Goal: Task Accomplishment & Management: Manage account settings

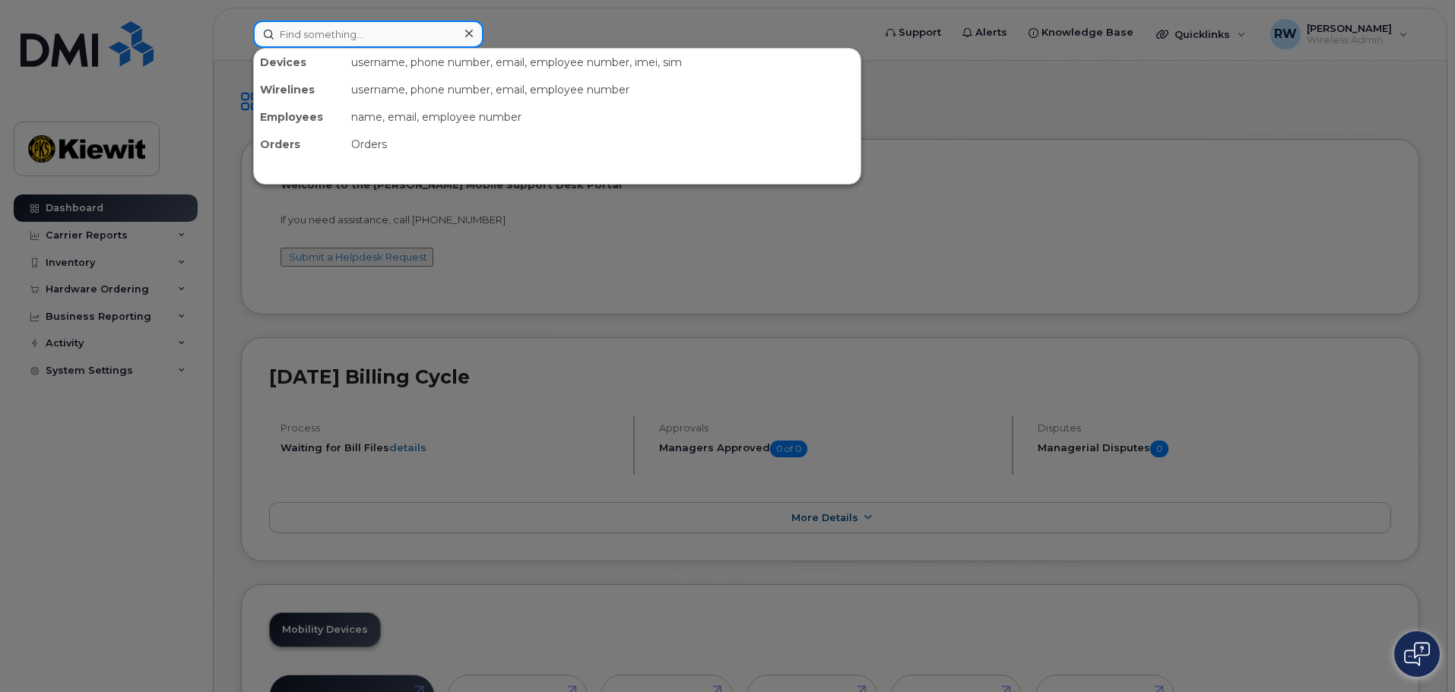
click at [284, 38] on input at bounding box center [368, 34] width 230 height 27
paste input "925-393-1423"
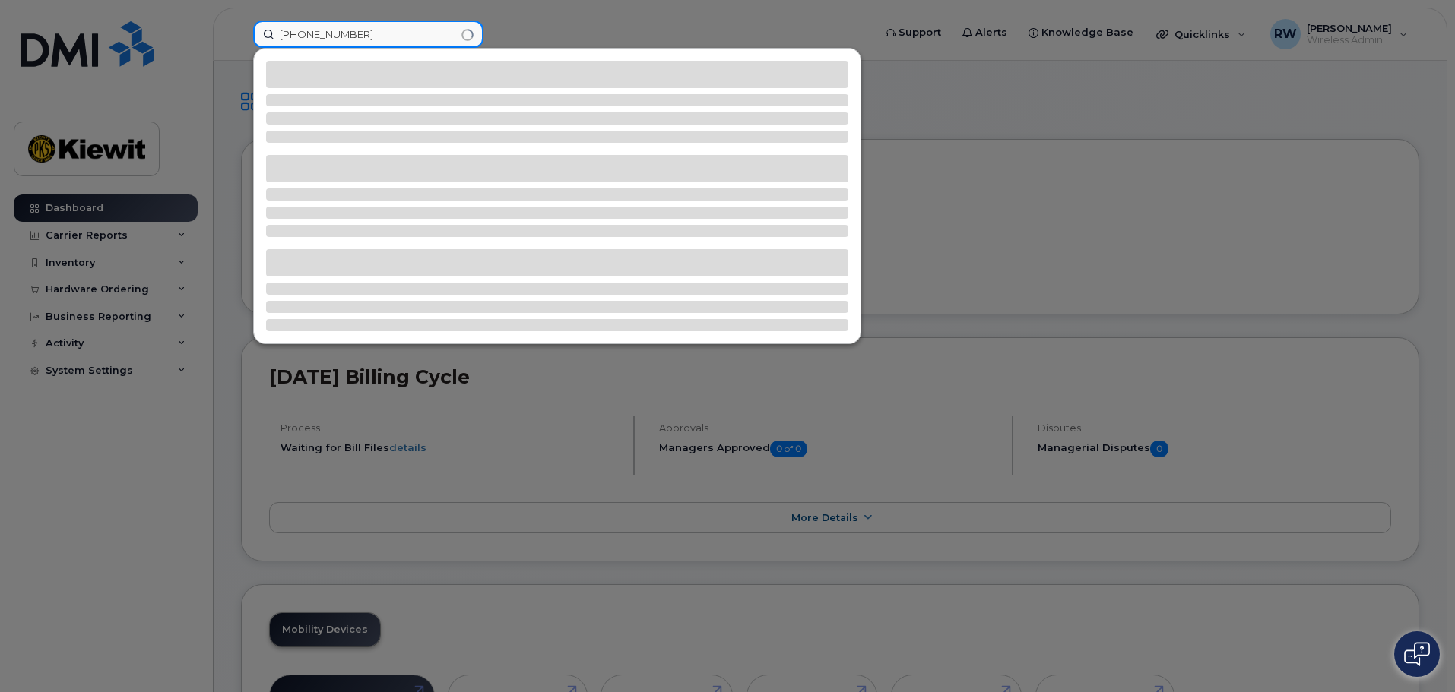
type input "925-393-1423"
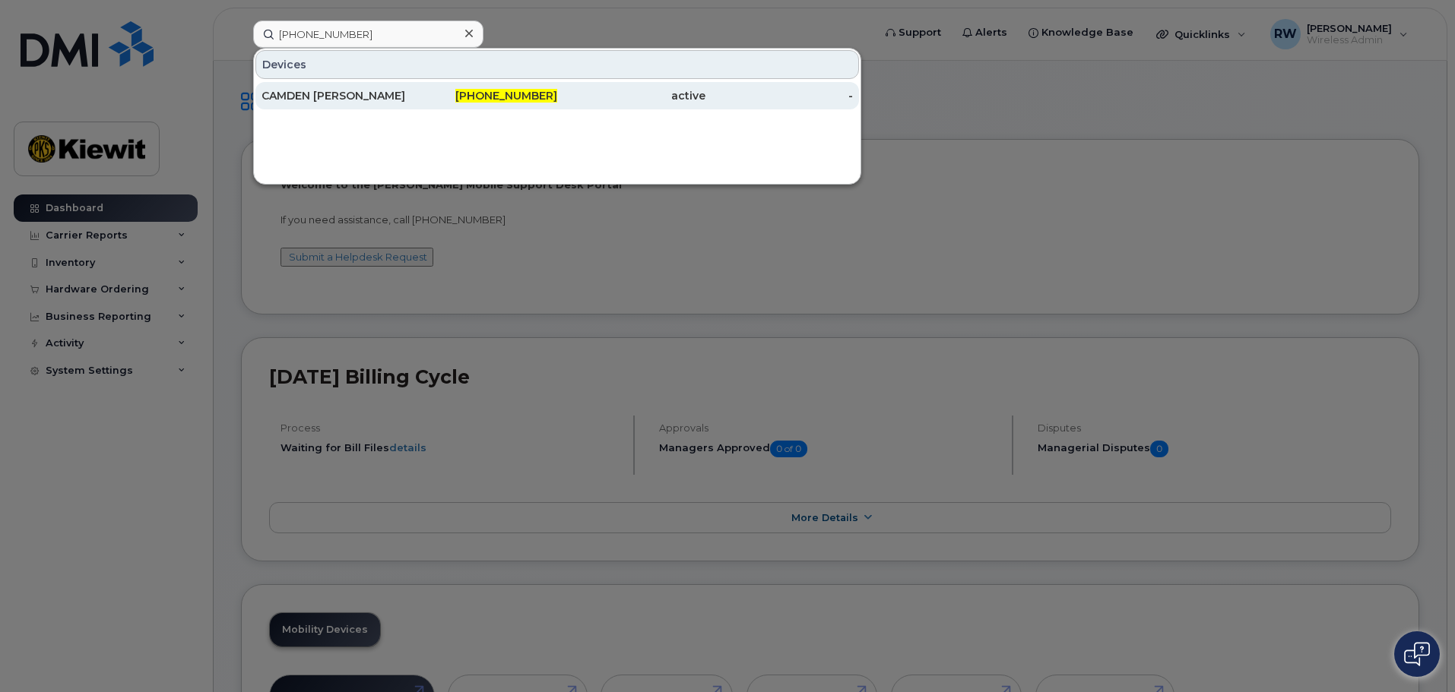
click at [284, 93] on div "CAMDEN ROANE" at bounding box center [335, 95] width 148 height 15
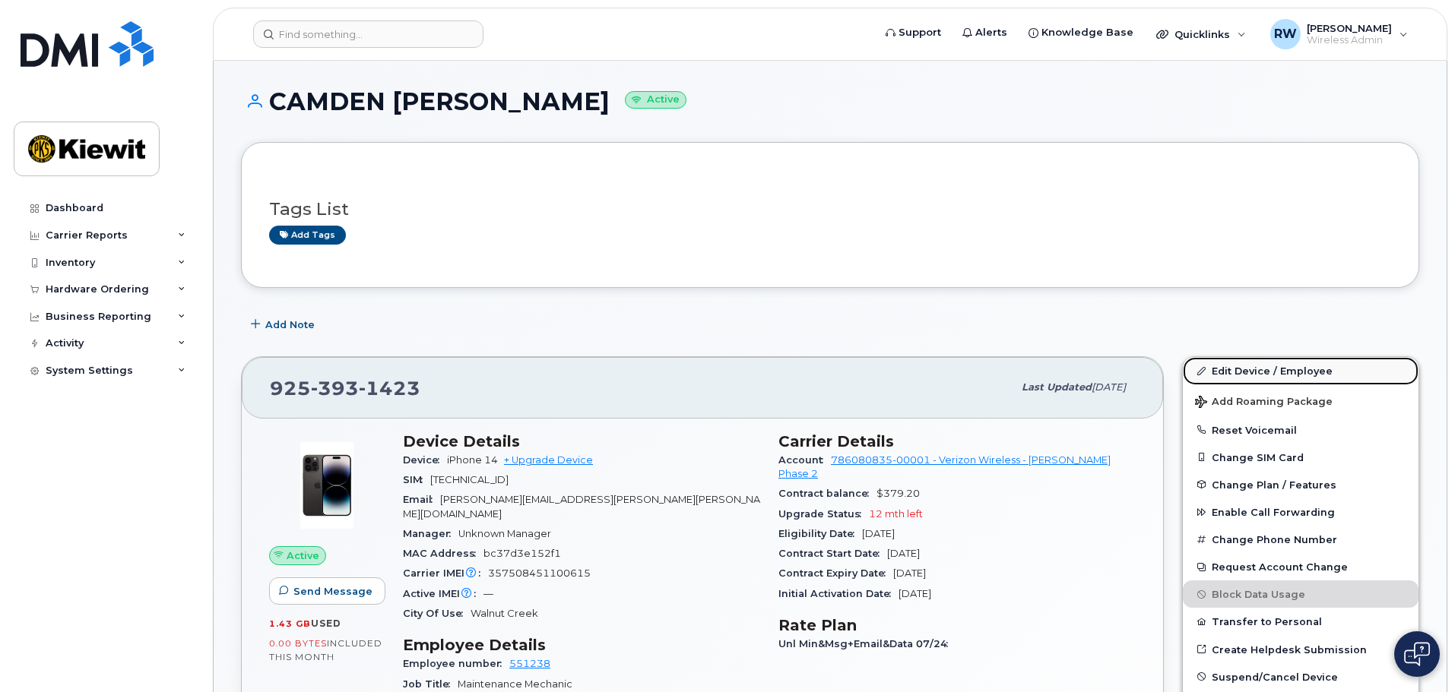
click at [1278, 369] on link "Edit Device / Employee" at bounding box center [1301, 370] width 236 height 27
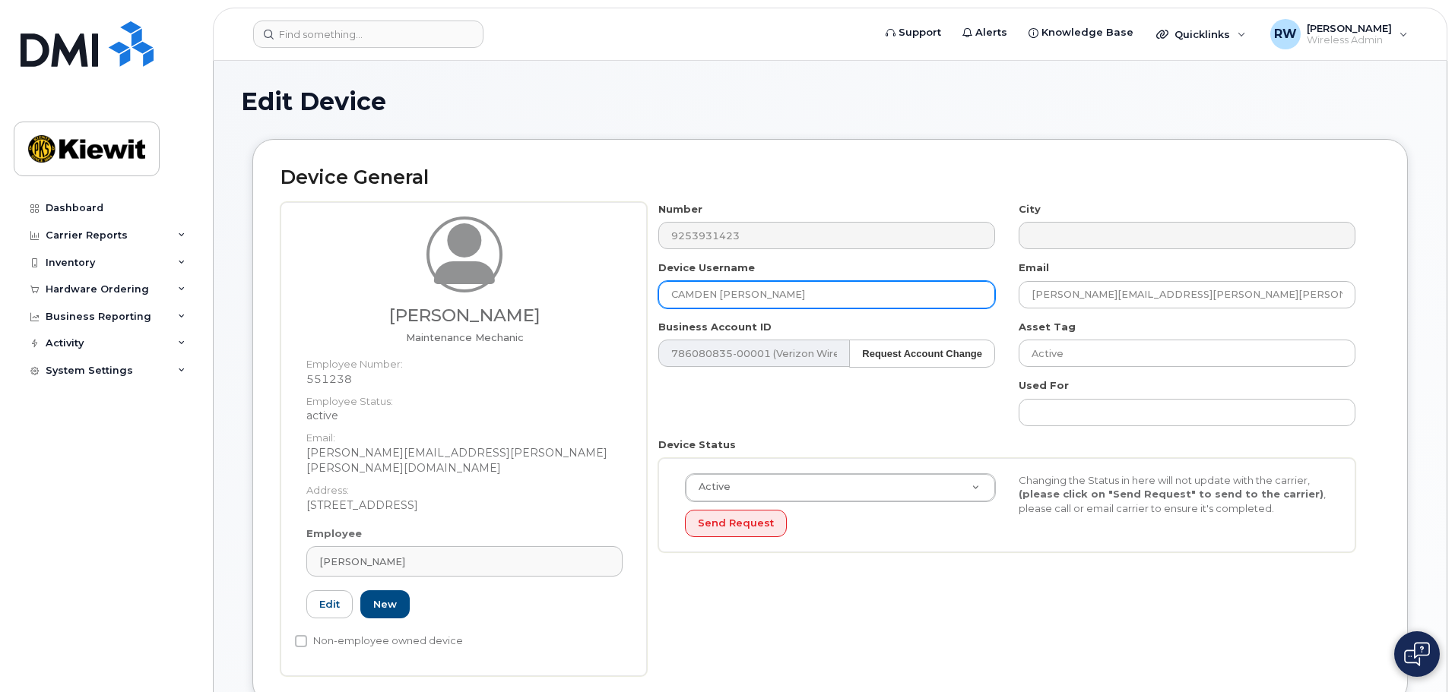
drag, startPoint x: 785, startPoint y: 297, endPoint x: 290, endPoint y: 330, distance: 496.6
click at [290, 331] on div "Robert Blaylock Maintenance Mechanic Employee Number: 551238 Employee Status: a…" at bounding box center [829, 439] width 1099 height 474
type input "Robert Blaylock"
type input "Saving..."
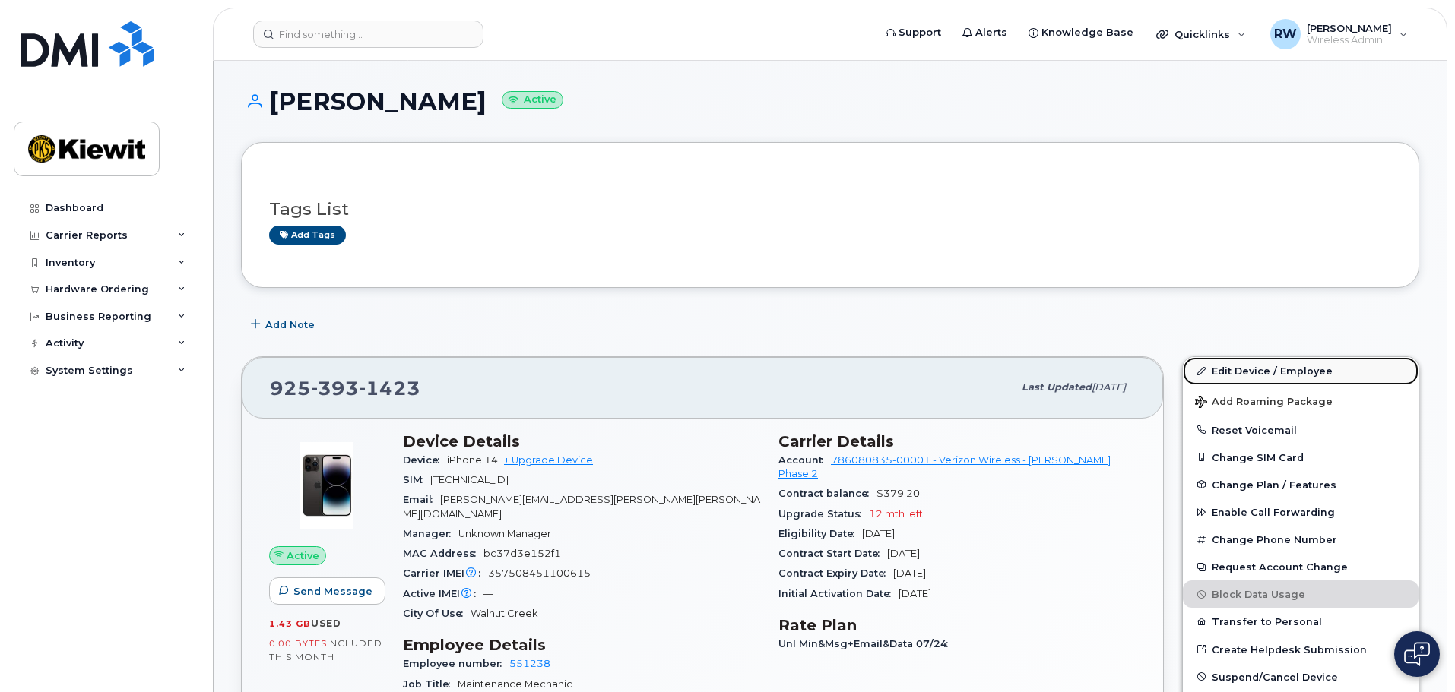
click at [1213, 377] on link "Edit Device / Employee" at bounding box center [1301, 370] width 236 height 27
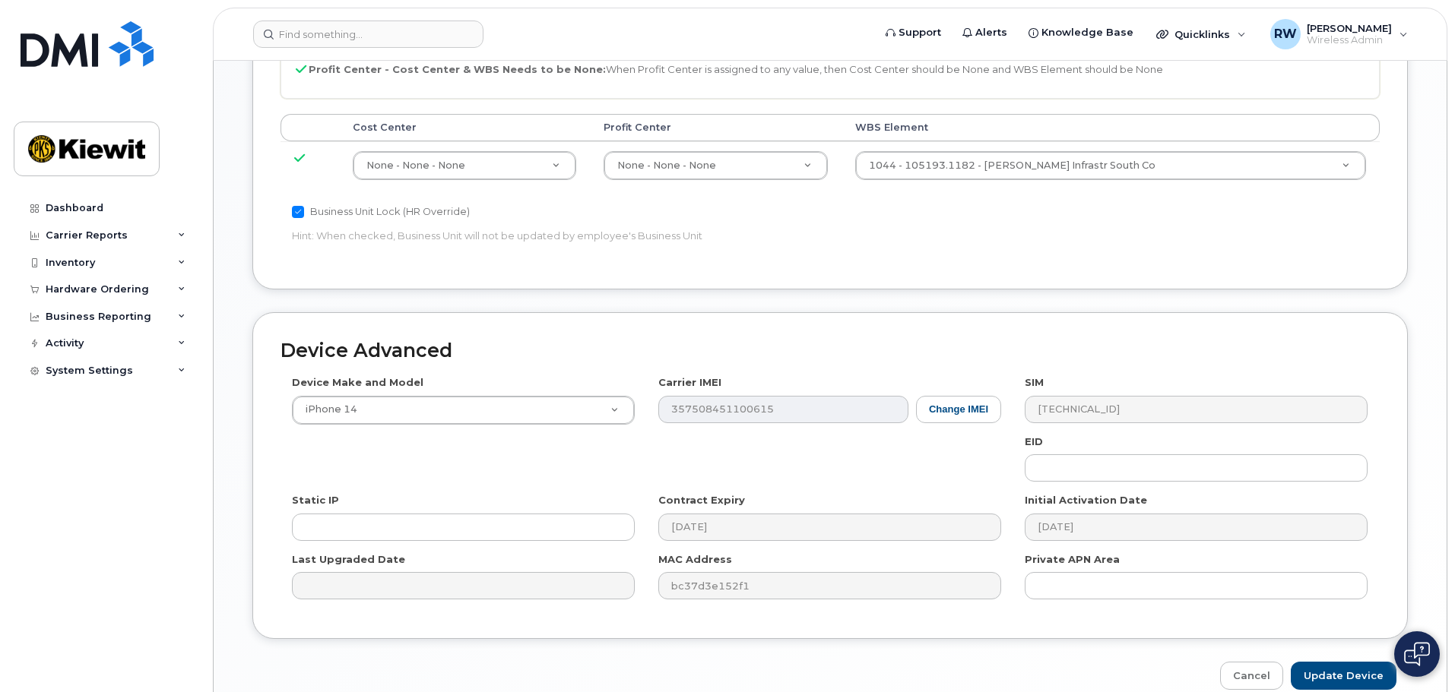
scroll to position [870, 0]
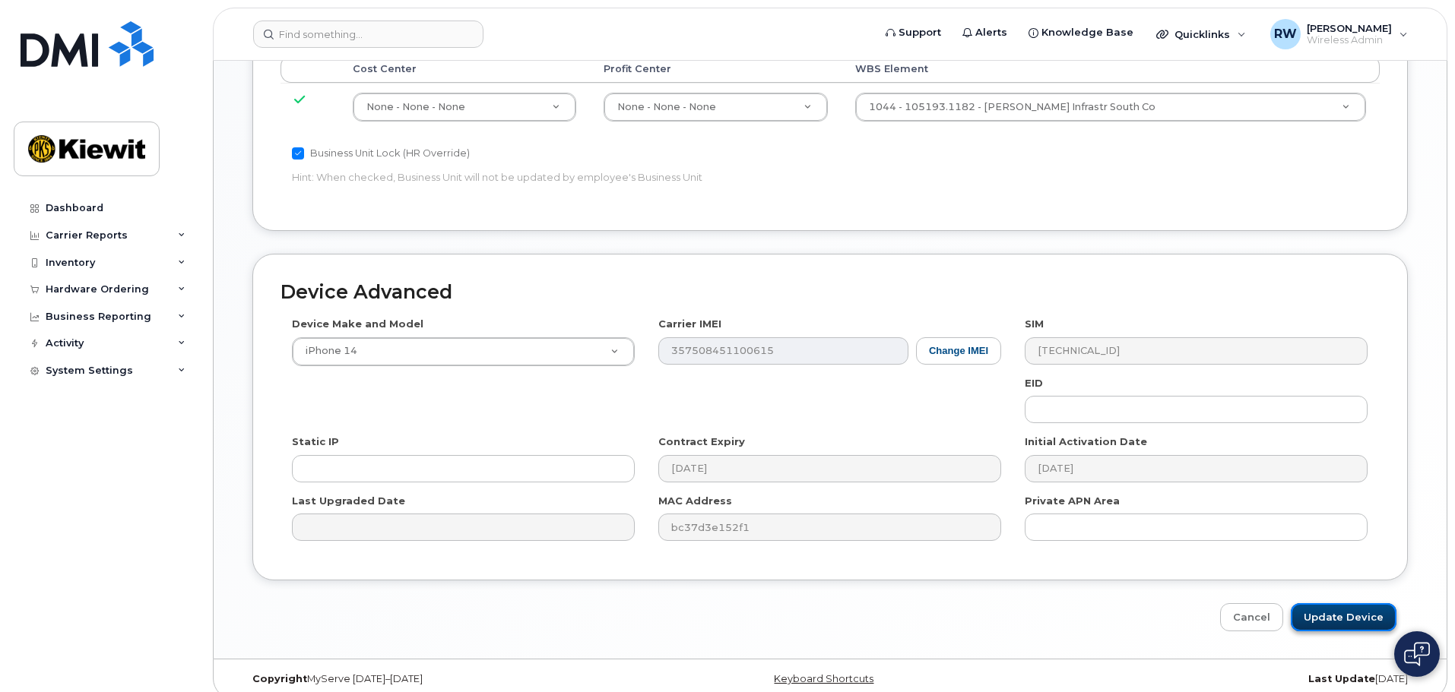
click at [1323, 604] on input "Update Device" at bounding box center [1344, 618] width 106 height 28
type input "Saving..."
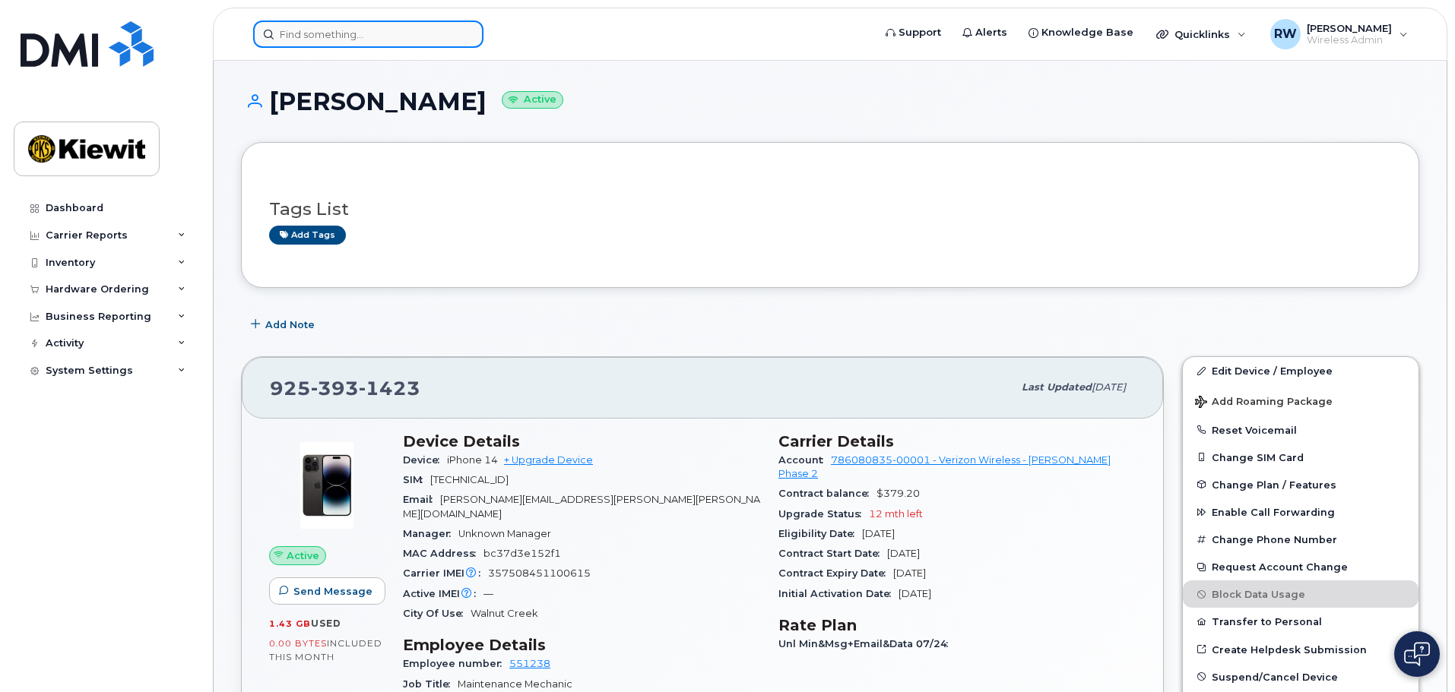
click at [307, 35] on input at bounding box center [368, 34] width 230 height 27
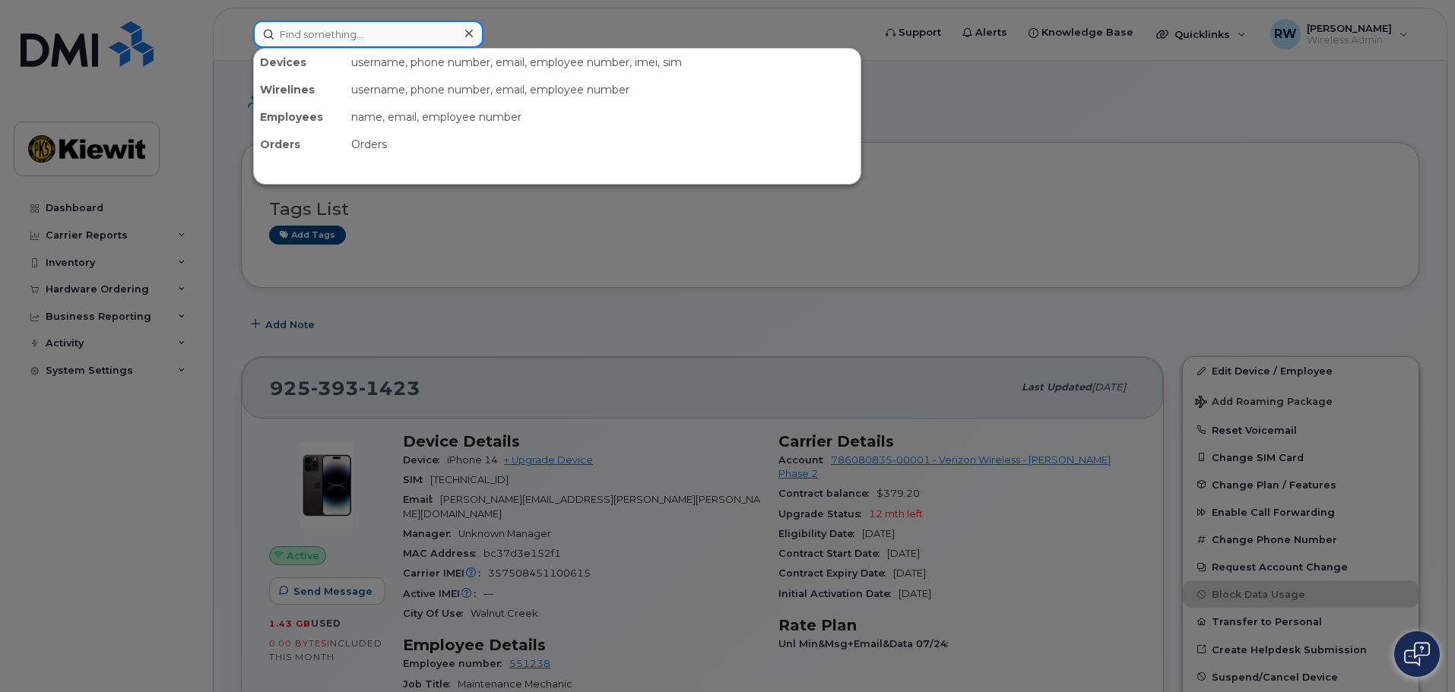
paste input "[PHONE_NUMBER]"
type input "[PHONE_NUMBER]"
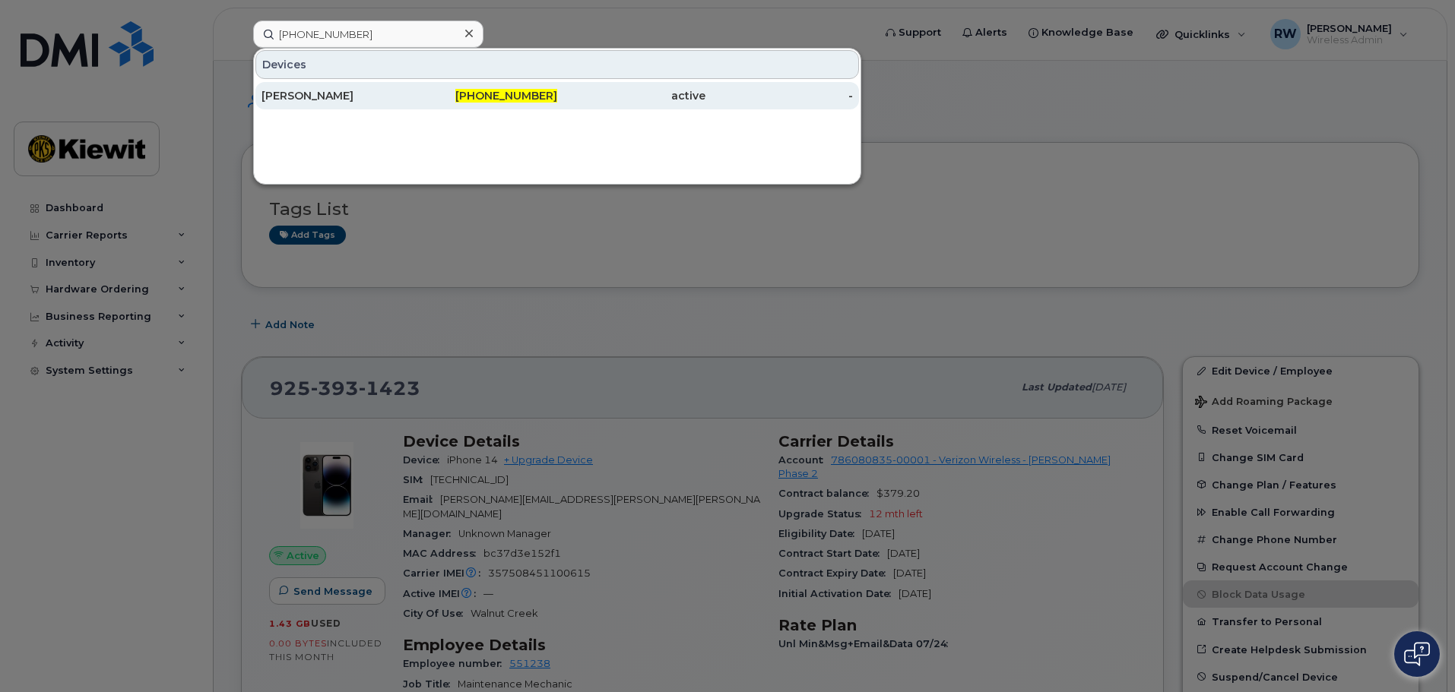
click at [312, 93] on div "[PERSON_NAME]" at bounding box center [335, 95] width 148 height 15
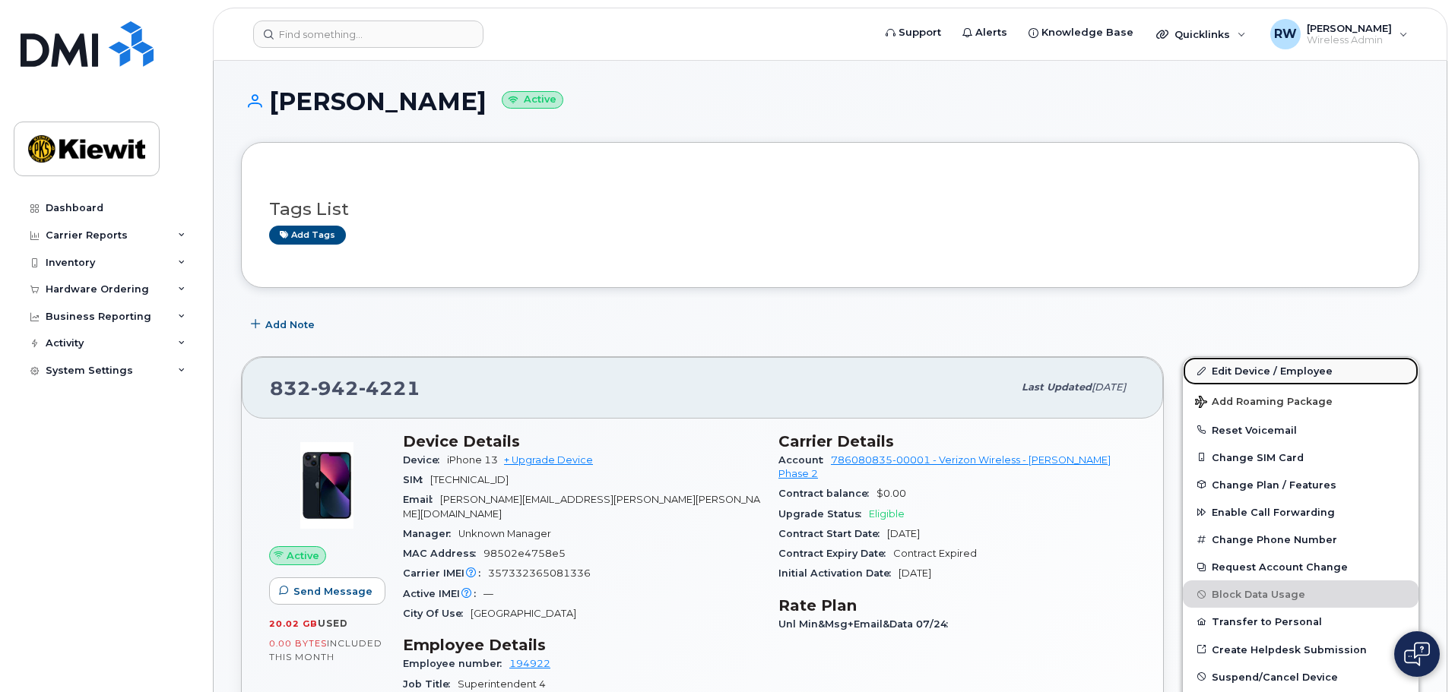
click at [1247, 369] on link "Edit Device / Employee" at bounding box center [1301, 370] width 236 height 27
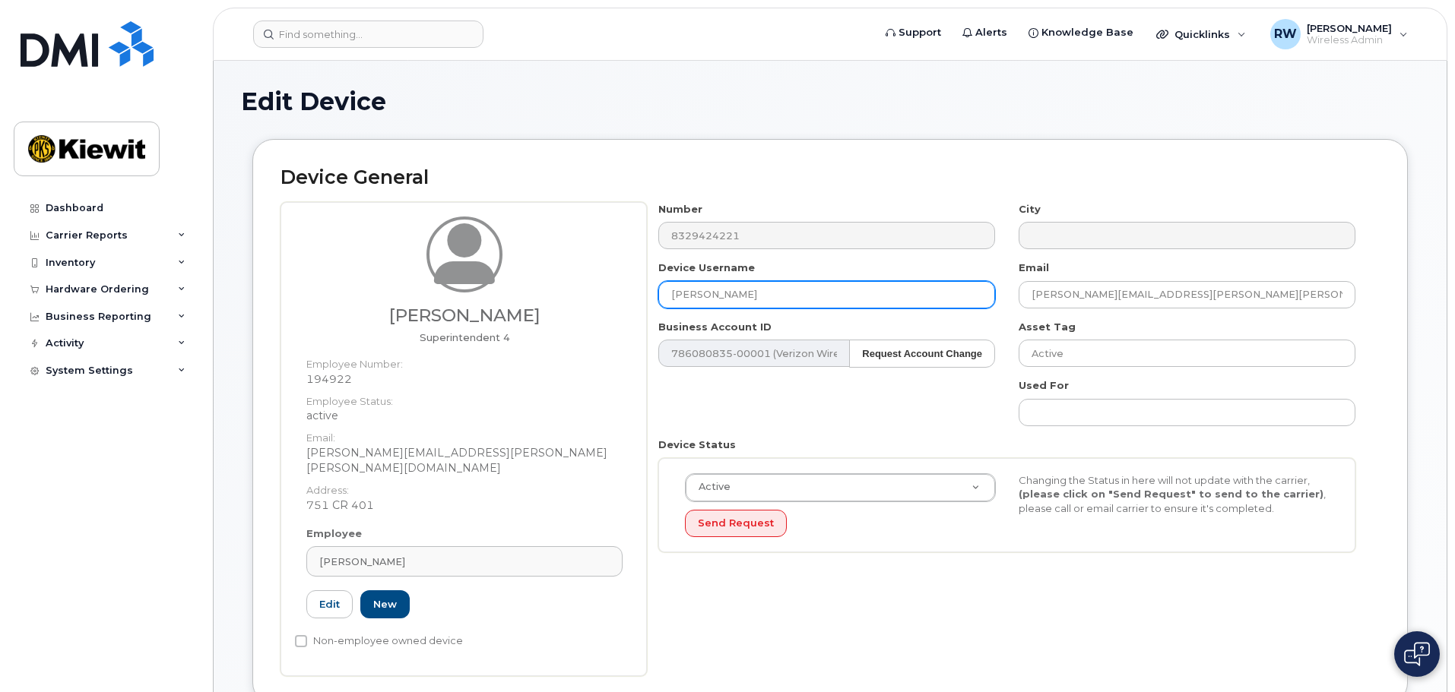
click at [700, 294] on input "[PERSON_NAME]" at bounding box center [826, 294] width 337 height 27
type input "[PERSON_NAME]"
click at [860, 411] on div "Number 8329424221 City Device Username [PERSON_NAME] Email [PERSON_NAME][EMAIL_…" at bounding box center [1007, 383] width 721 height 363
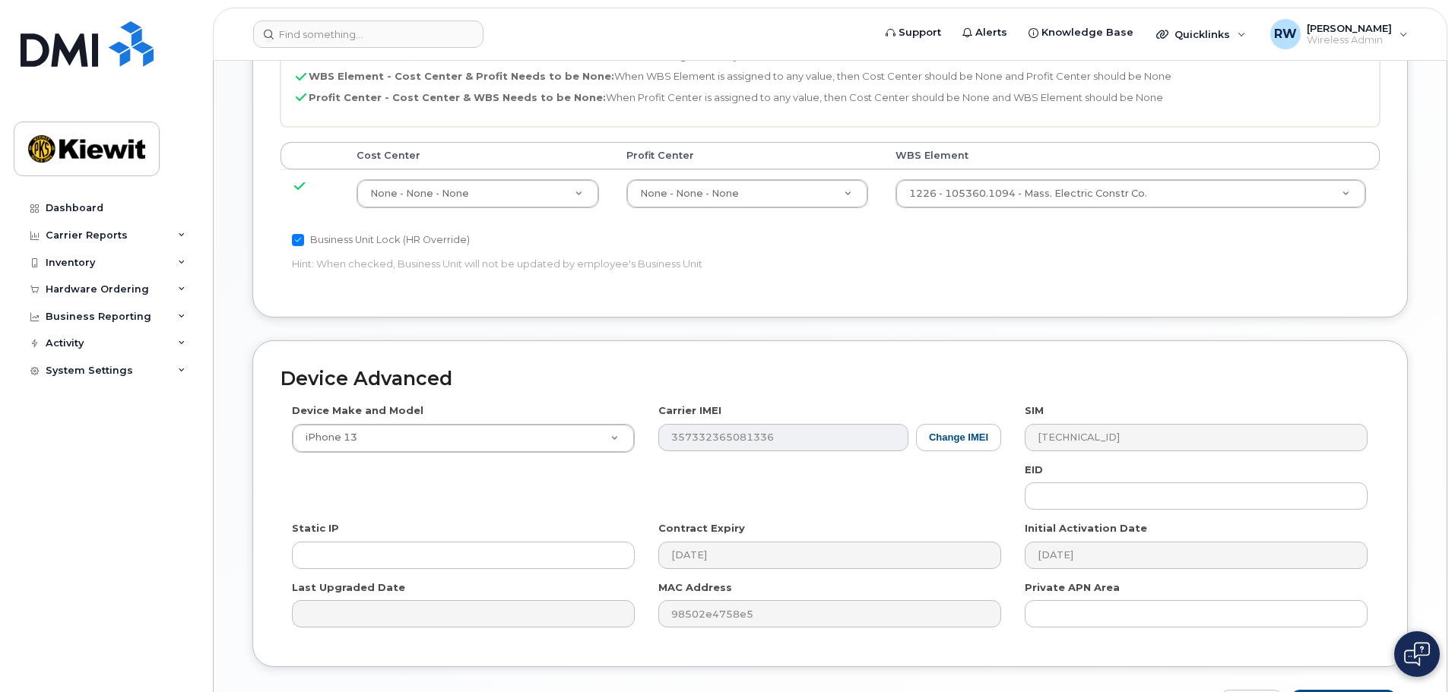
scroll to position [870, 0]
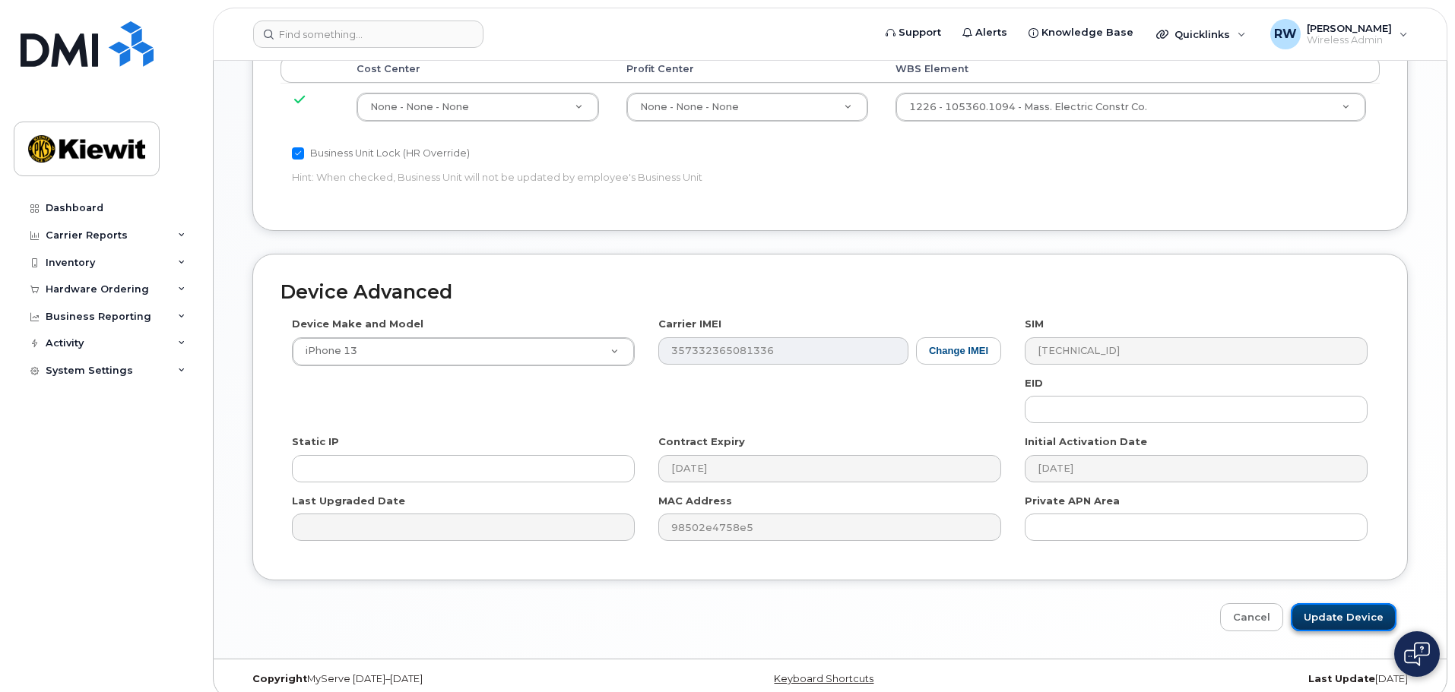
click at [1323, 604] on input "Update Device" at bounding box center [1344, 618] width 106 height 28
type input "Saving..."
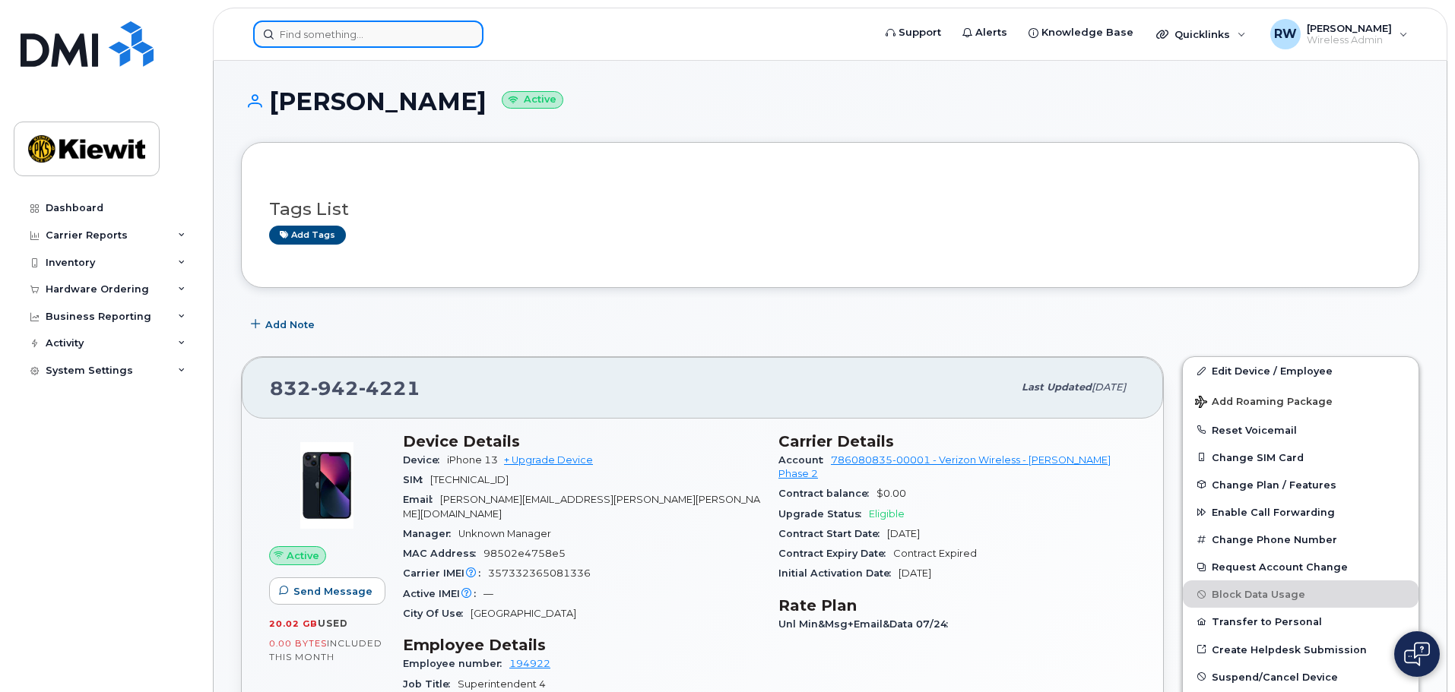
click at [335, 38] on input at bounding box center [368, 34] width 230 height 27
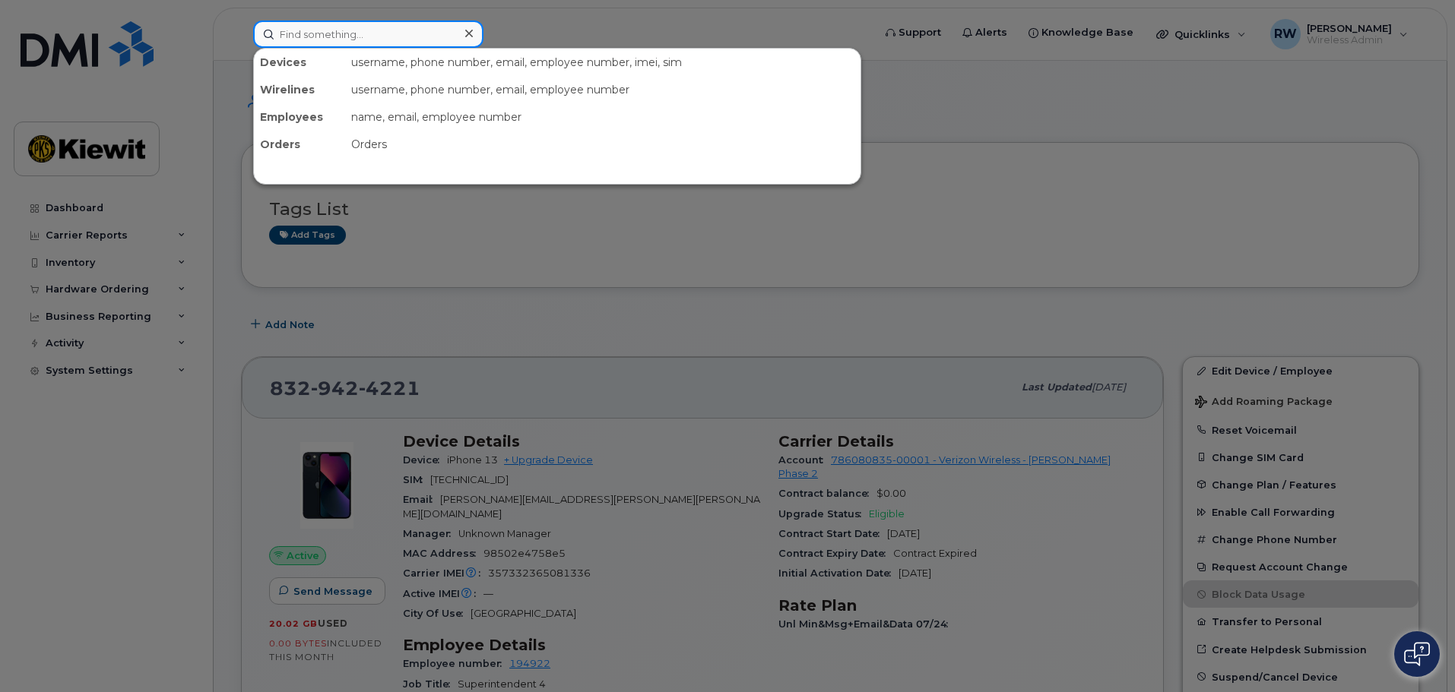
paste input "512-638-5990"
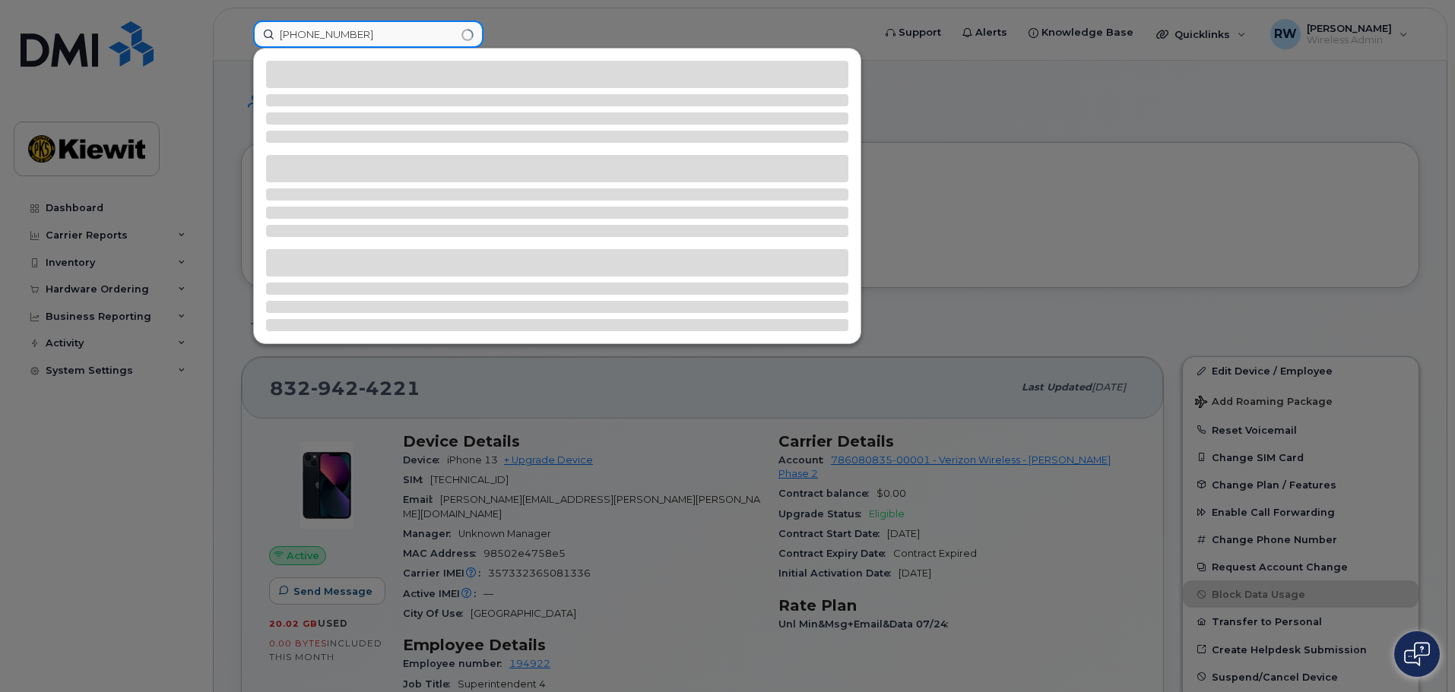
type input "512-638-5990"
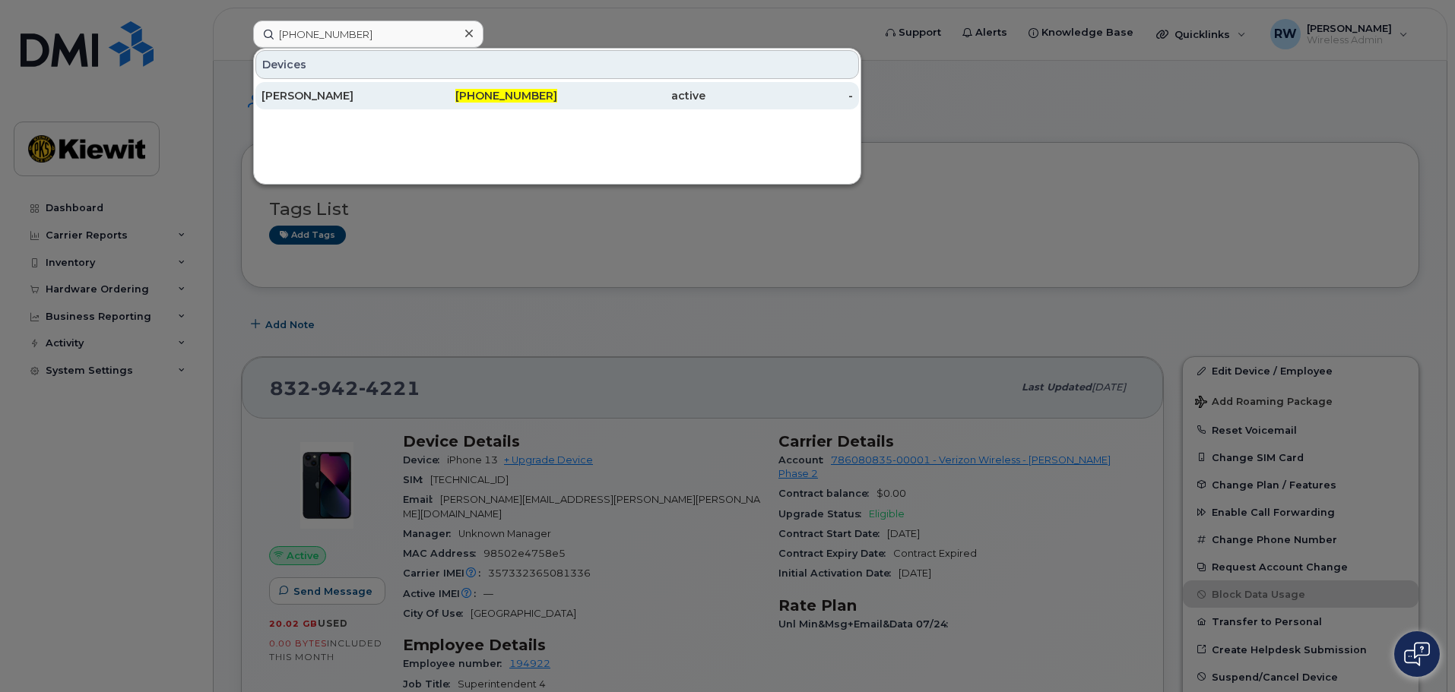
click at [323, 98] on div "[PERSON_NAME]" at bounding box center [335, 95] width 148 height 15
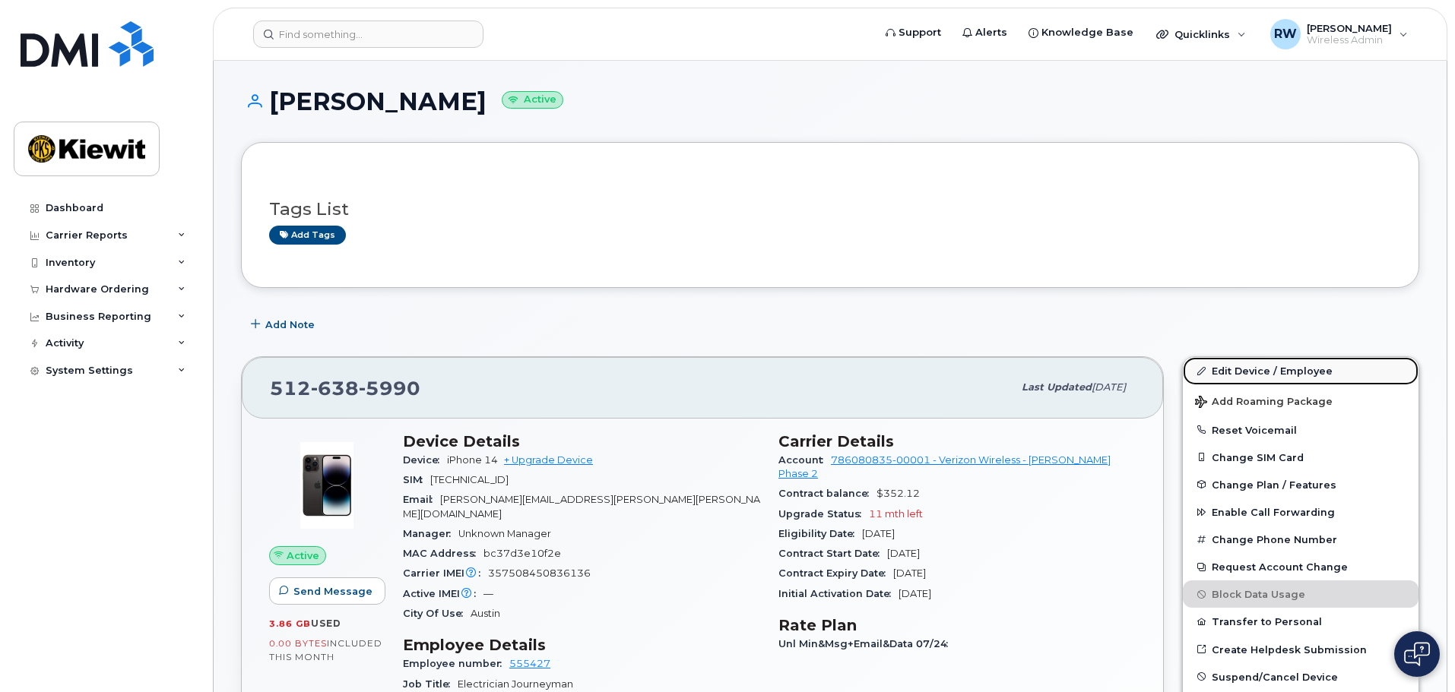
click at [1231, 369] on link "Edit Device / Employee" at bounding box center [1301, 370] width 236 height 27
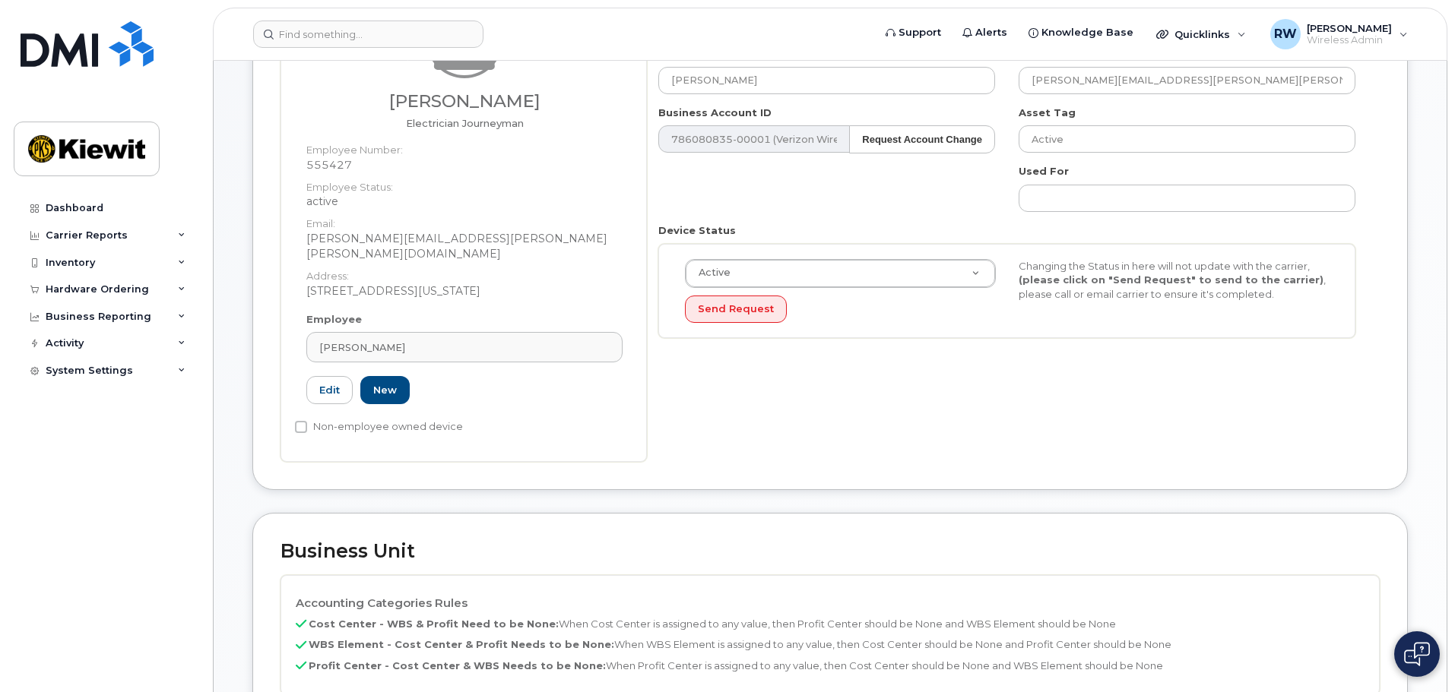
scroll to position [228, 0]
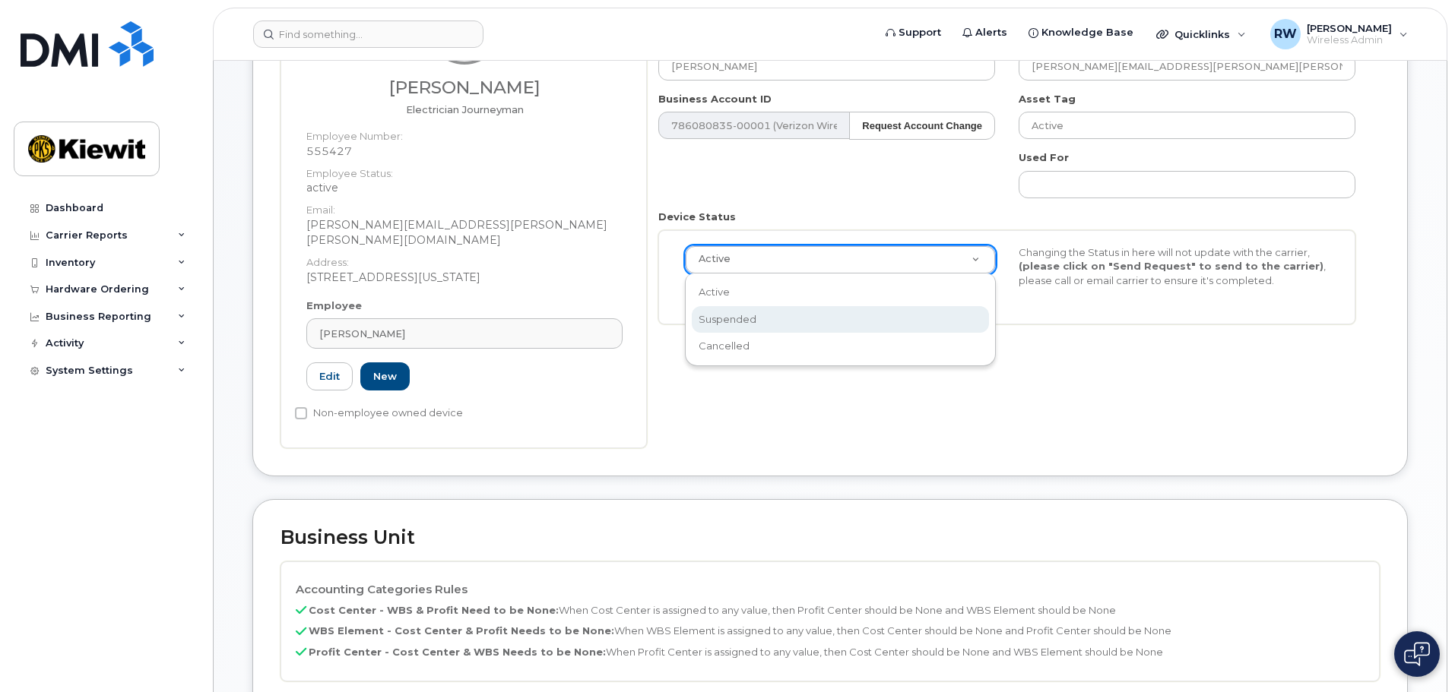
select select "suspended"
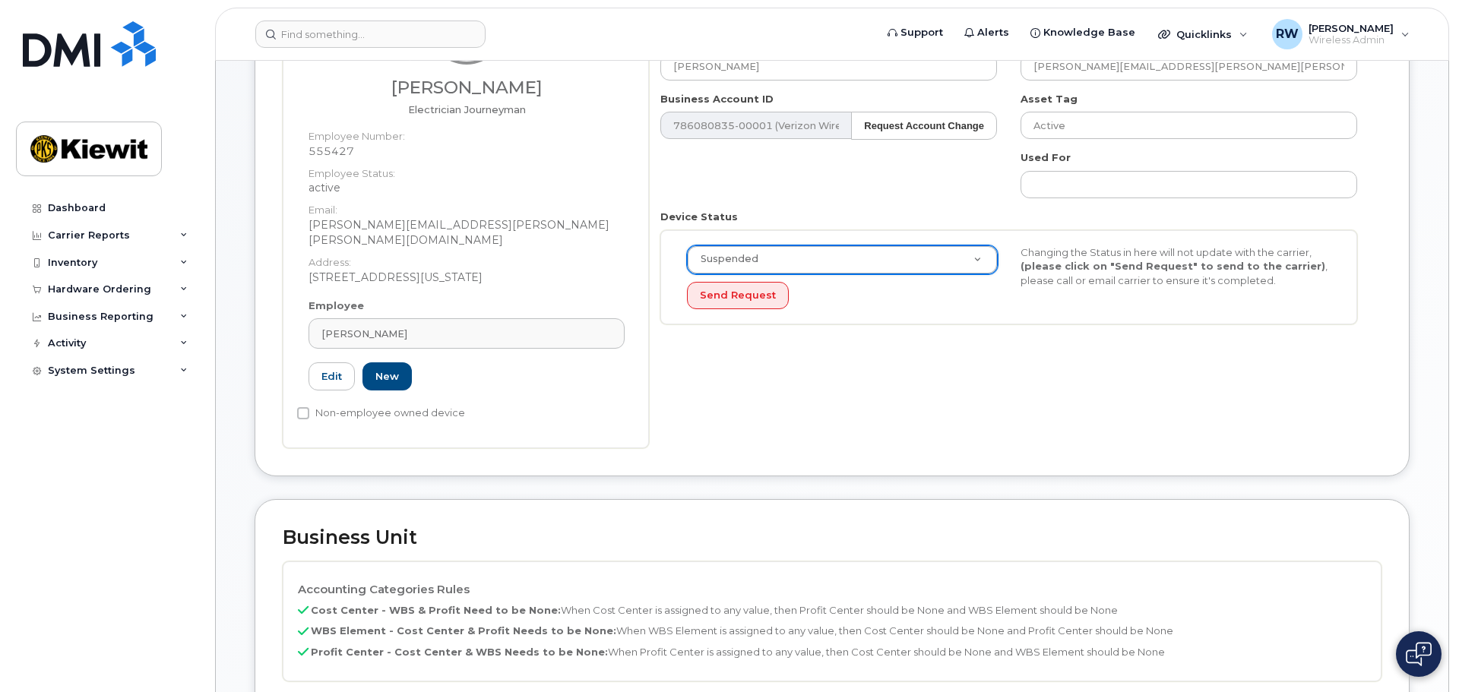
scroll to position [0, 0]
click at [743, 293] on button "Send Request" at bounding box center [736, 296] width 102 height 28
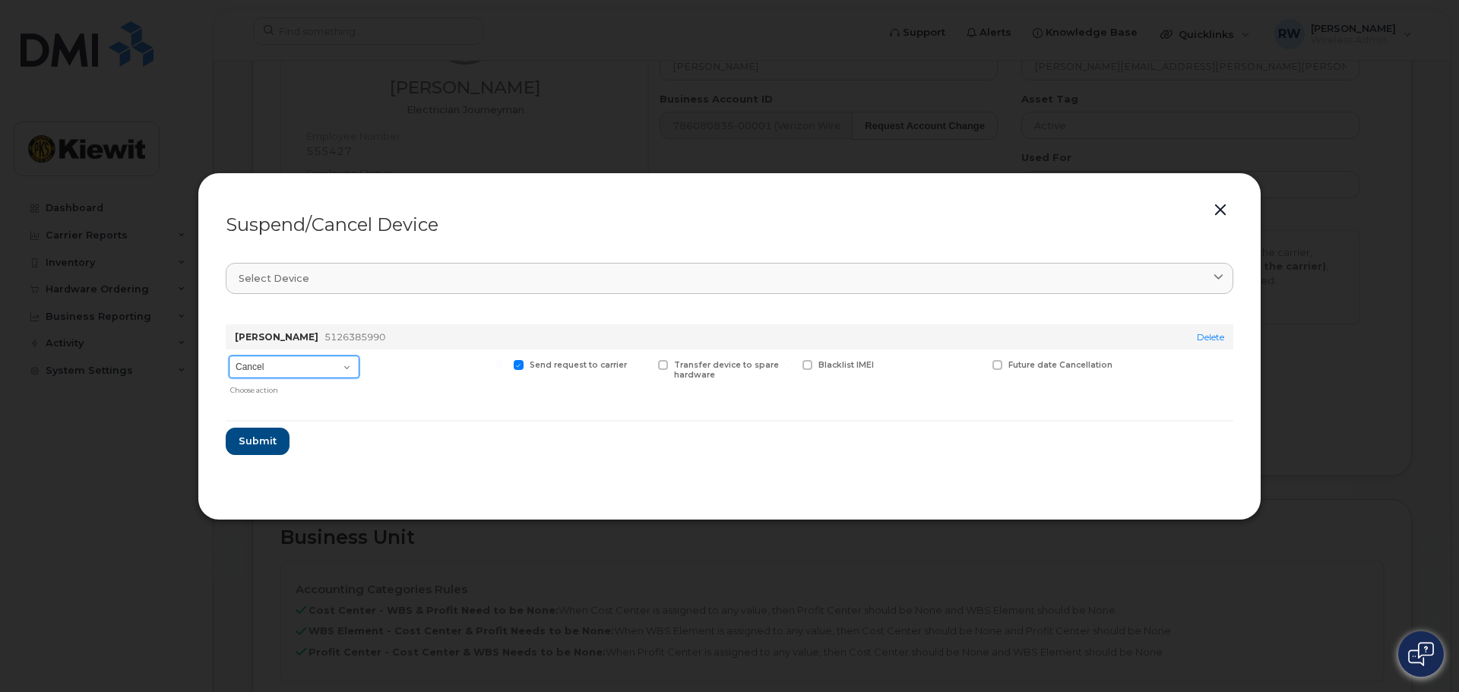
click at [350, 366] on select "Cancel Suspend - Reduced Rate Suspend - Full Rate Suspend - Lost Device/Stolen …" at bounding box center [294, 367] width 131 height 23
select select "[object Object]"
click at [229, 356] on select "Cancel Suspend - Reduced Rate Suspend - Full Rate Suspend - Lost Device/Stolen …" at bounding box center [294, 367] width 131 height 23
click at [373, 364] on span at bounding box center [374, 365] width 10 height 10
click at [359, 364] on input "Available for new activations/redeployments" at bounding box center [355, 364] width 8 height 8
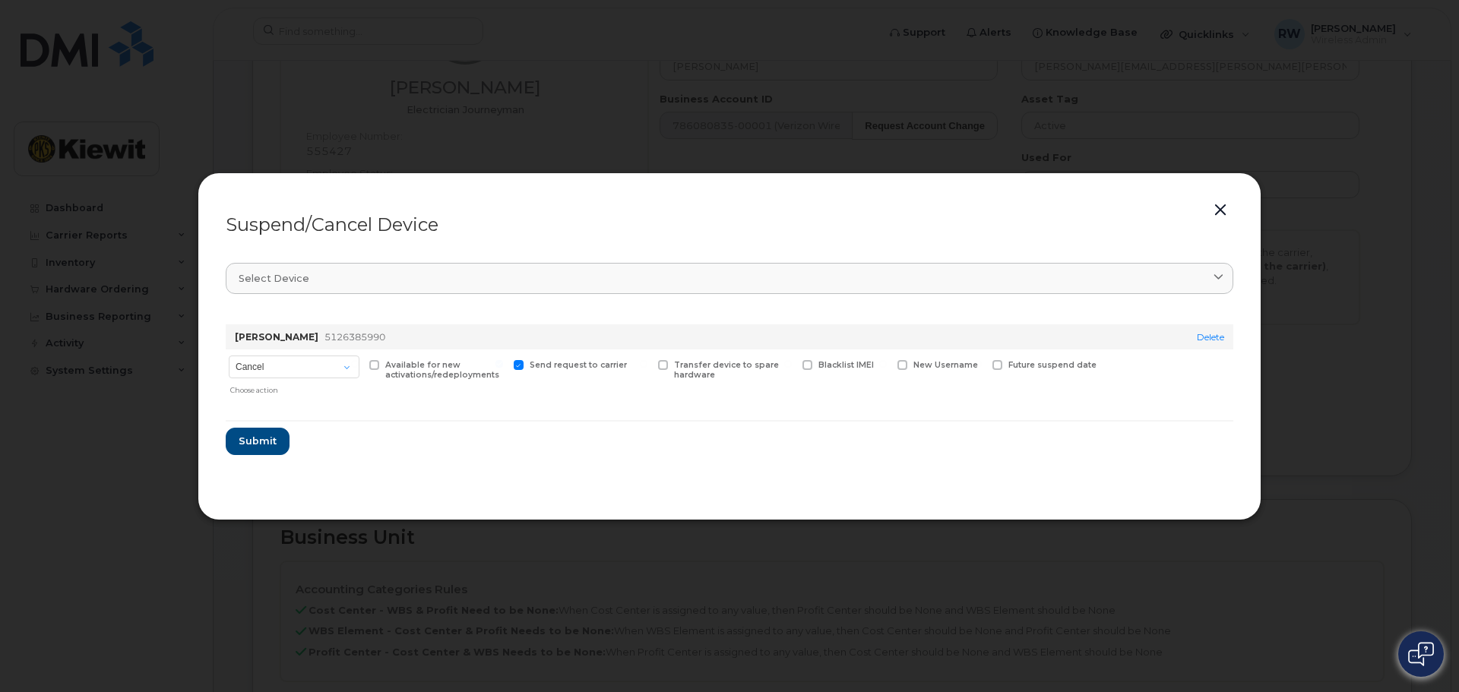
checkbox input "true"
click at [244, 439] on span "Submit" at bounding box center [257, 441] width 38 height 14
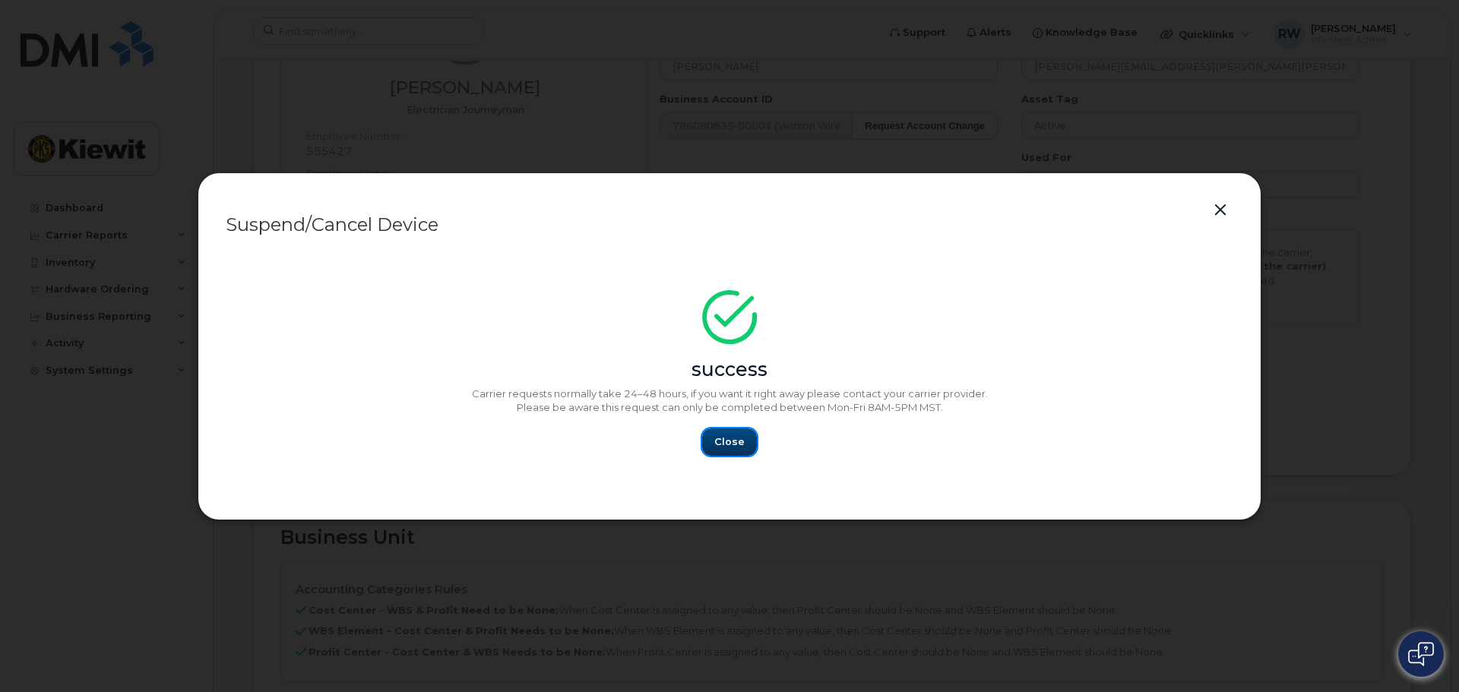
click at [722, 448] on span "Close" at bounding box center [729, 442] width 30 height 14
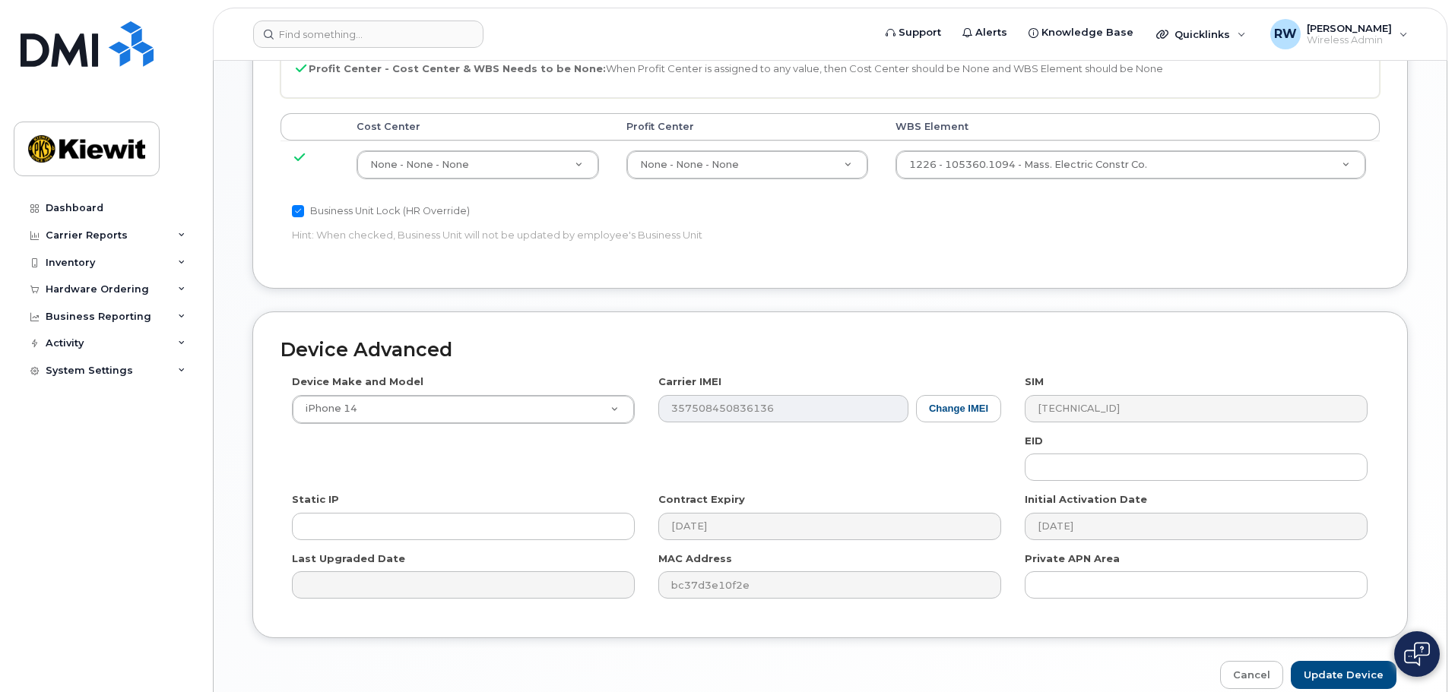
scroll to position [836, 0]
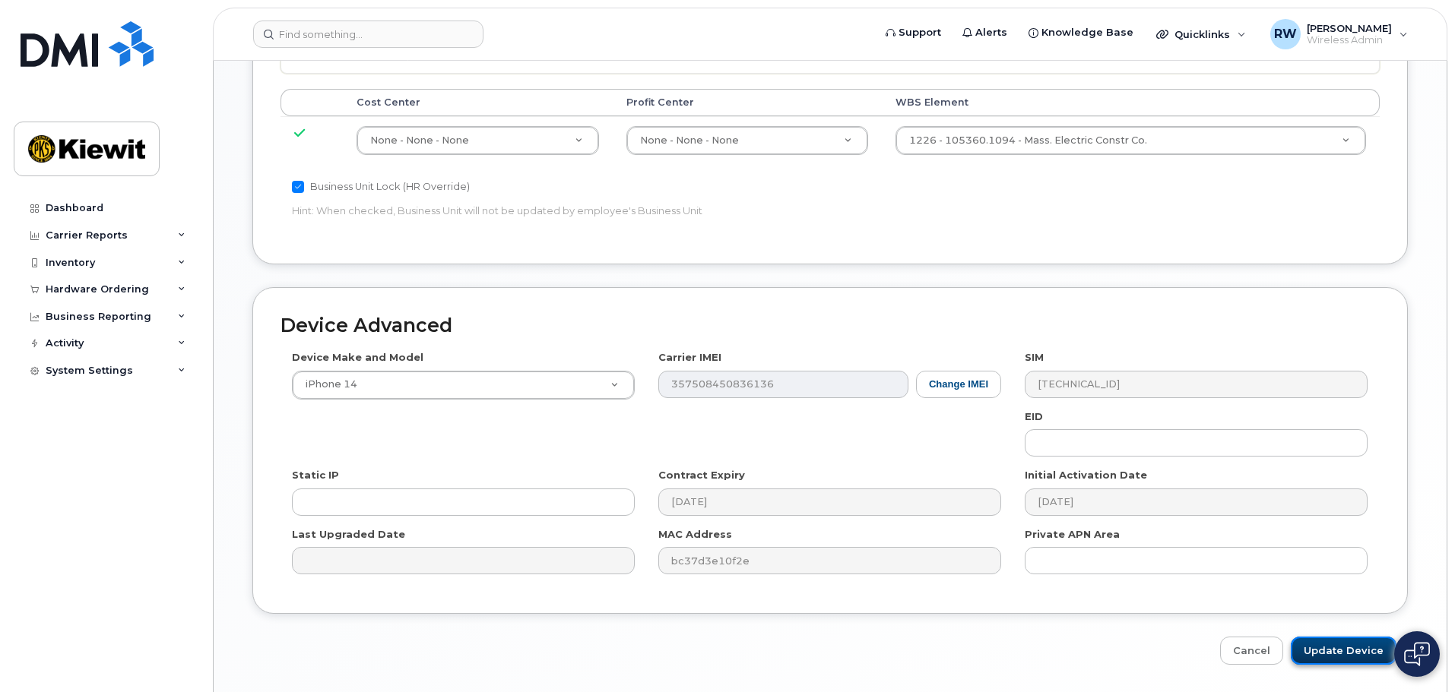
click at [1320, 637] on input "Update Device" at bounding box center [1344, 651] width 106 height 28
type input "Saving..."
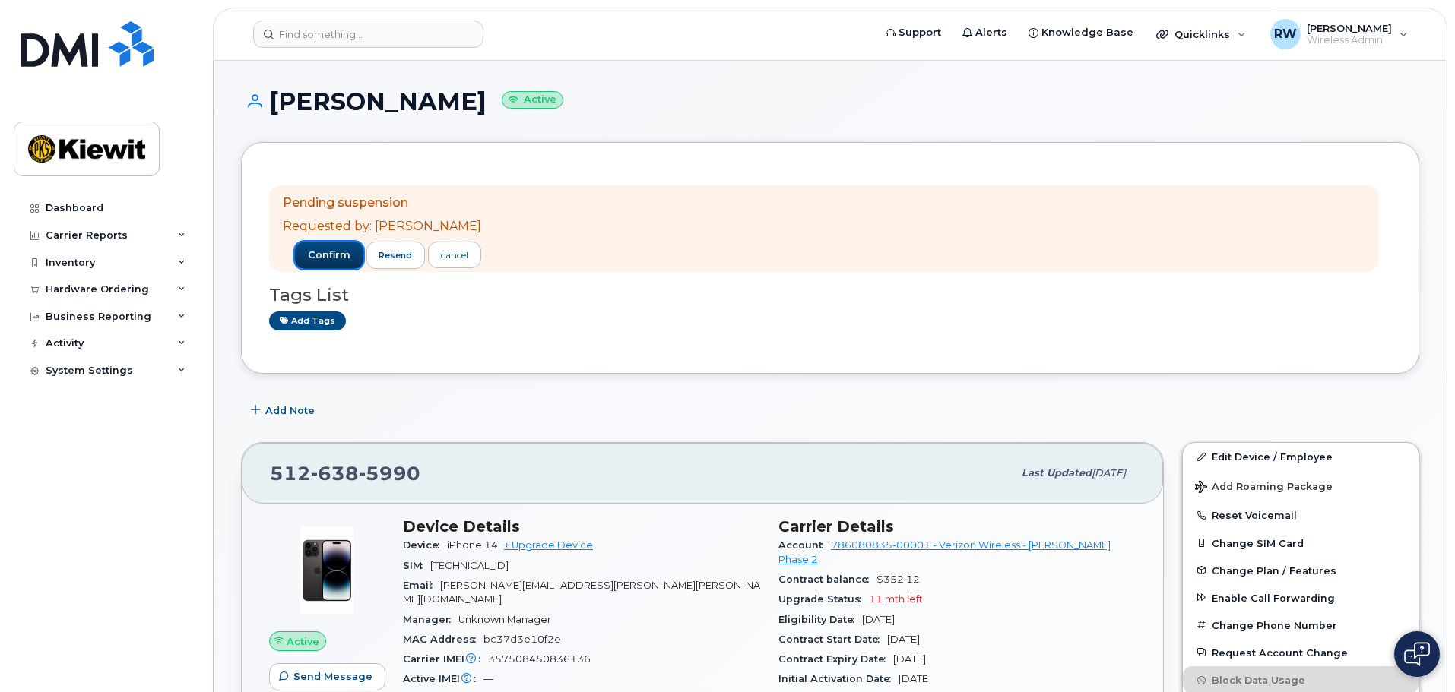
drag, startPoint x: 313, startPoint y: 255, endPoint x: 322, endPoint y: 255, distance: 8.4
click at [313, 255] on span "confirm" at bounding box center [329, 256] width 43 height 14
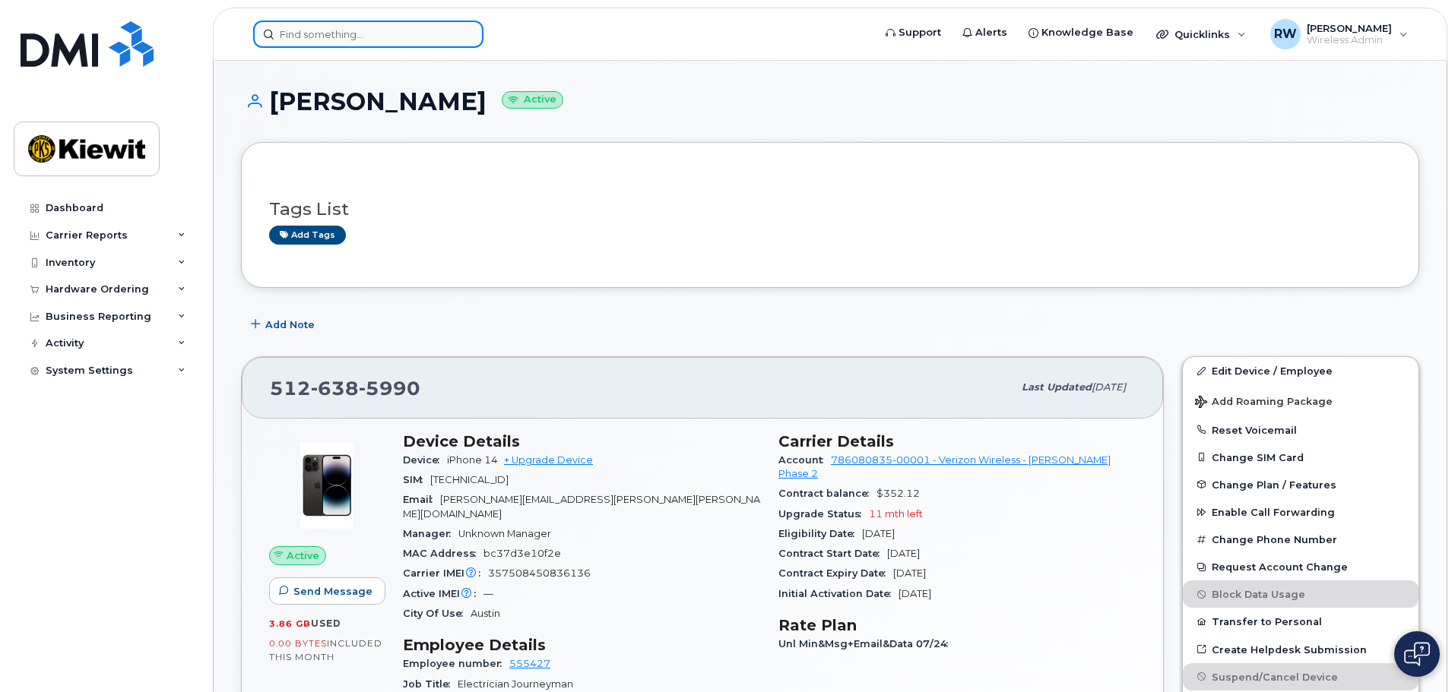
click at [349, 27] on input at bounding box center [368, 34] width 230 height 27
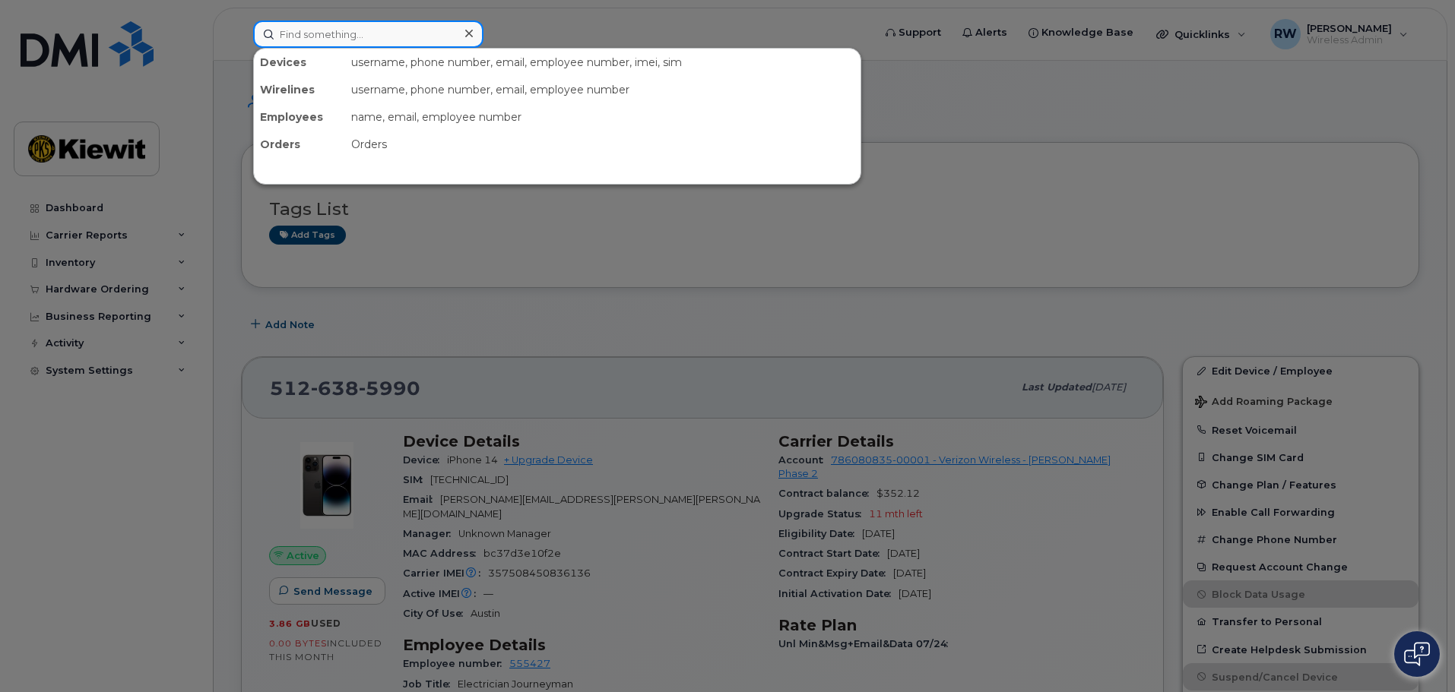
paste input "562-321-1243"
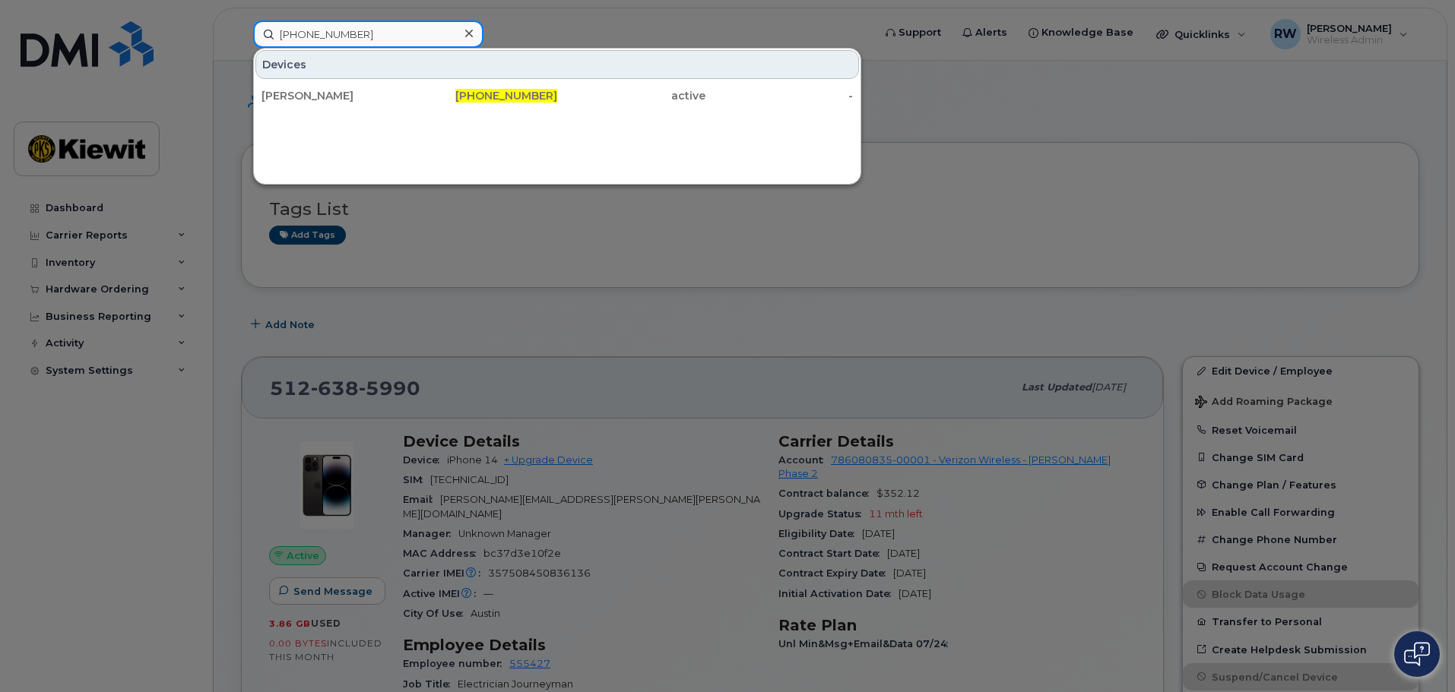
type input "562-321-1243"
click at [417, 309] on div at bounding box center [727, 346] width 1455 height 692
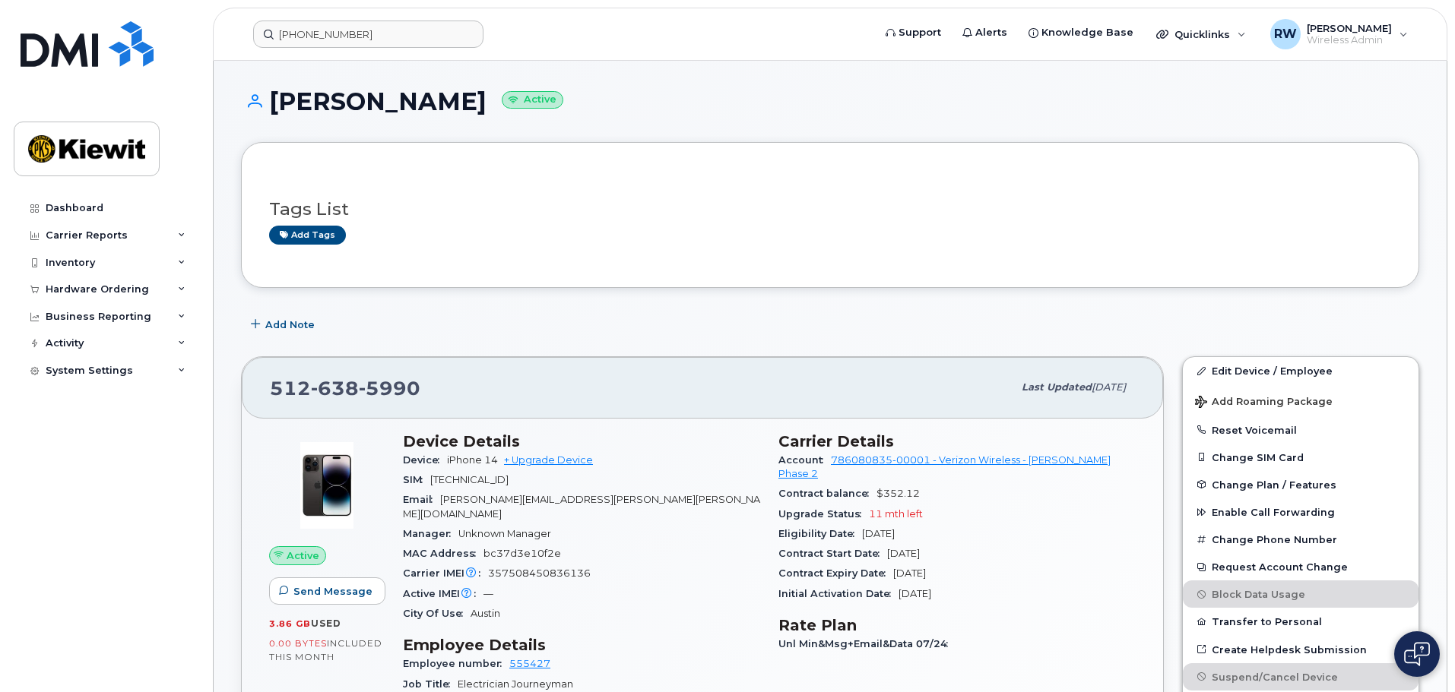
click at [494, 245] on div "Add tags" at bounding box center [824, 235] width 1110 height 19
click at [1267, 370] on link "Edit Device / Employee" at bounding box center [1301, 370] width 236 height 27
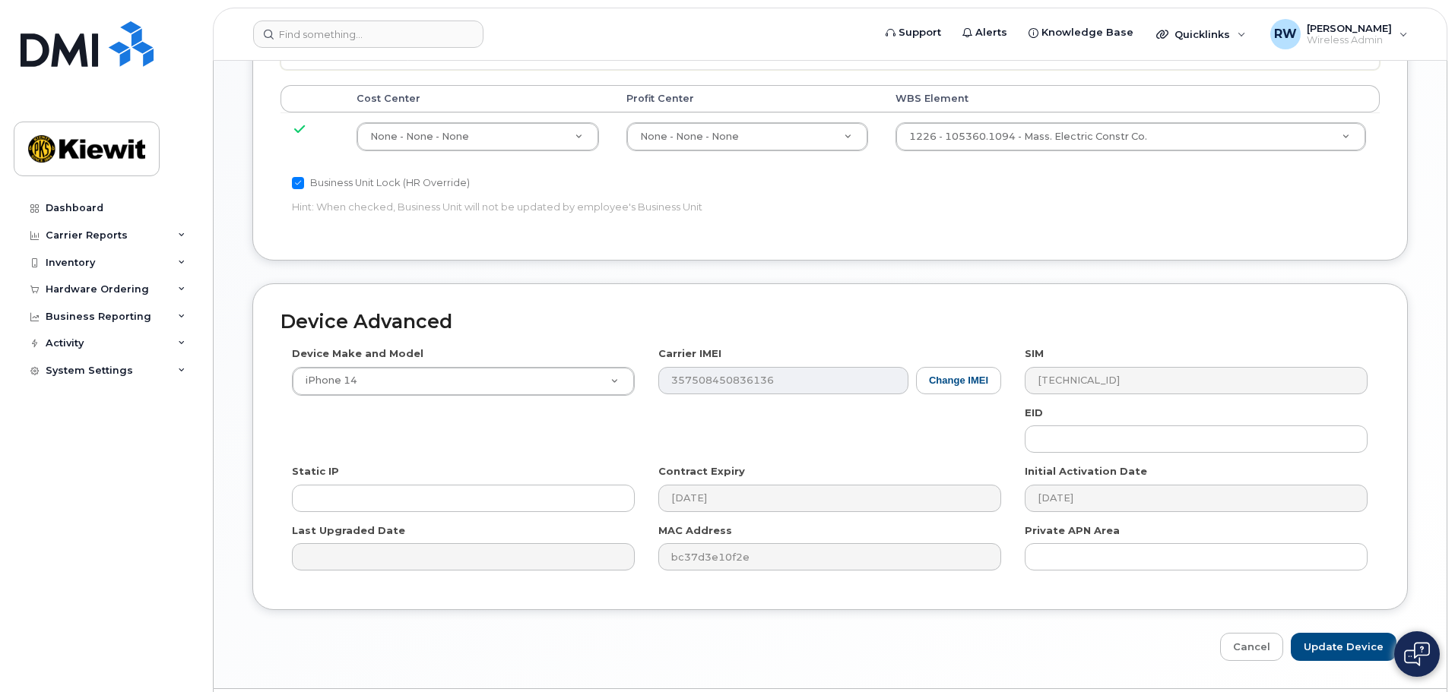
scroll to position [870, 0]
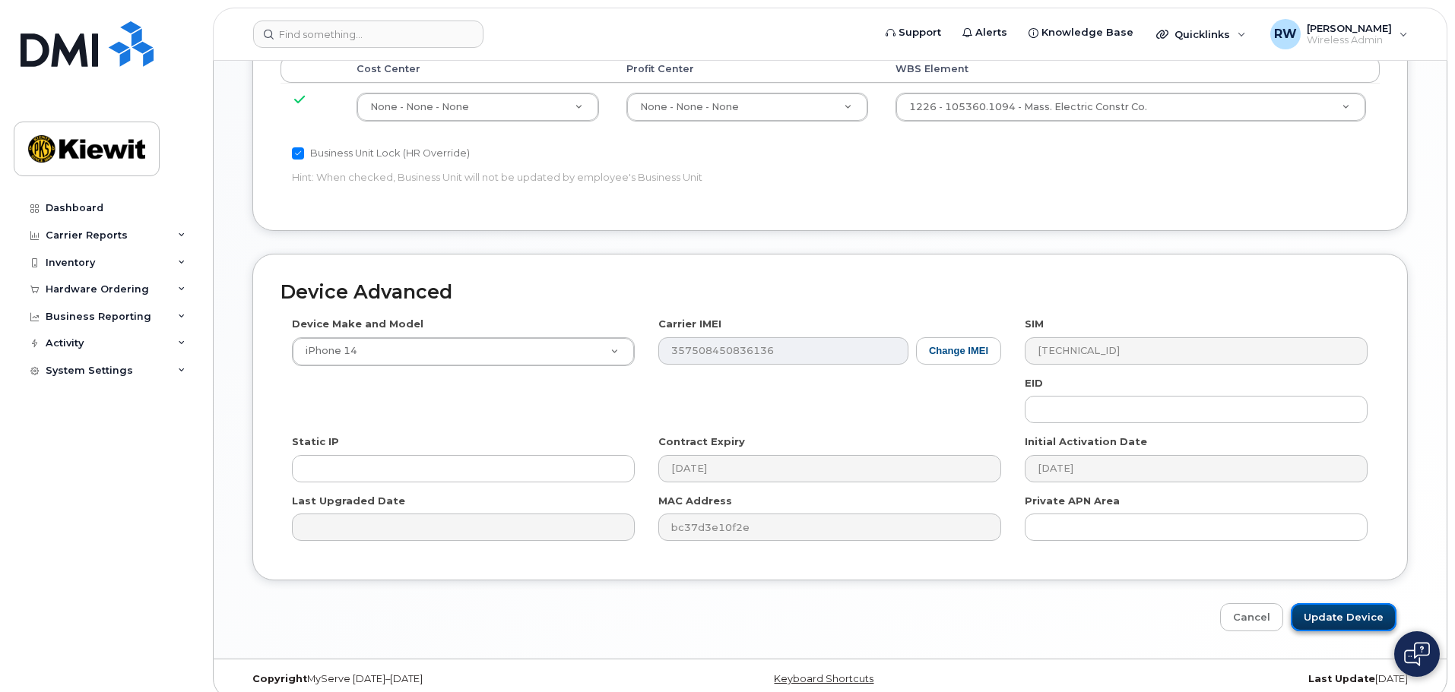
click at [1321, 607] on input "Update Device" at bounding box center [1344, 618] width 106 height 28
type input "Saving..."
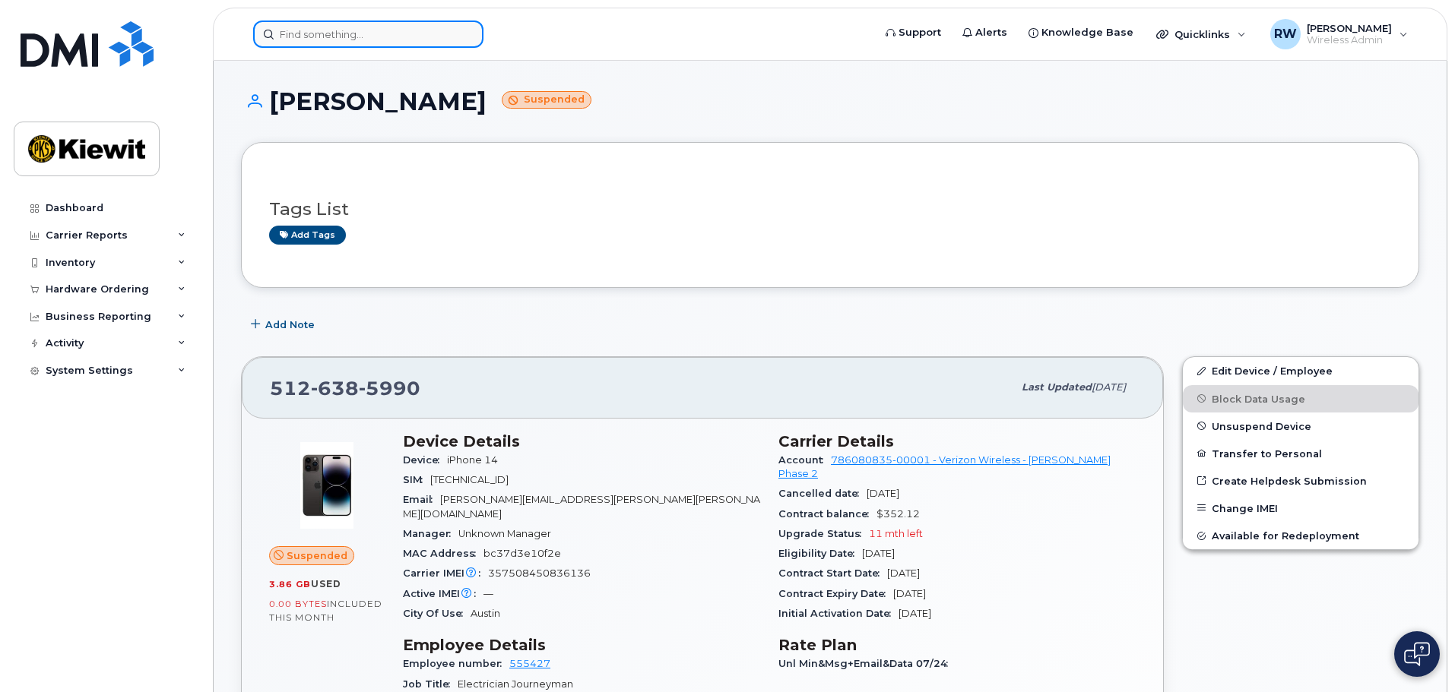
click at [314, 35] on input at bounding box center [368, 34] width 230 height 27
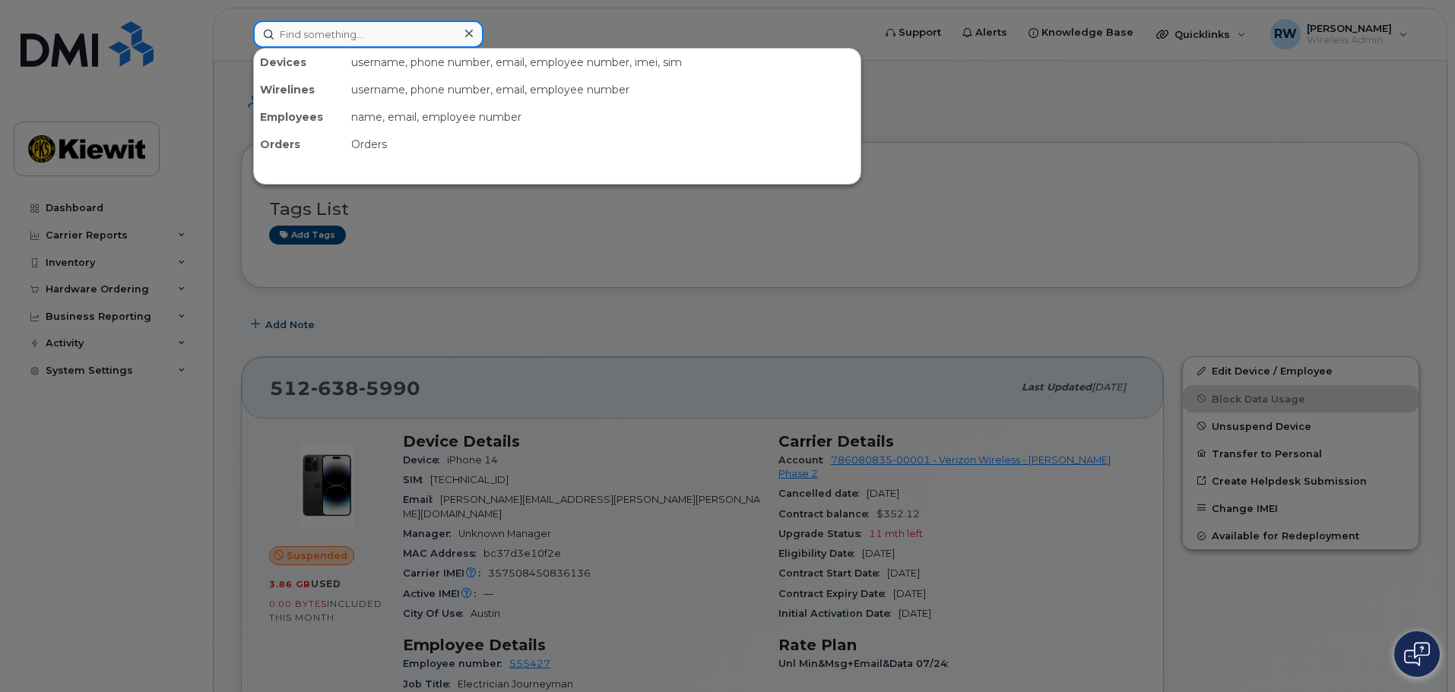
paste input "[PHONE_NUMBER]"
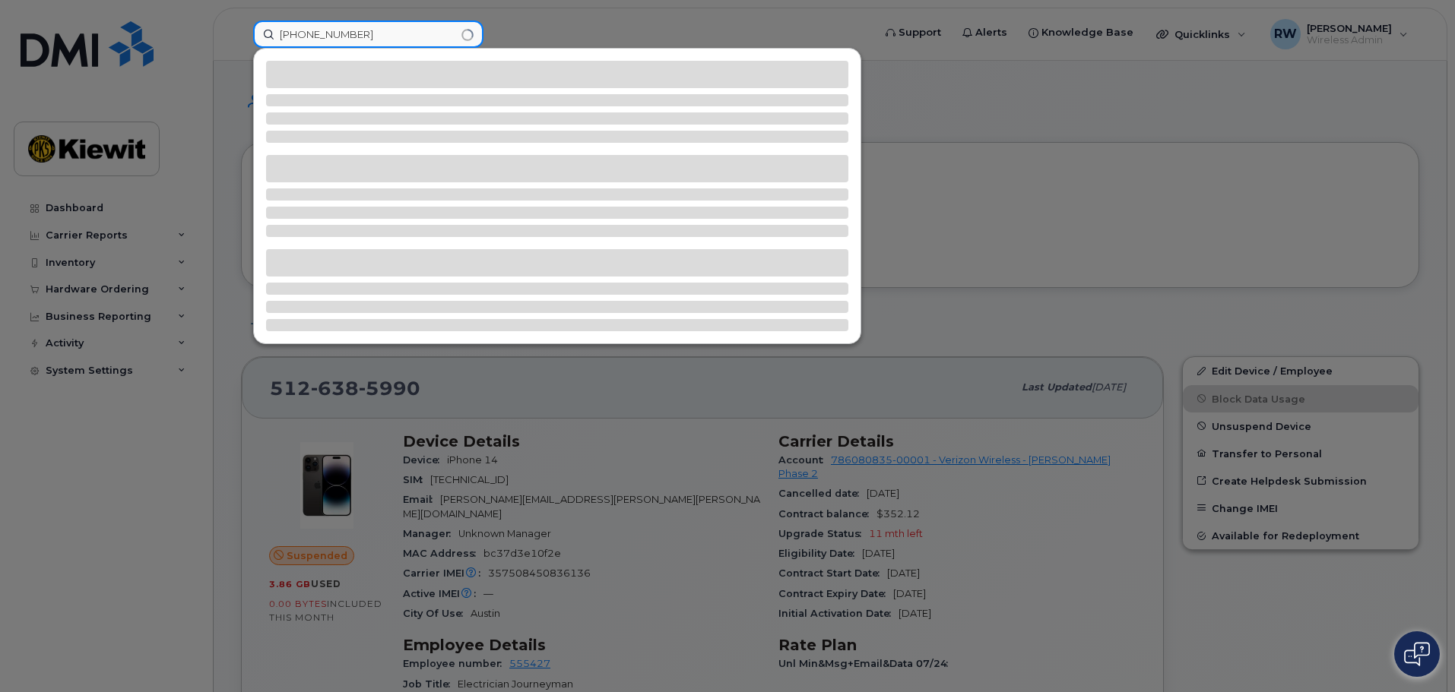
type input "[PHONE_NUMBER]"
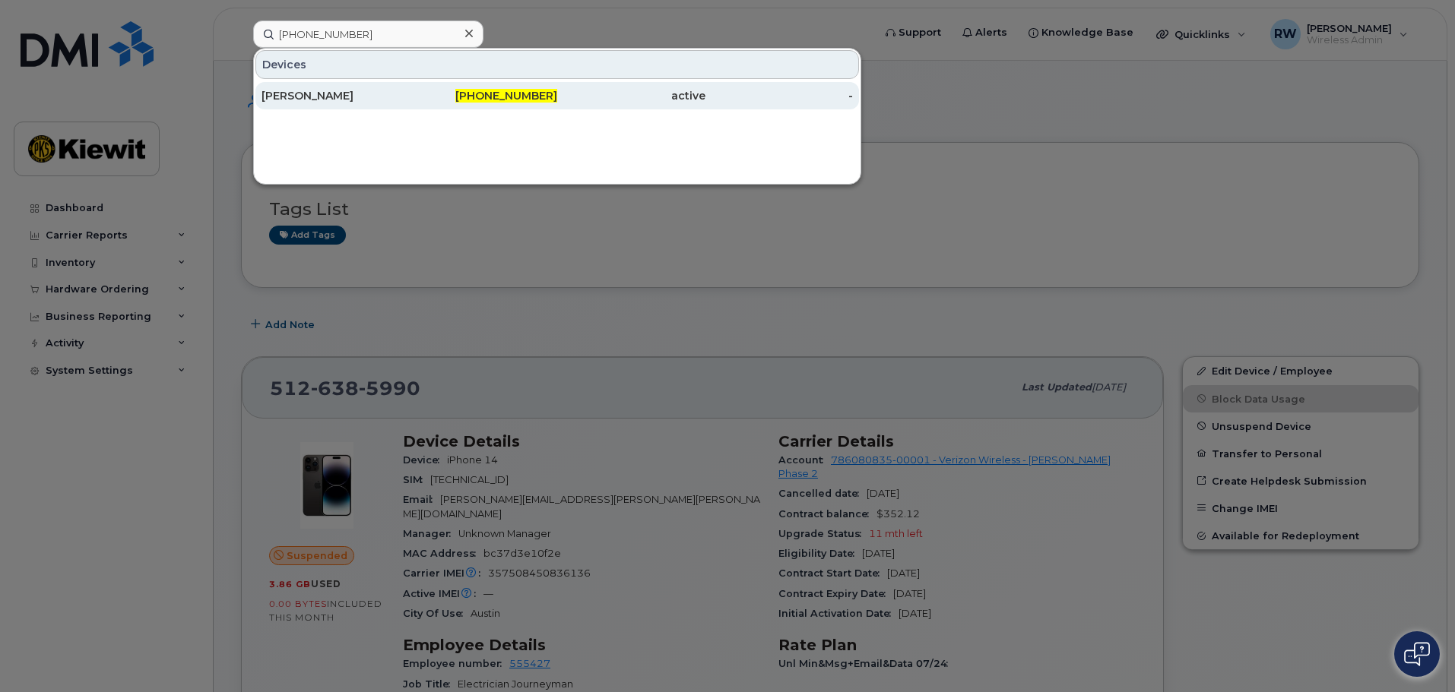
click at [305, 93] on div "[PERSON_NAME]" at bounding box center [335, 95] width 148 height 15
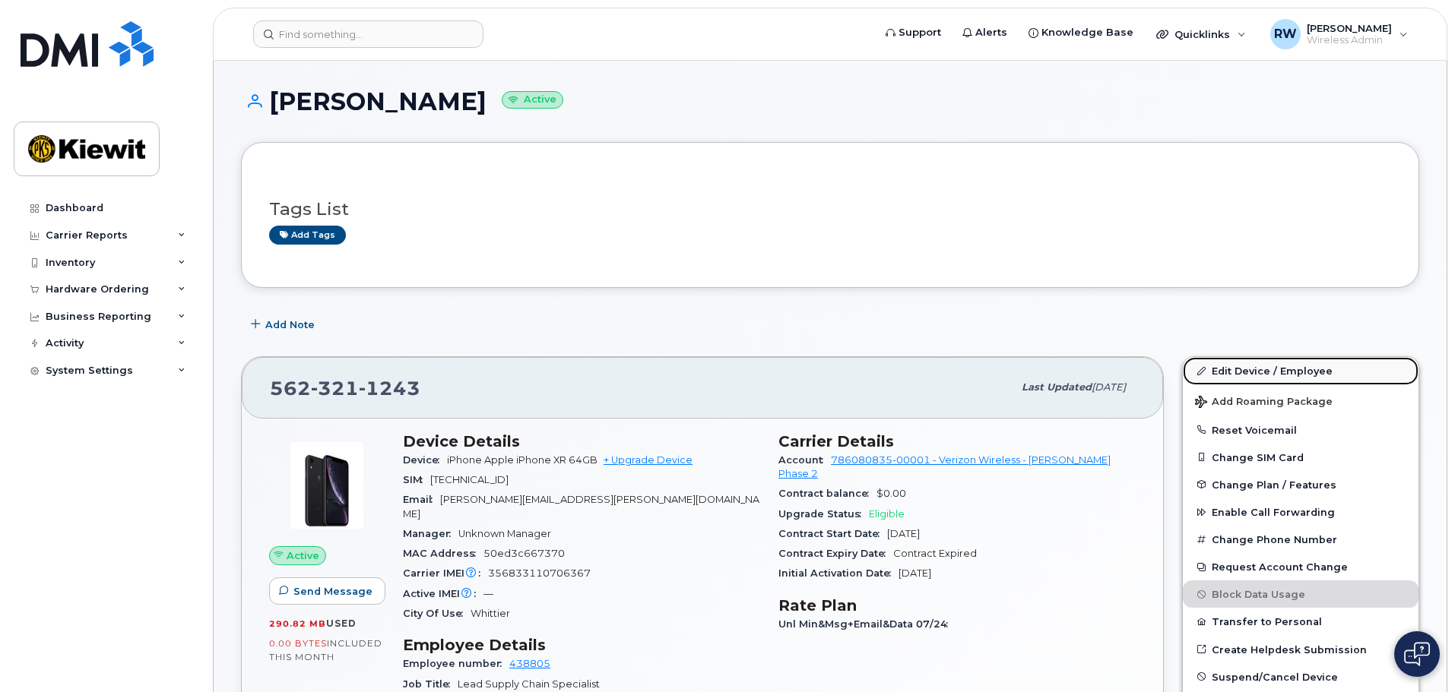
click at [1246, 369] on link "Edit Device / Employee" at bounding box center [1301, 370] width 236 height 27
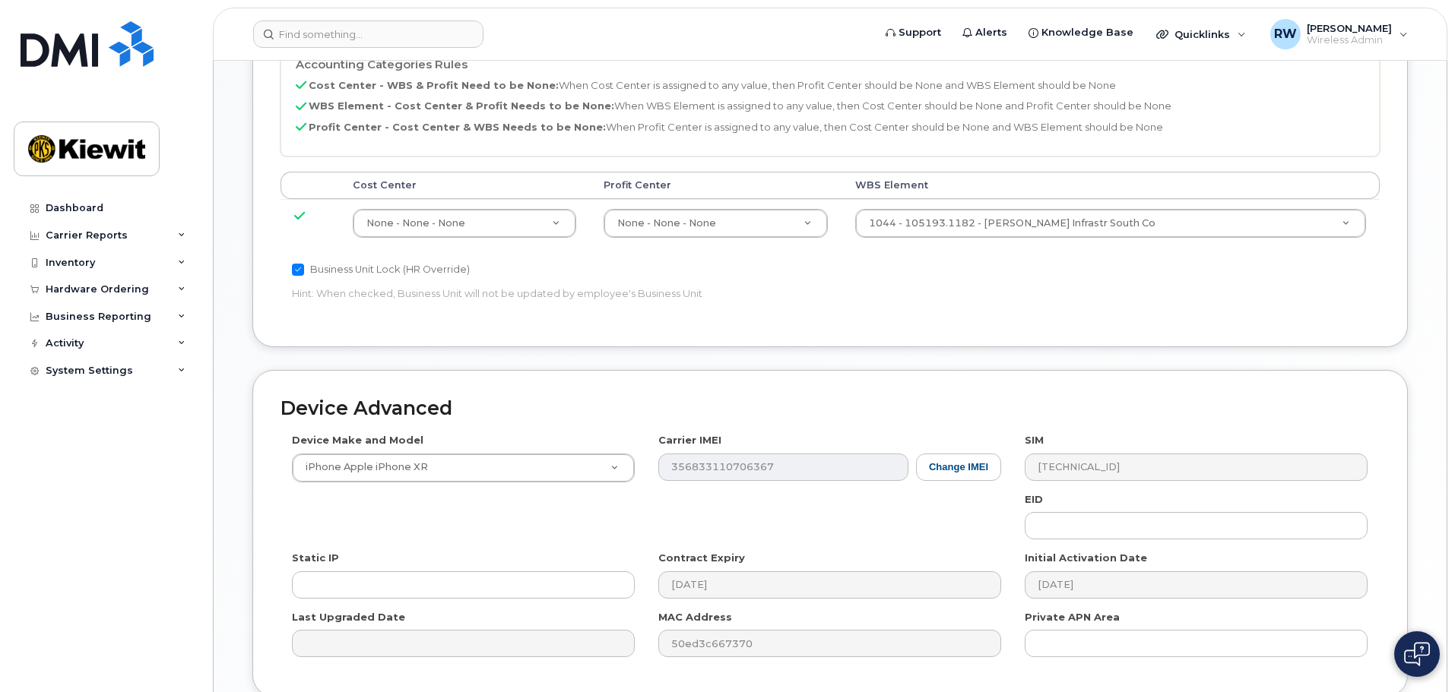
scroll to position [760, 0]
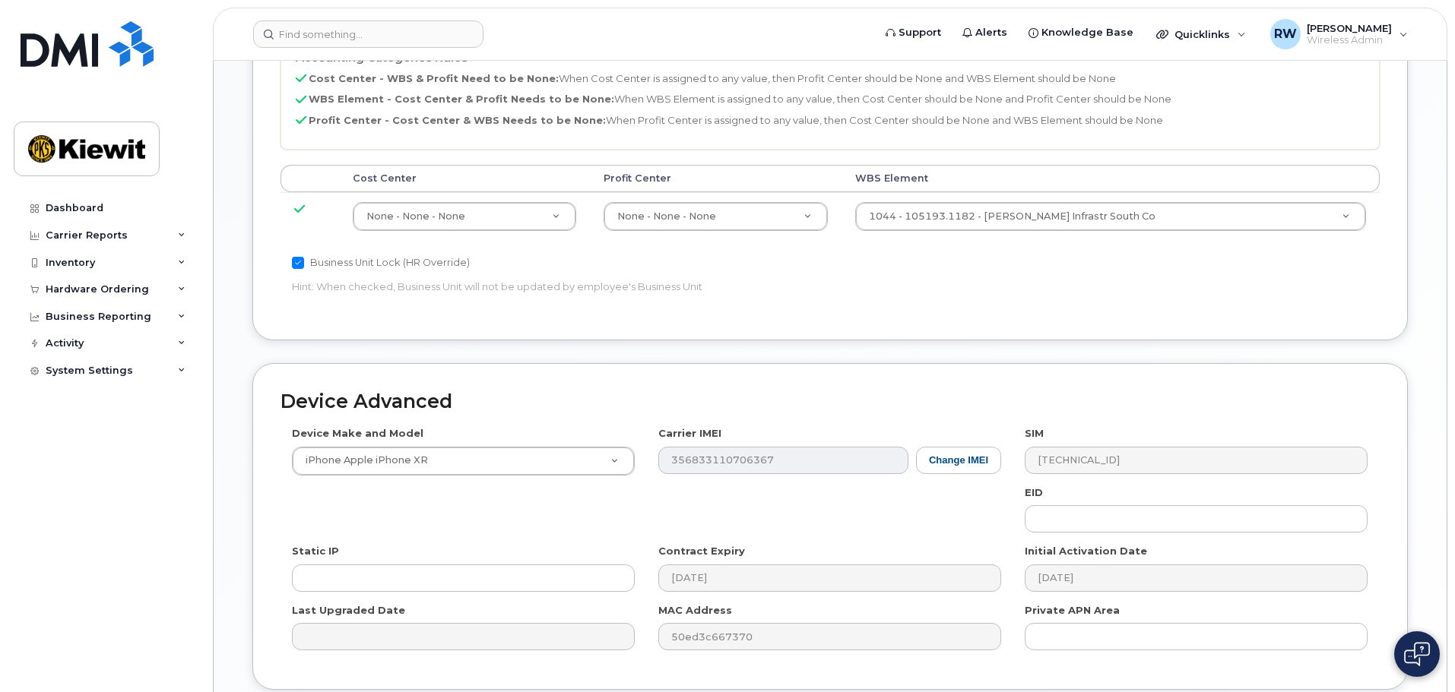
click at [299, 257] on input "Business Unit Lock (HR Override)" at bounding box center [298, 263] width 12 height 12
checkbox input "false"
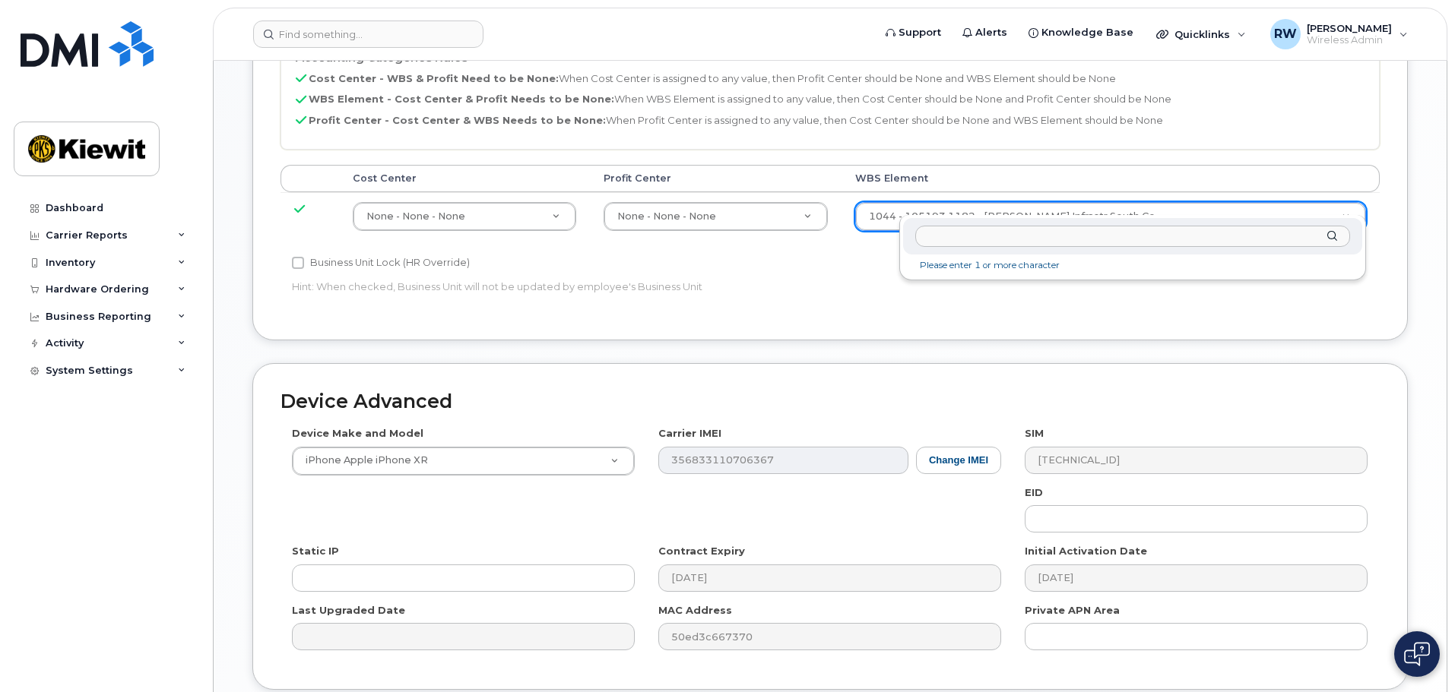
click at [1234, 233] on input "text" at bounding box center [1132, 237] width 435 height 22
type input "110300.3081"
type input "33464135"
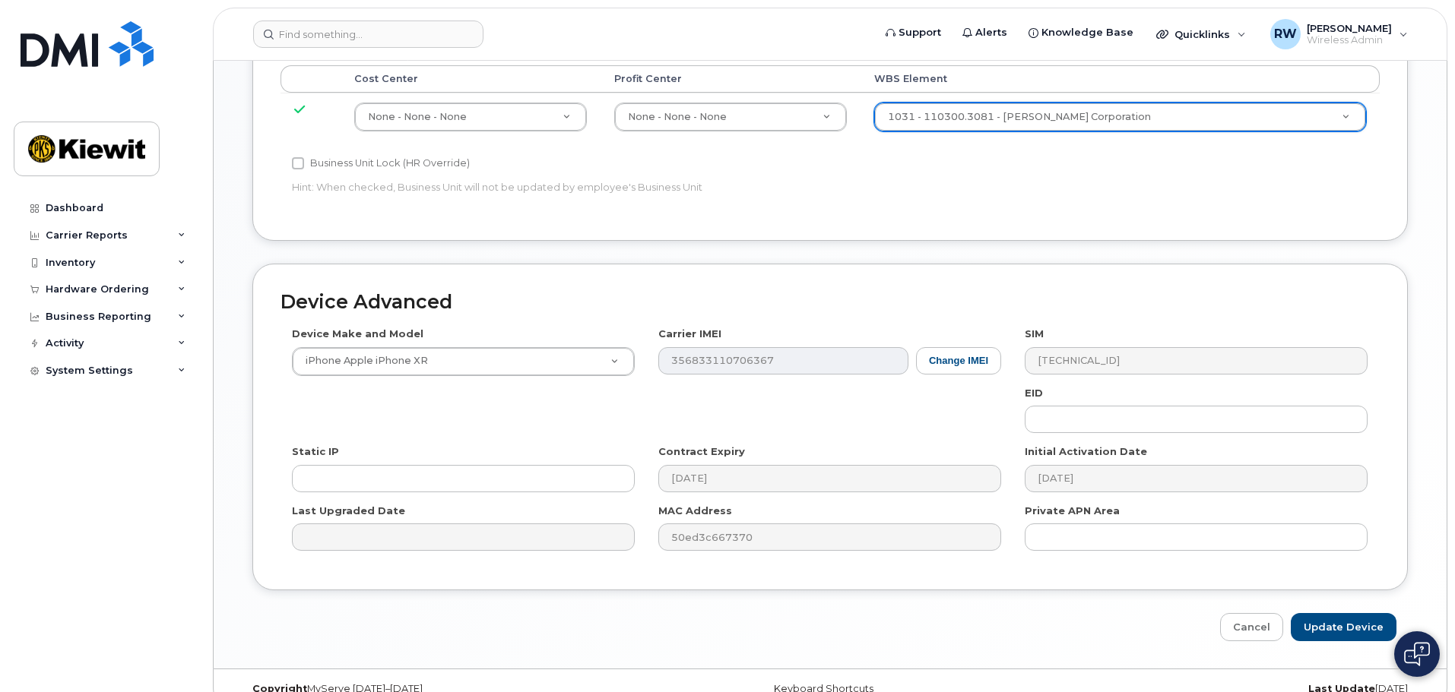
scroll to position [870, 0]
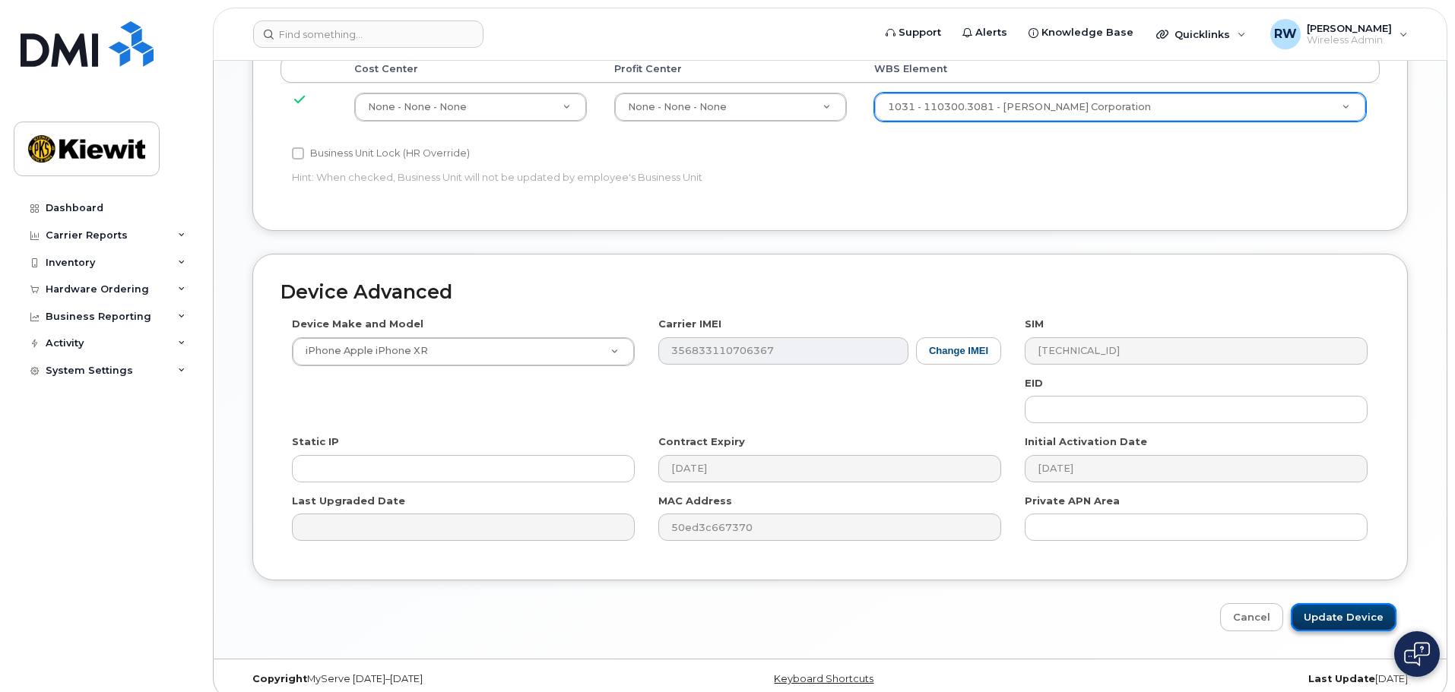
click at [1326, 604] on input "Update Device" at bounding box center [1344, 618] width 106 height 28
type input "Saving..."
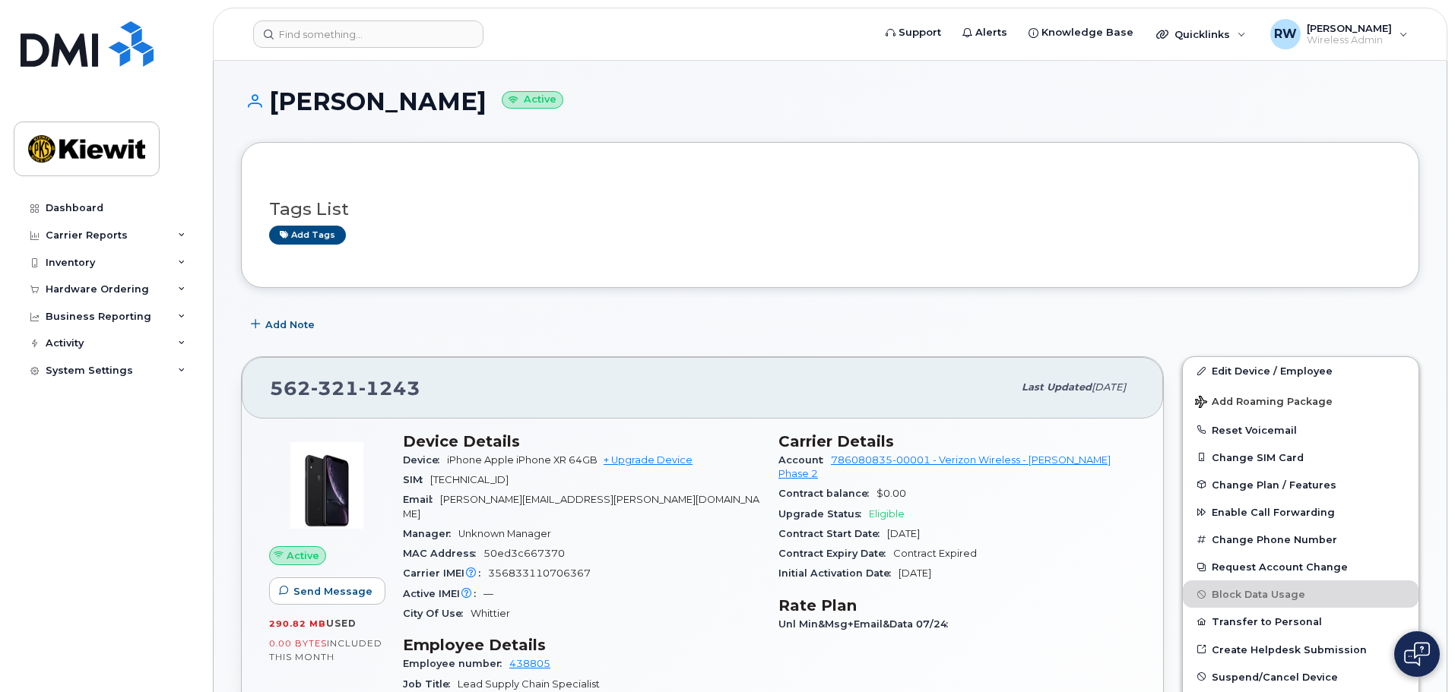
click at [505, 331] on div "Add Note" at bounding box center [830, 324] width 1178 height 27
click at [344, 34] on input at bounding box center [368, 34] width 230 height 27
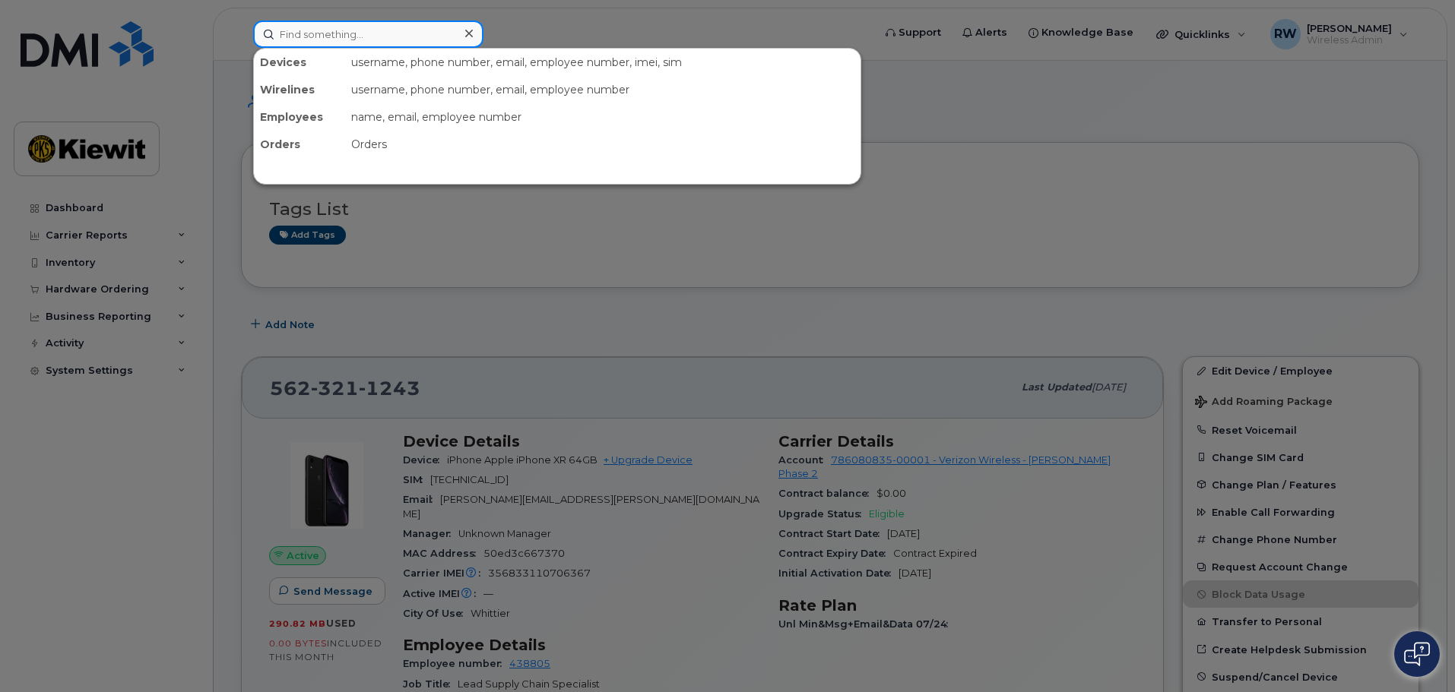
paste input "737-497-2836"
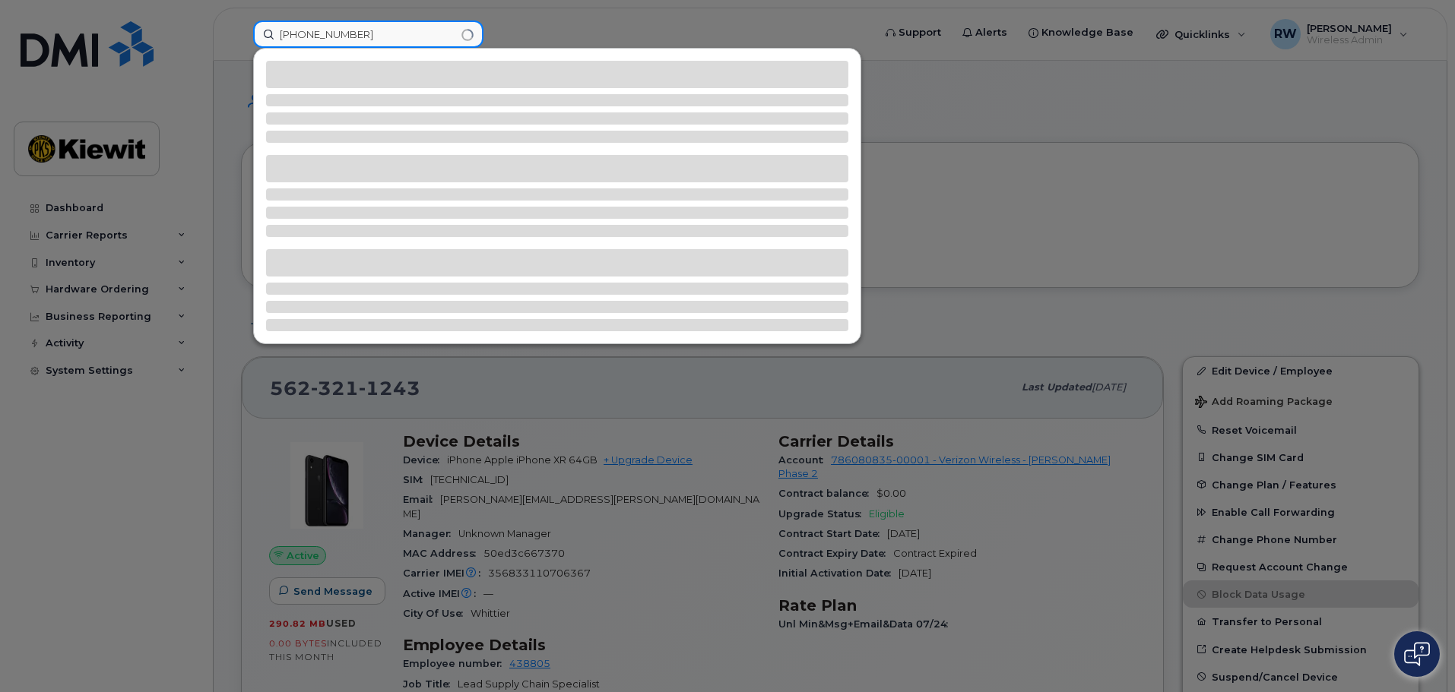
type input "737-497-2836"
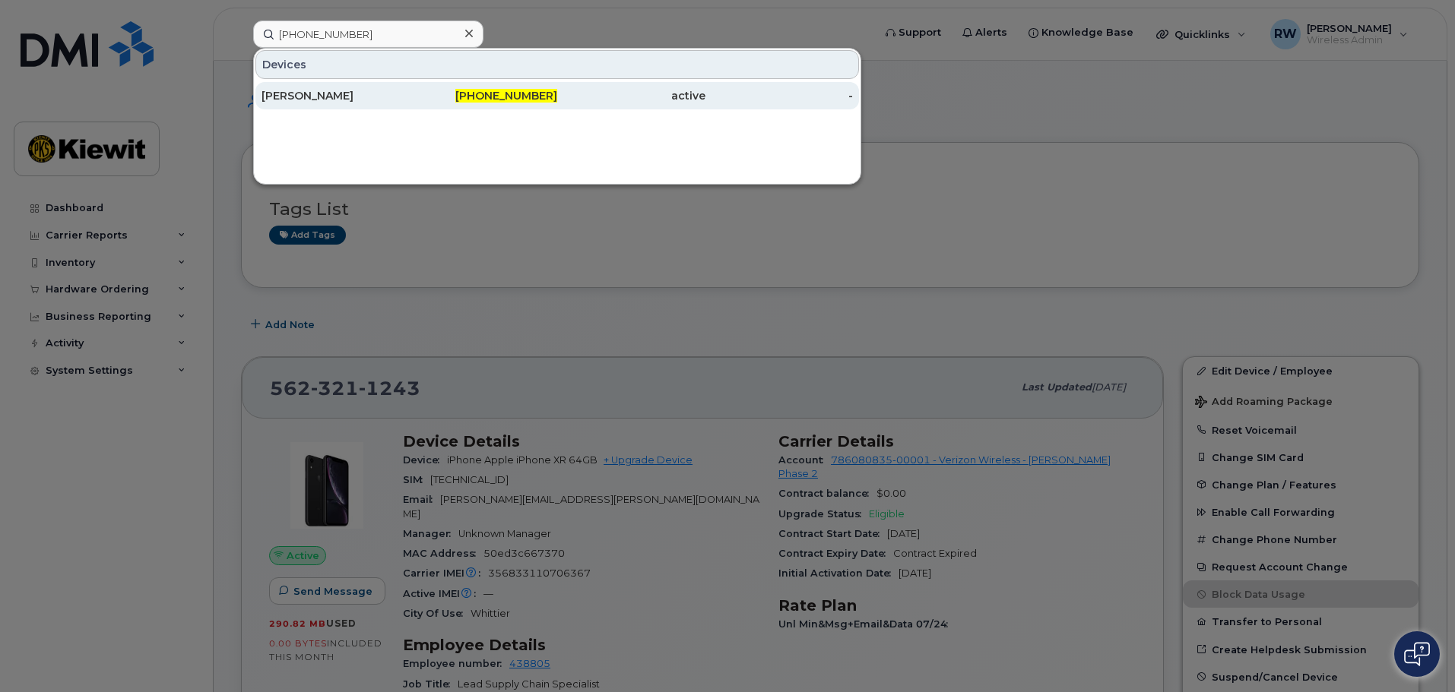
click at [340, 95] on div "[PERSON_NAME]" at bounding box center [335, 95] width 148 height 15
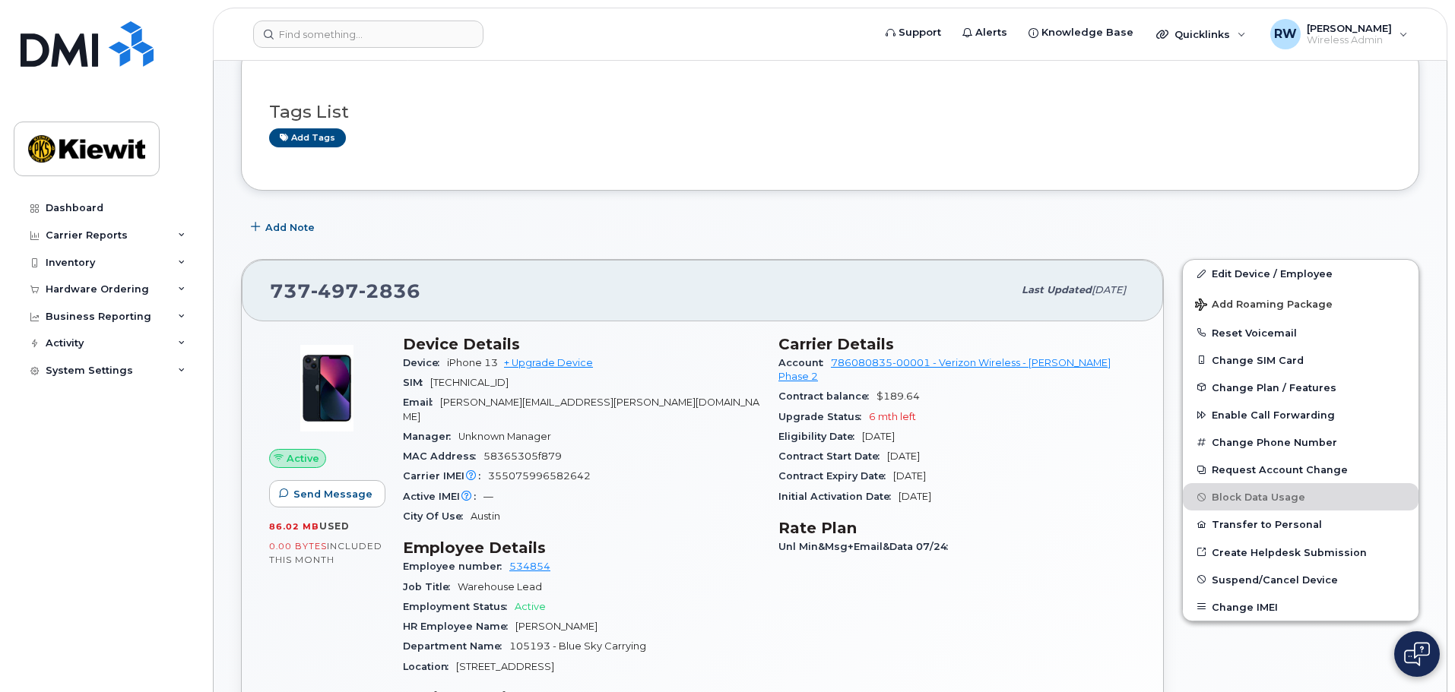
scroll to position [228, 0]
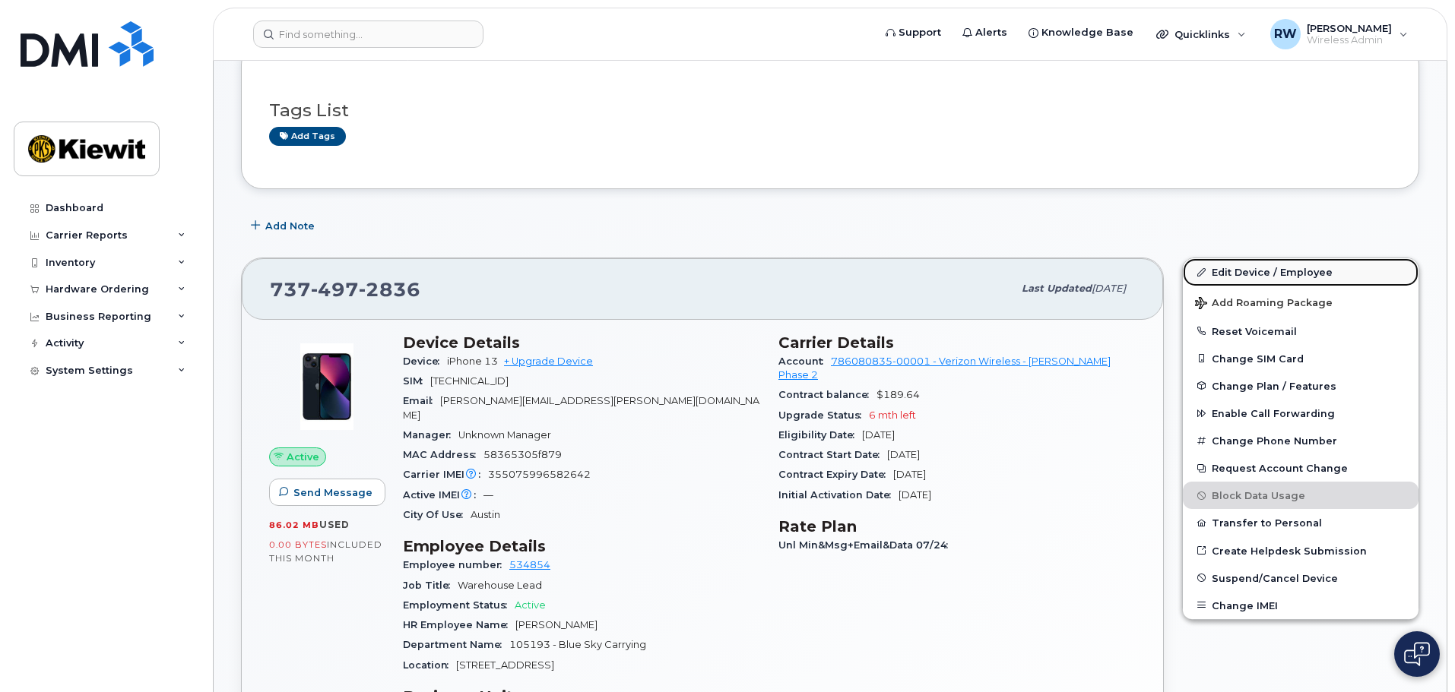
click at [1243, 268] on link "Edit Device / Employee" at bounding box center [1301, 271] width 236 height 27
click at [1262, 270] on link "Edit Device / Employee" at bounding box center [1301, 271] width 236 height 27
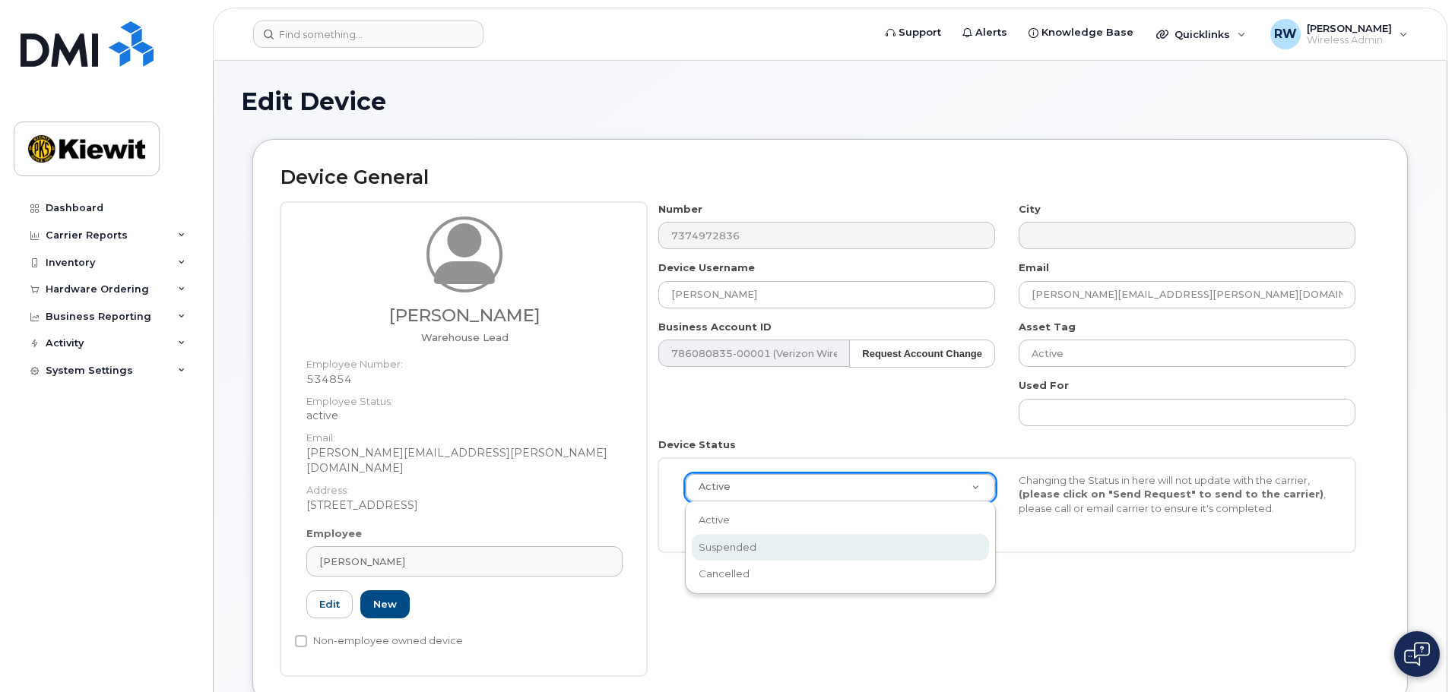
select select "suspended"
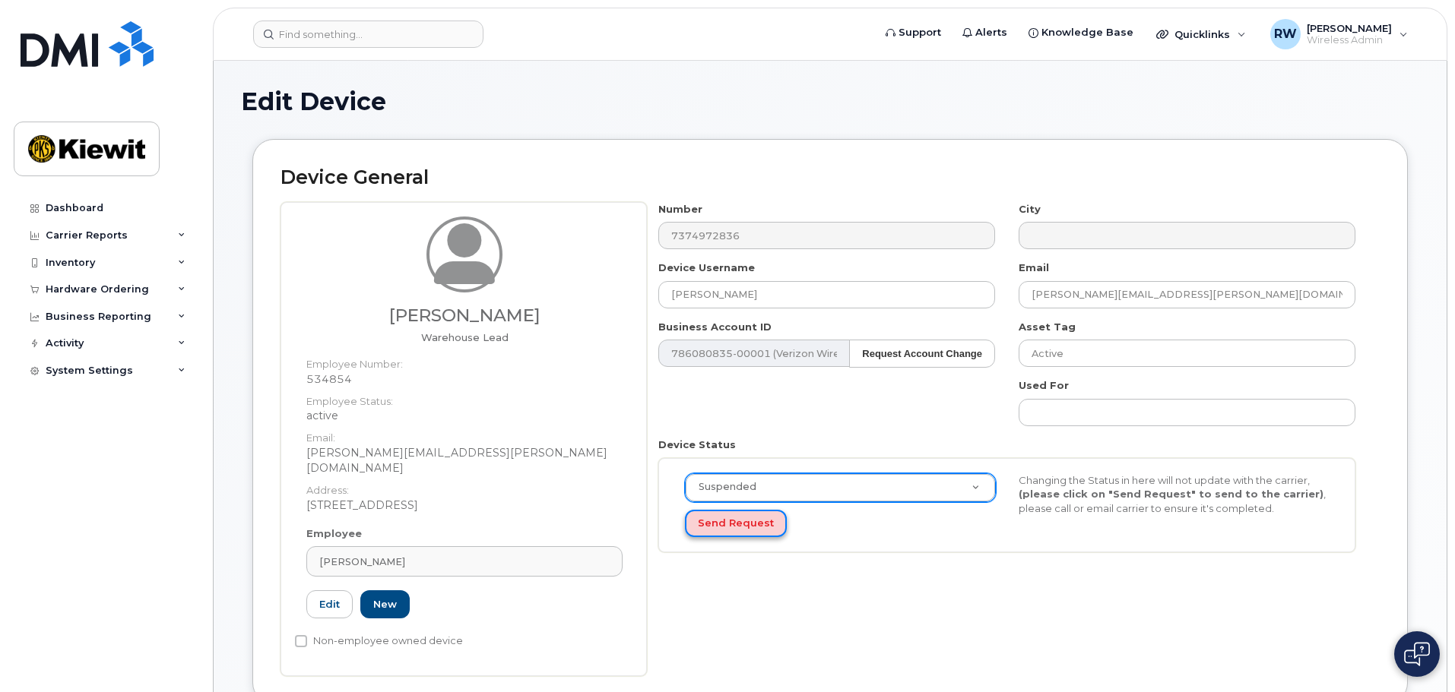
click at [753, 525] on button "Send Request" at bounding box center [736, 524] width 102 height 28
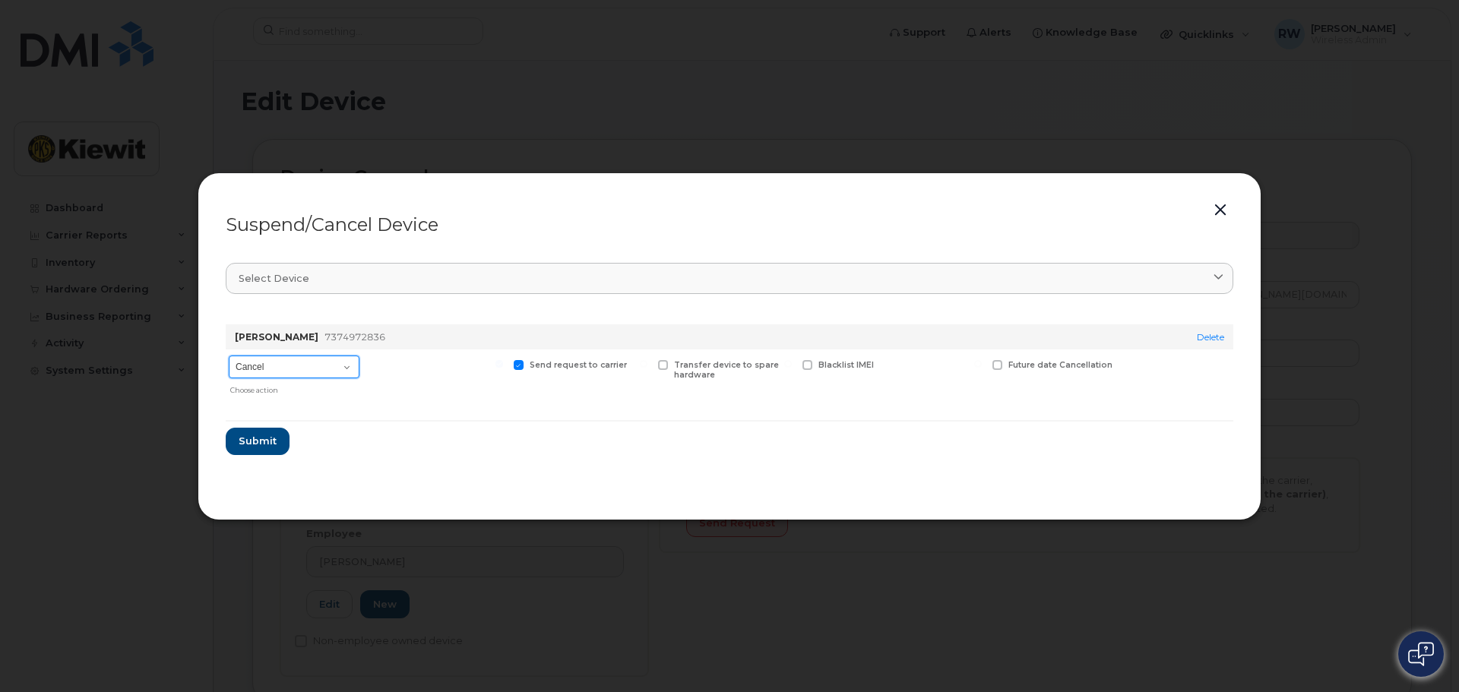
click at [350, 369] on select "Cancel Suspend - Reduced Rate Suspend - Full Rate Suspend - Lost Device/Stolen …" at bounding box center [294, 367] width 131 height 23
select select "[object Object]"
click at [229, 356] on select "Cancel Suspend - Reduced Rate Suspend - Full Rate Suspend - Lost Device/Stolen …" at bounding box center [294, 367] width 131 height 23
click at [372, 367] on span at bounding box center [374, 365] width 10 height 10
click at [359, 367] on input "Available for new activations/redeployments" at bounding box center [355, 364] width 8 height 8
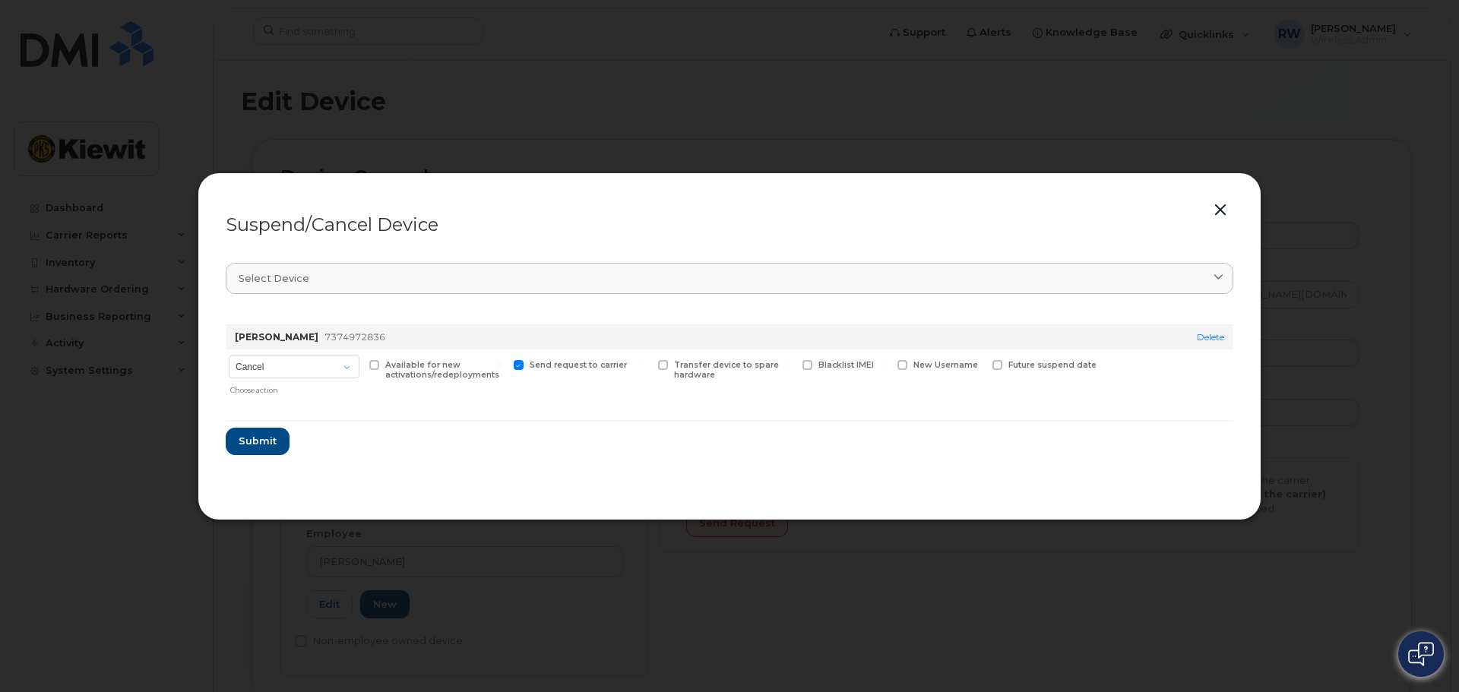
checkbox input "true"
click at [248, 442] on span "Submit" at bounding box center [257, 441] width 38 height 14
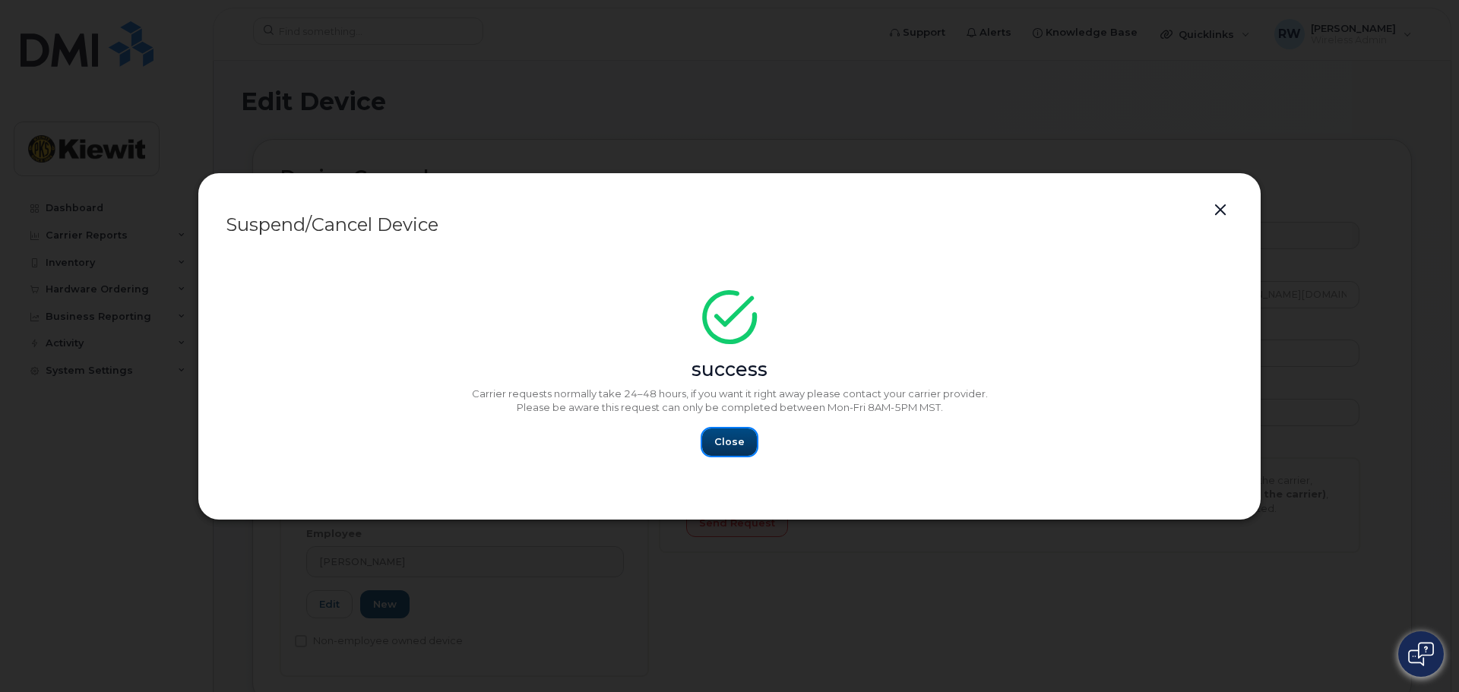
click at [741, 445] on span "Close" at bounding box center [729, 442] width 30 height 14
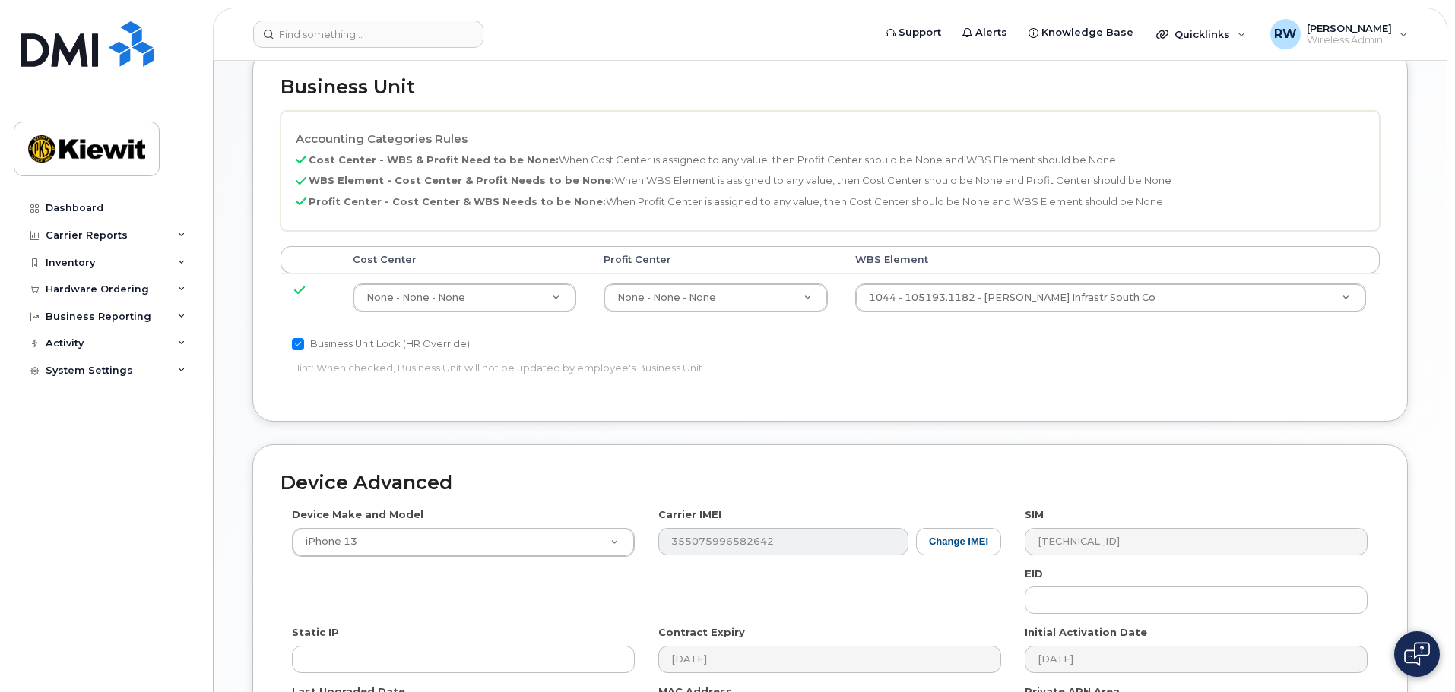
scroll to position [870, 0]
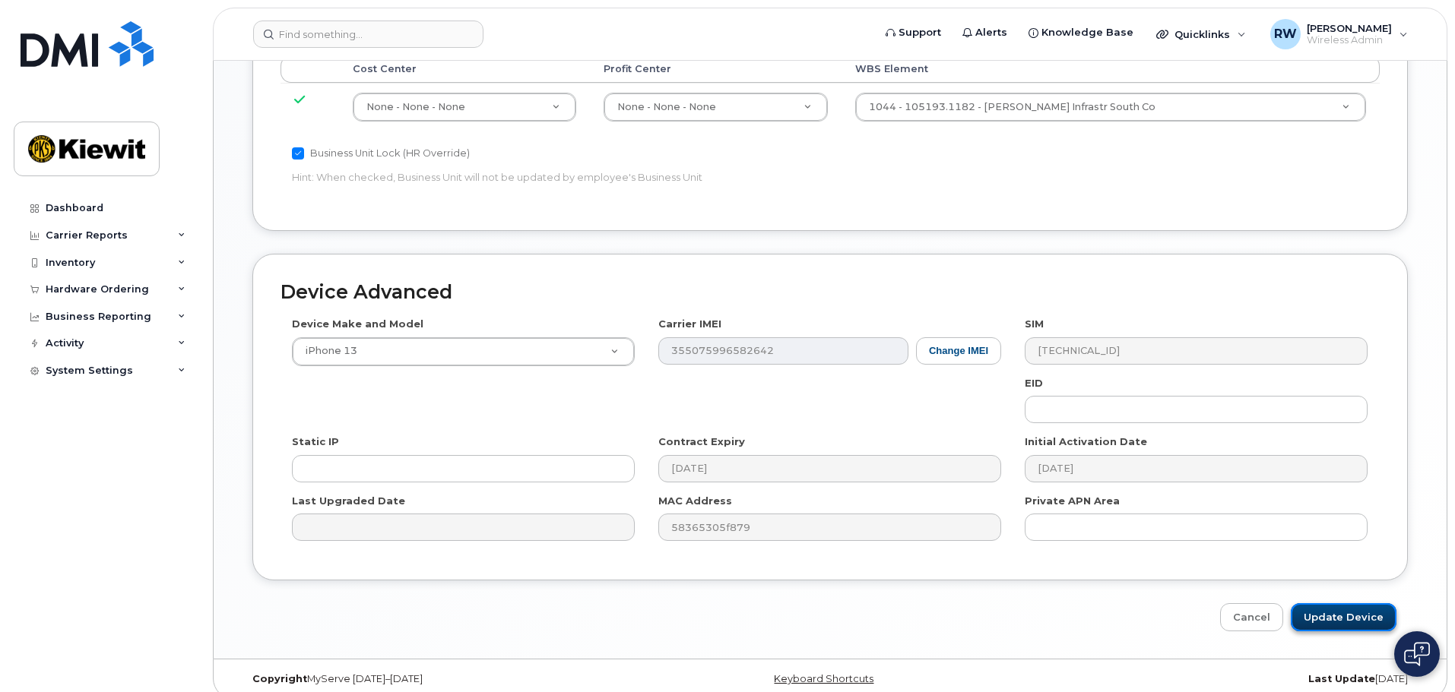
click at [1340, 605] on input "Update Device" at bounding box center [1344, 618] width 106 height 28
type input "Saving..."
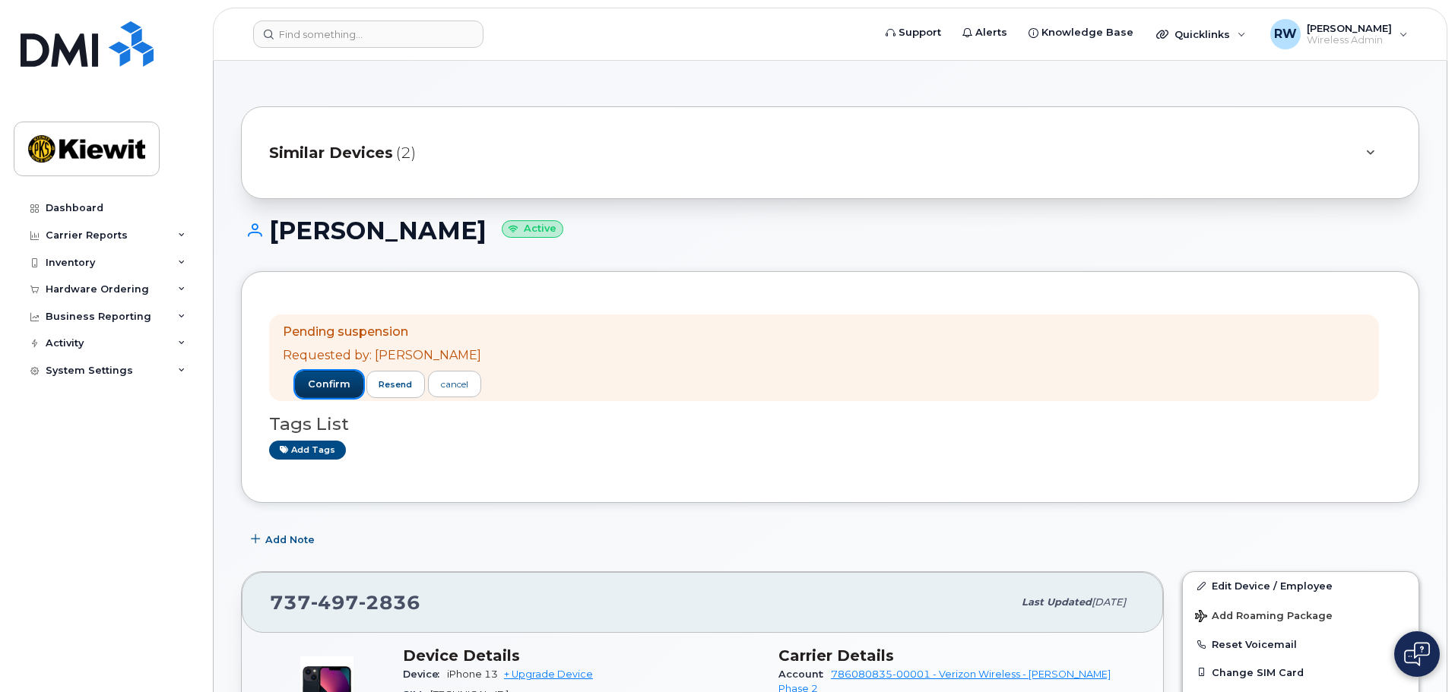
click at [313, 385] on span "confirm" at bounding box center [329, 385] width 43 height 14
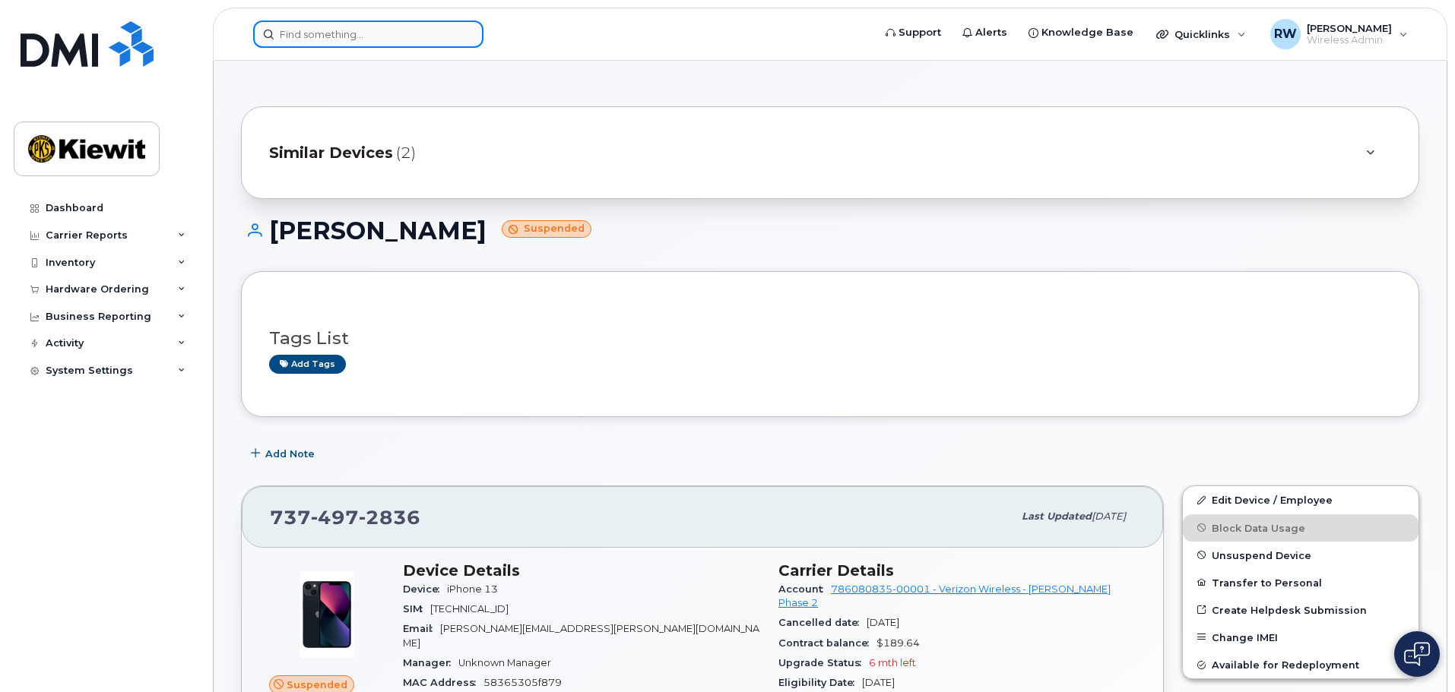
click at [414, 38] on input at bounding box center [368, 34] width 230 height 27
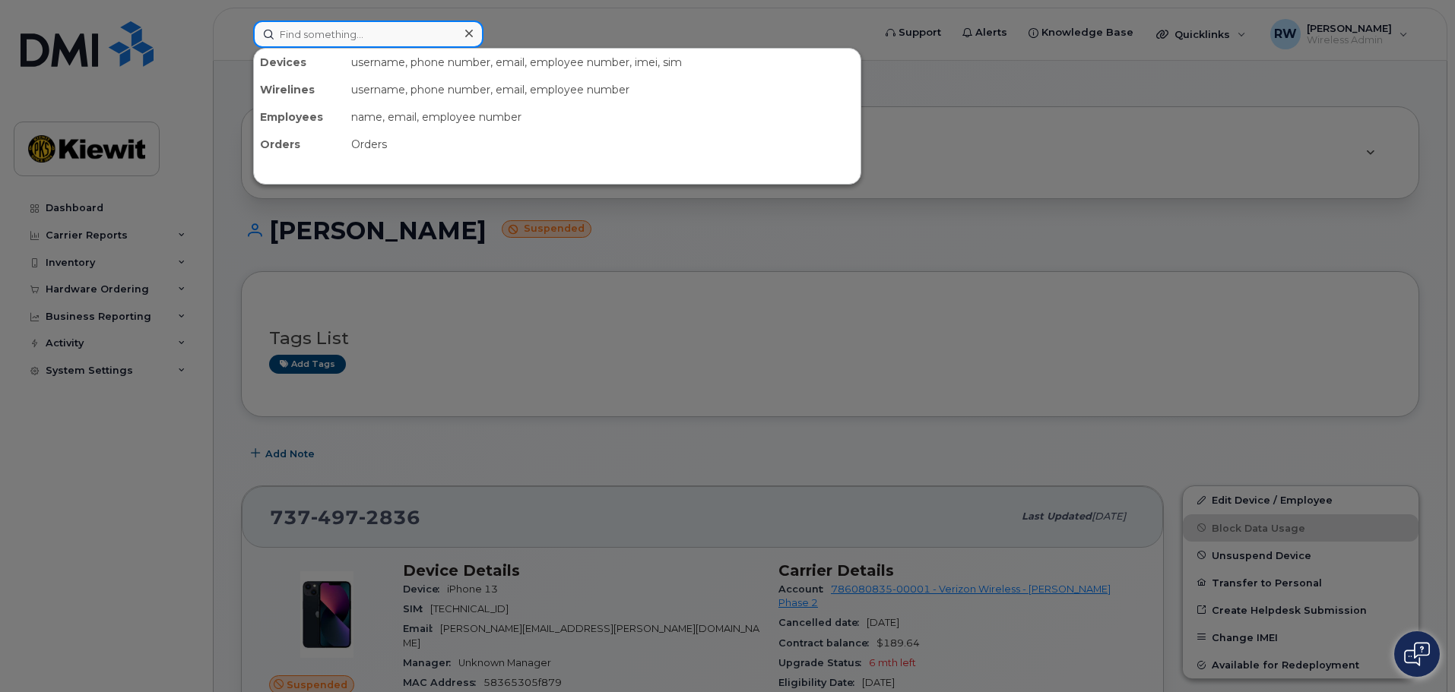
paste input "[PHONE_NUMBER]"
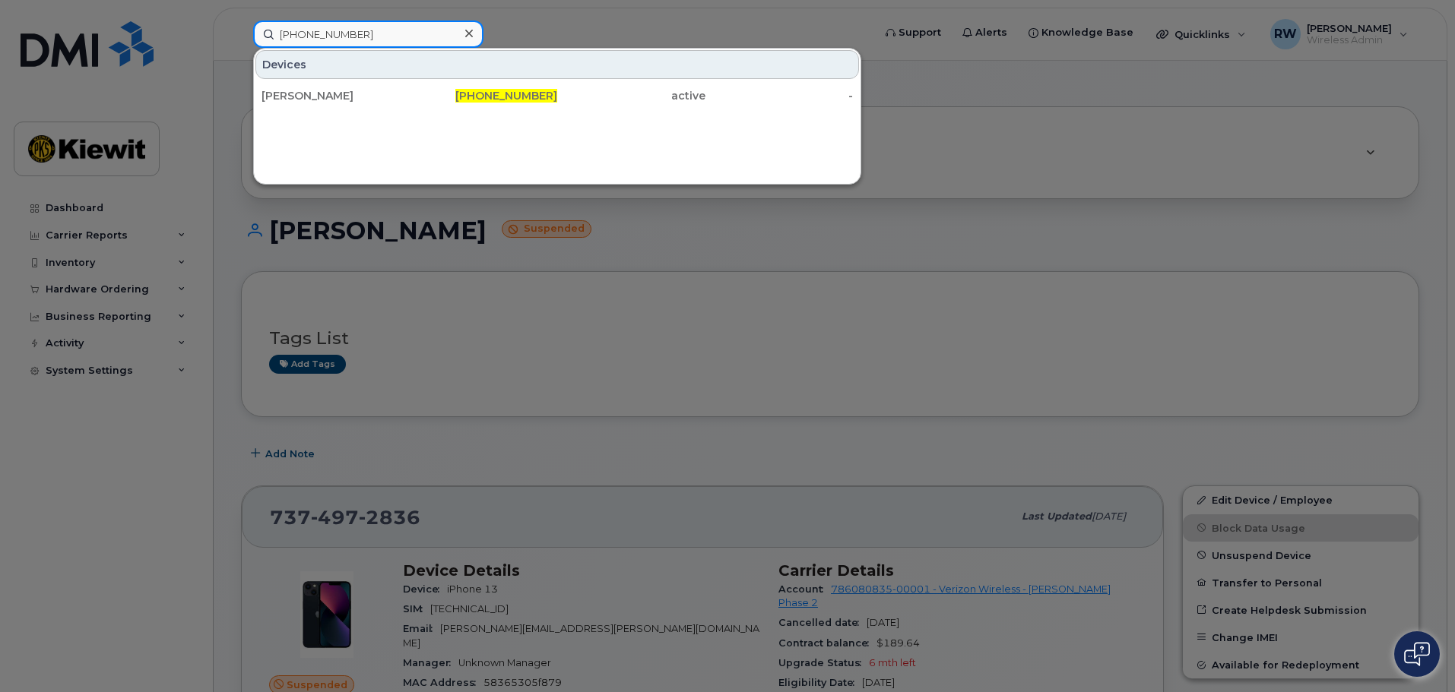
type input "[PHONE_NUMBER]"
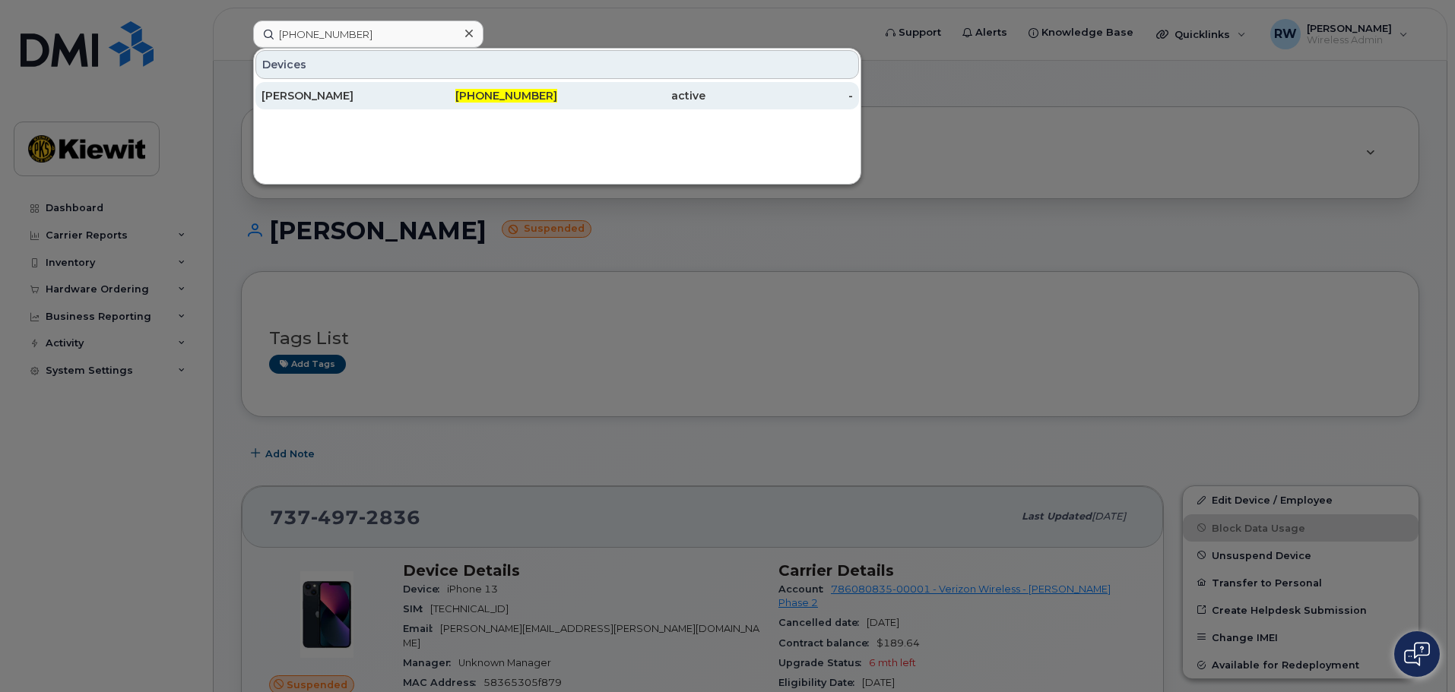
click at [408, 101] on div "[PERSON_NAME]" at bounding box center [335, 95] width 148 height 15
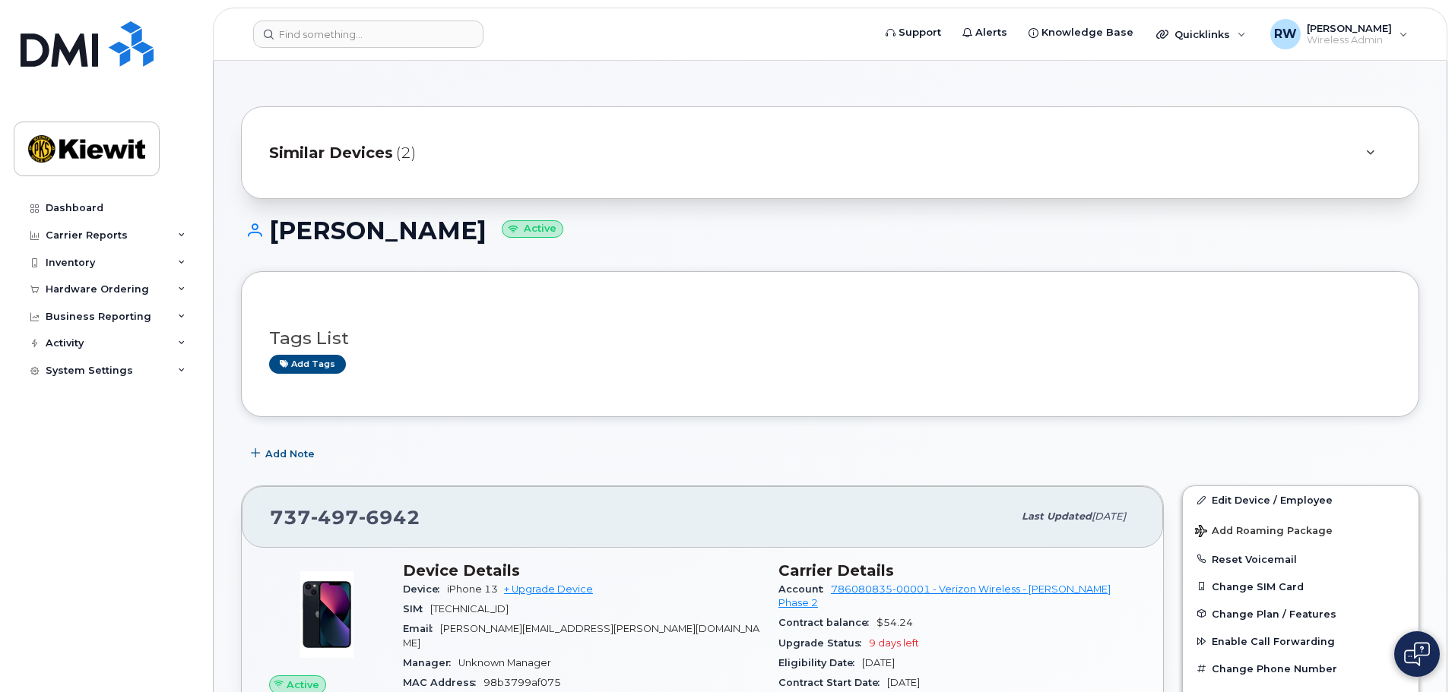
scroll to position [152, 0]
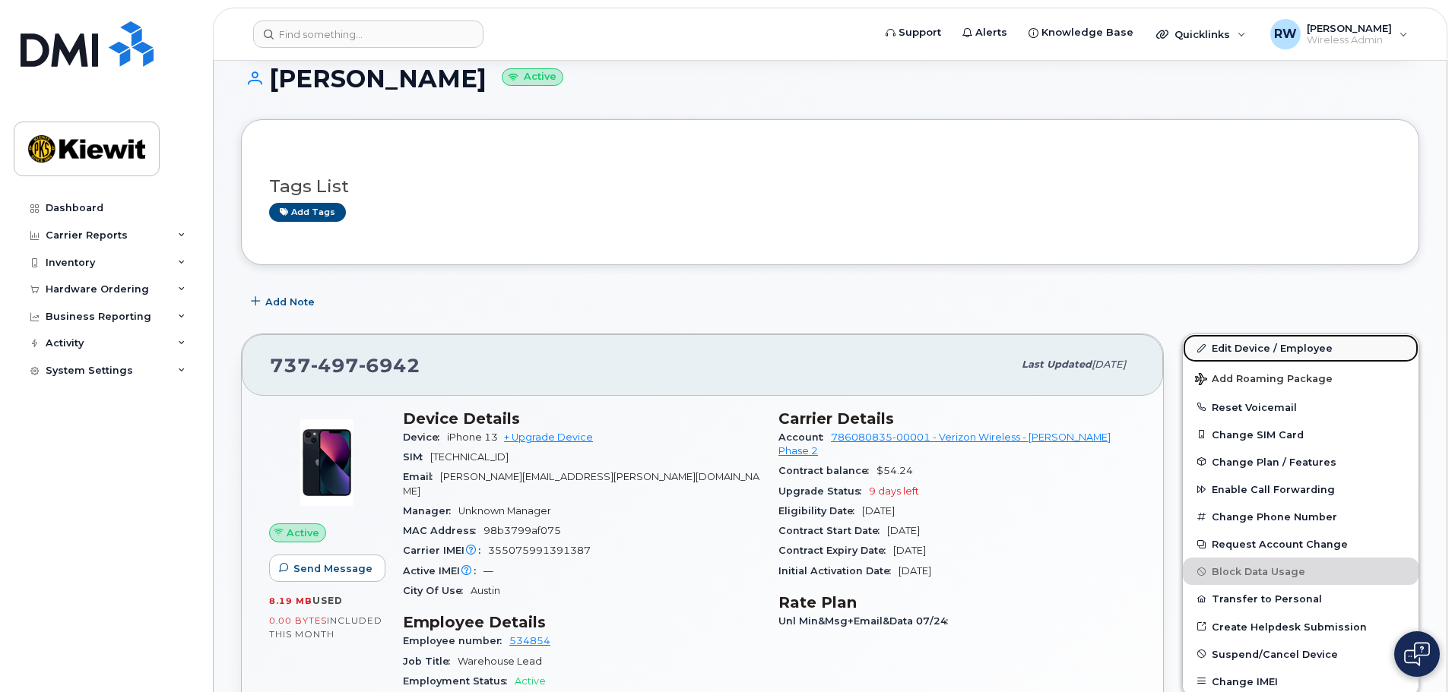
click at [1243, 347] on link "Edit Device / Employee" at bounding box center [1301, 347] width 236 height 27
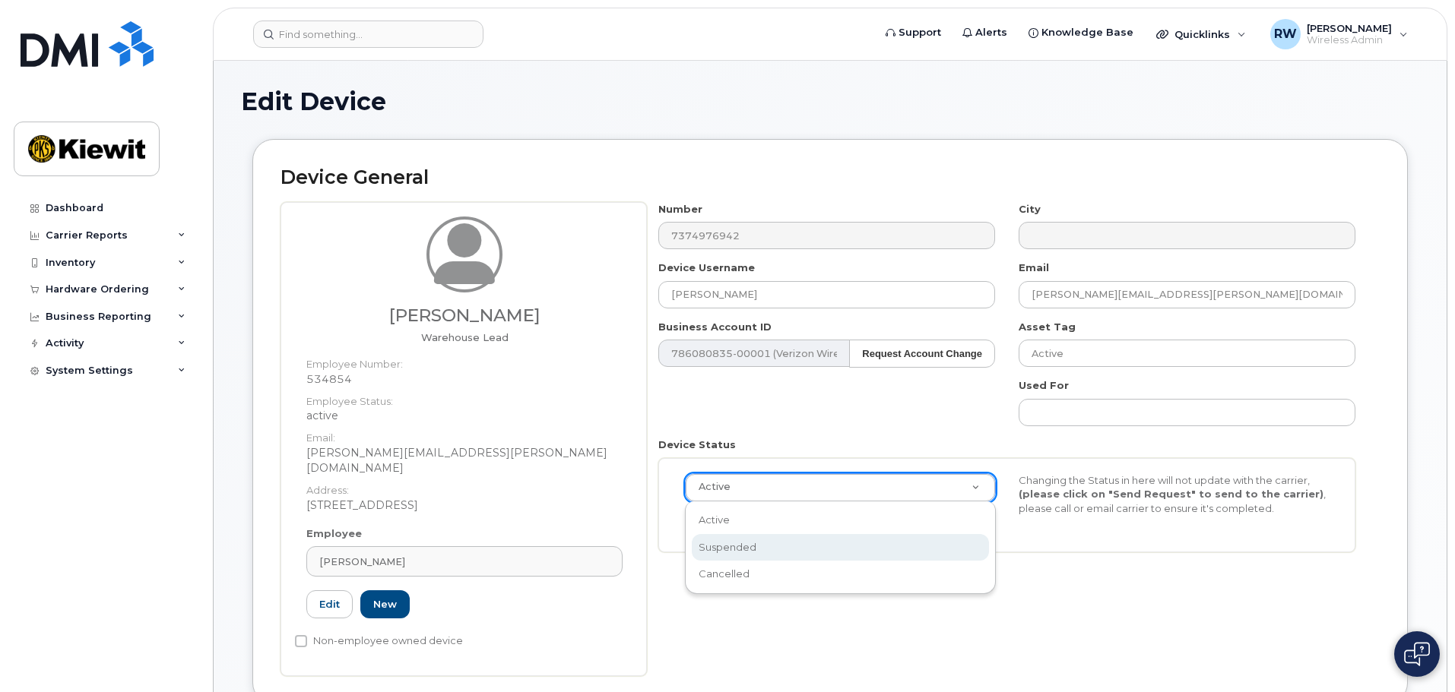
select select "suspended"
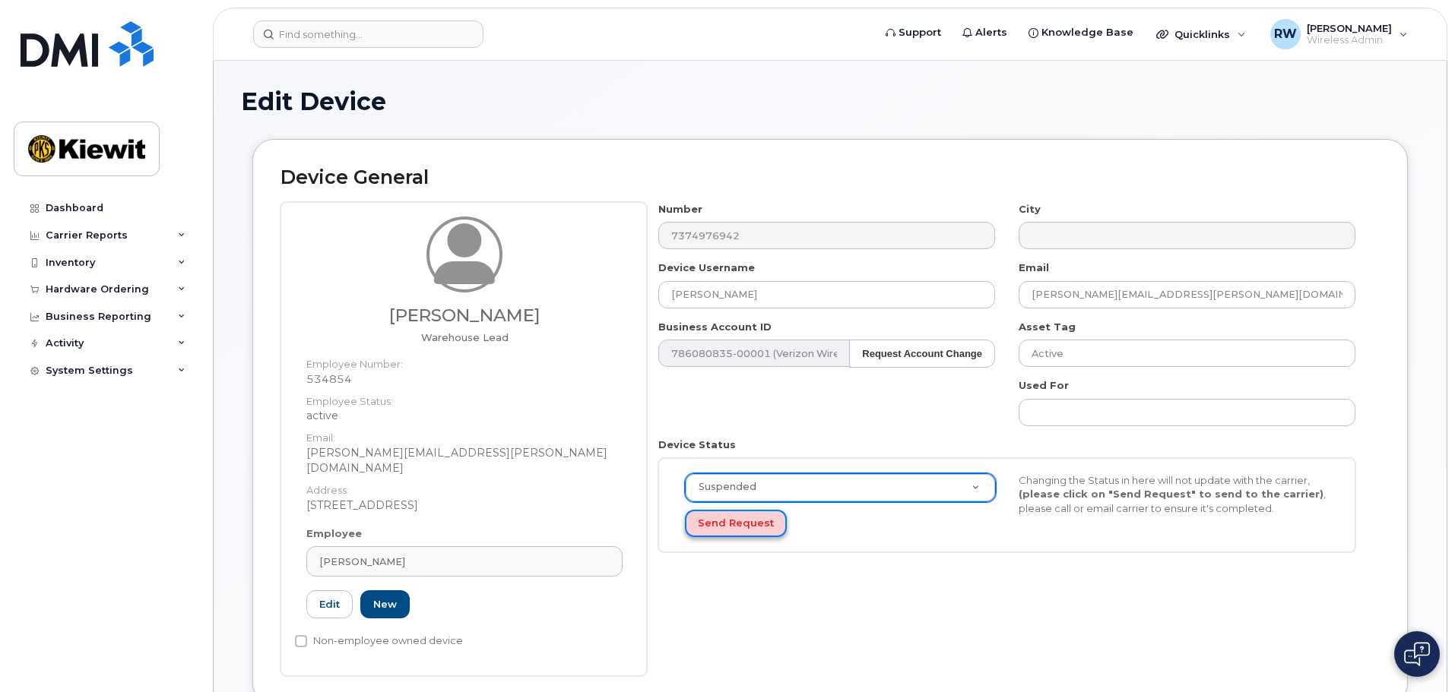
click at [733, 527] on button "Send Request" at bounding box center [736, 524] width 102 height 28
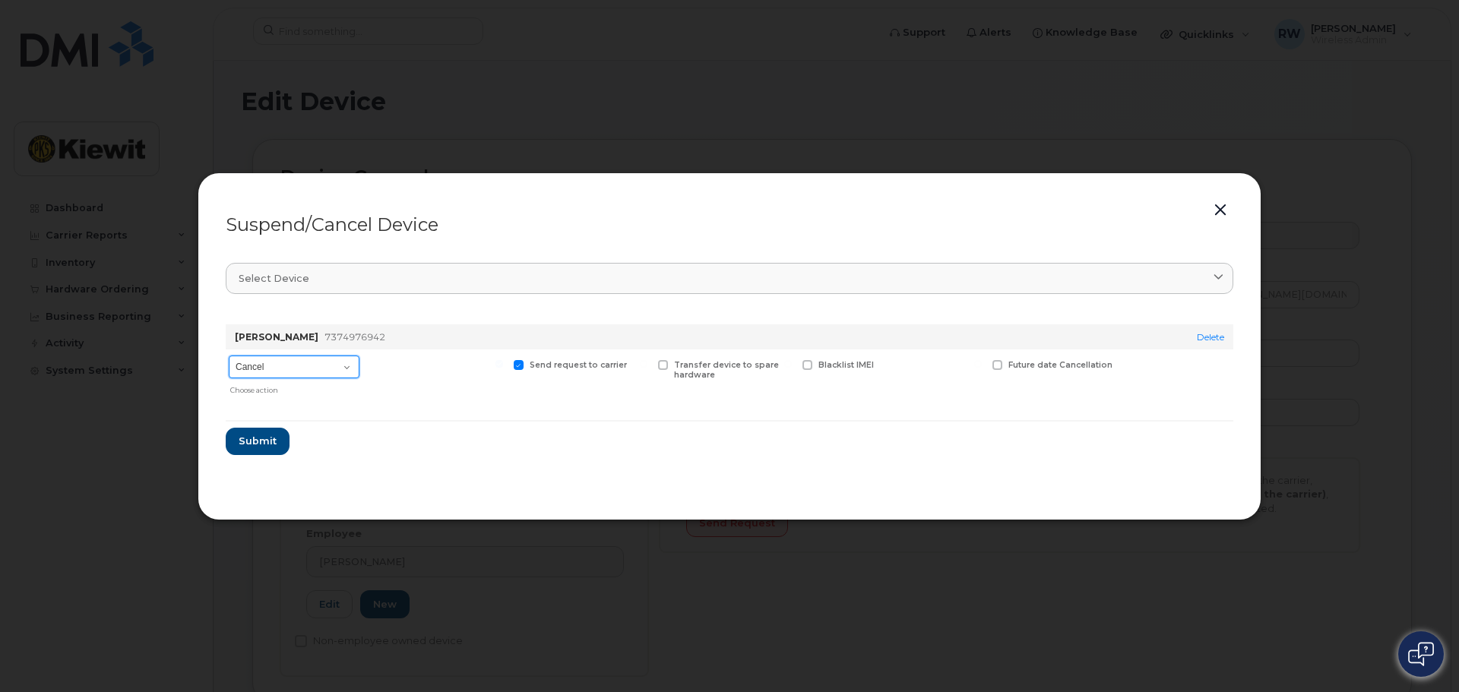
click at [348, 371] on select "Cancel Suspend - Reduced Rate Suspend - Full Rate Suspend - Lost Device/Stolen …" at bounding box center [294, 367] width 131 height 23
select select "[object Object]"
click at [229, 356] on select "Cancel Suspend - Reduced Rate Suspend - Full Rate Suspend - Lost Device/Stolen …" at bounding box center [294, 367] width 131 height 23
click at [372, 368] on span at bounding box center [374, 365] width 10 height 10
click at [359, 368] on input "Available for new activations/redeployments" at bounding box center [355, 364] width 8 height 8
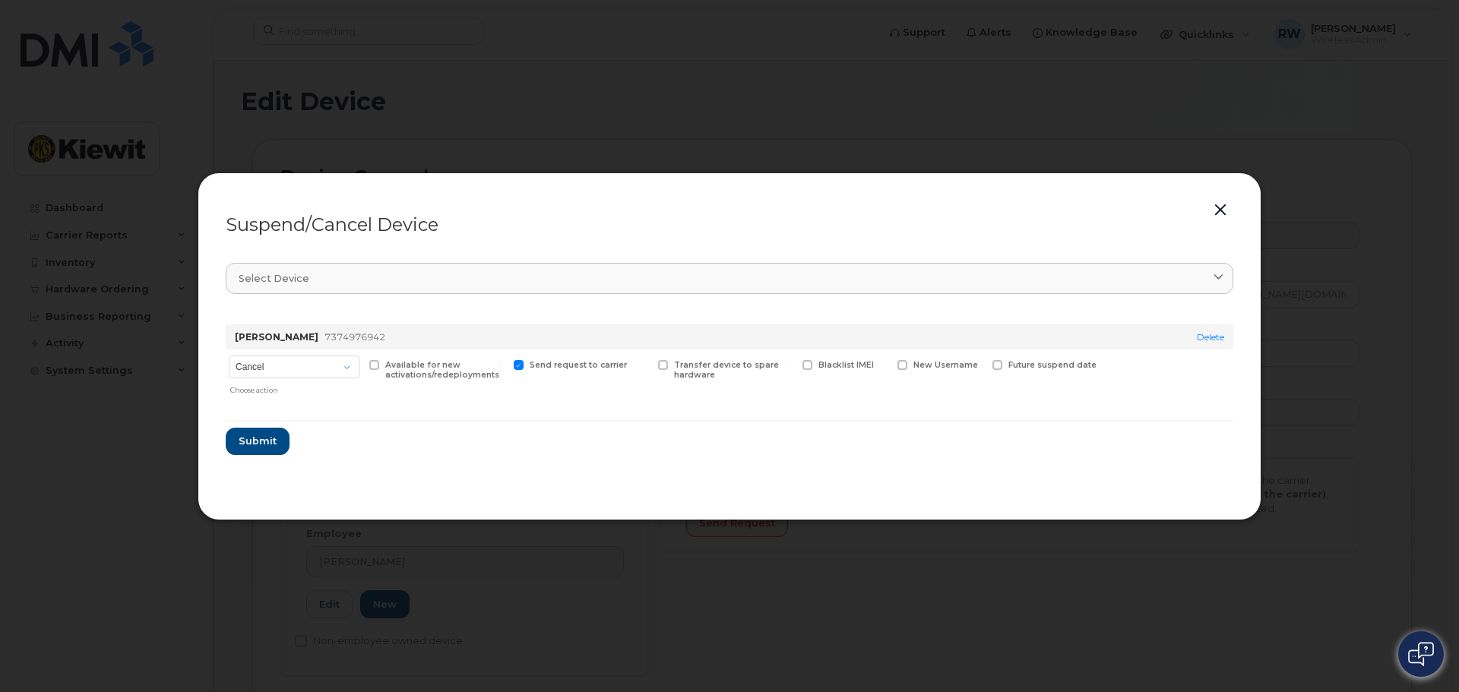
checkbox input "true"
click at [259, 443] on span "Submit" at bounding box center [257, 441] width 38 height 14
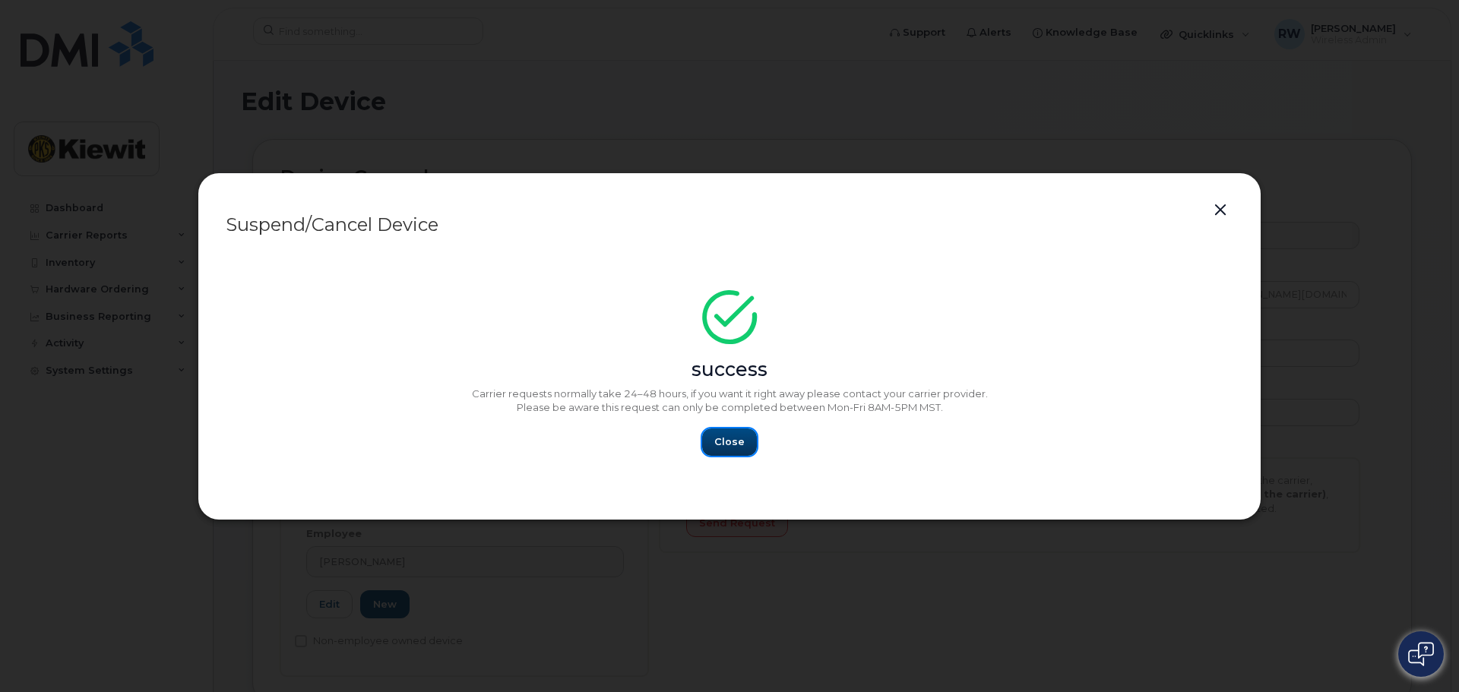
click at [733, 445] on span "Close" at bounding box center [729, 442] width 30 height 14
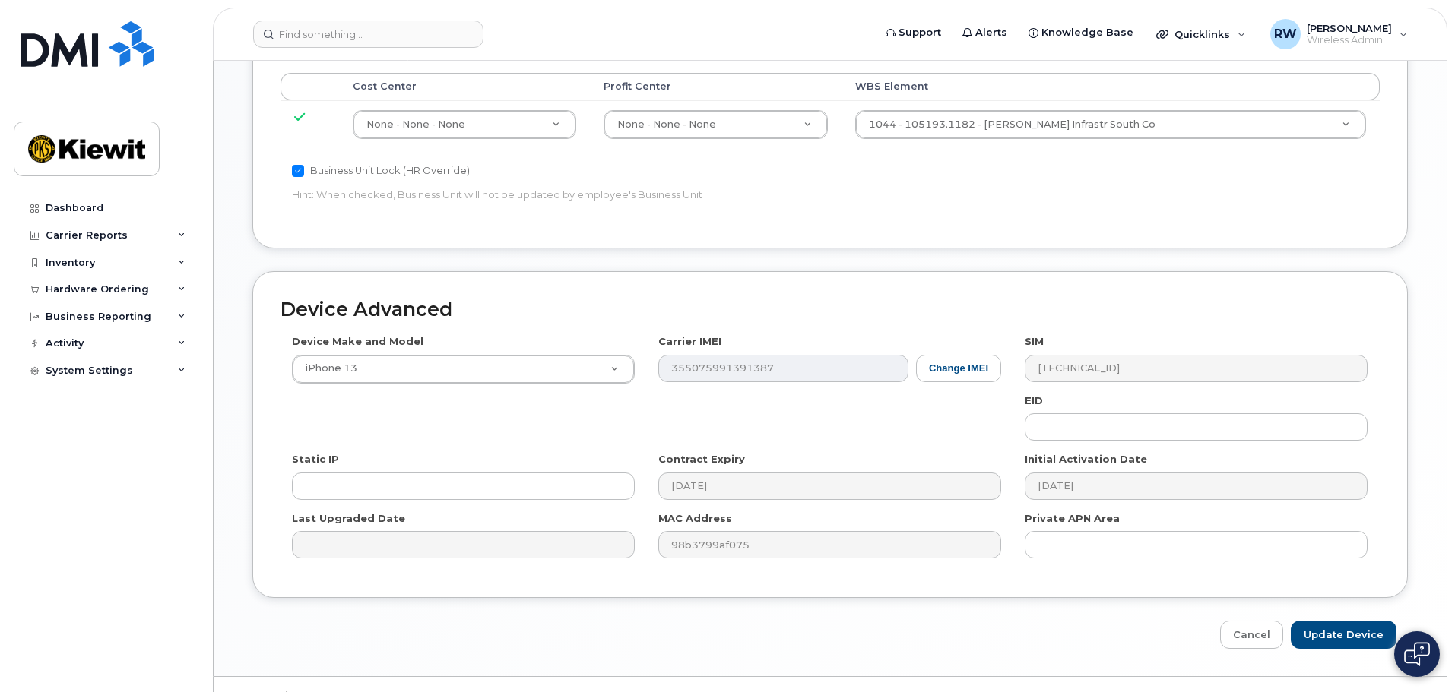
scroll to position [870, 0]
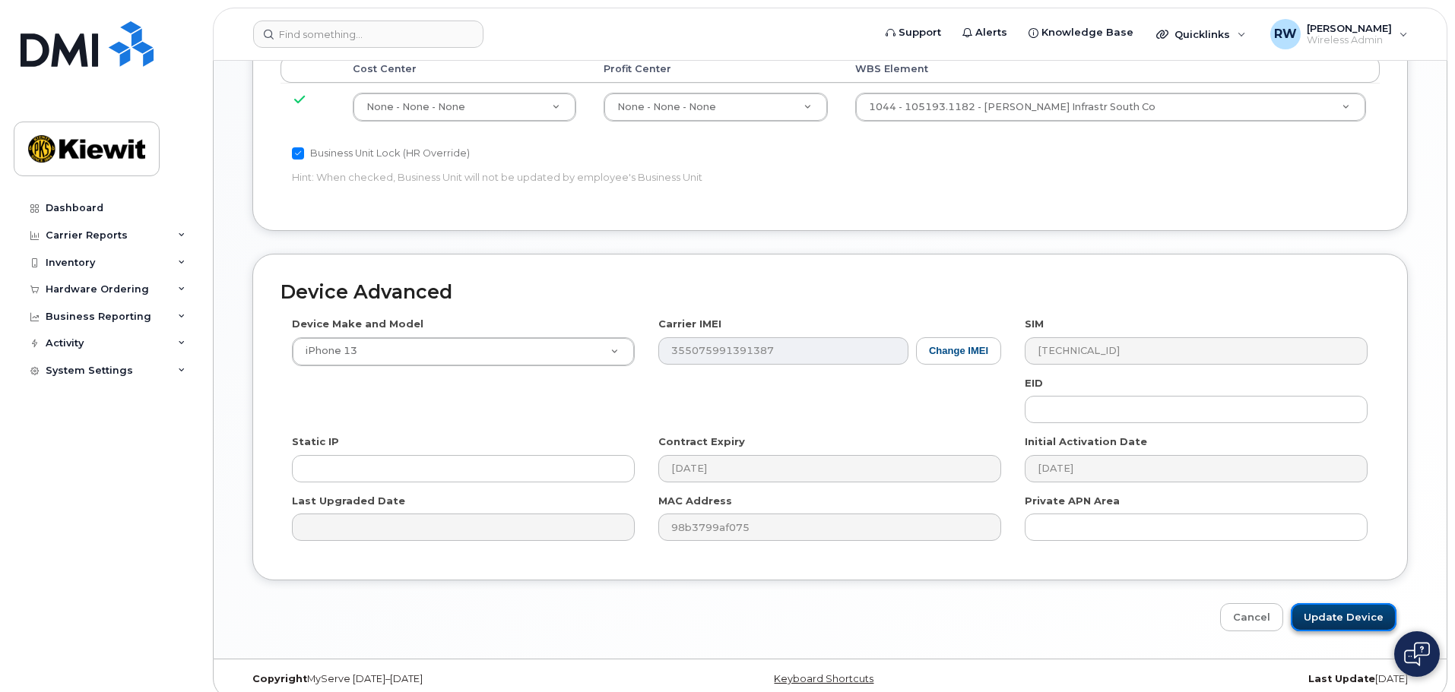
click at [1372, 604] on input "Update Device" at bounding box center [1344, 618] width 106 height 28
type input "Saving..."
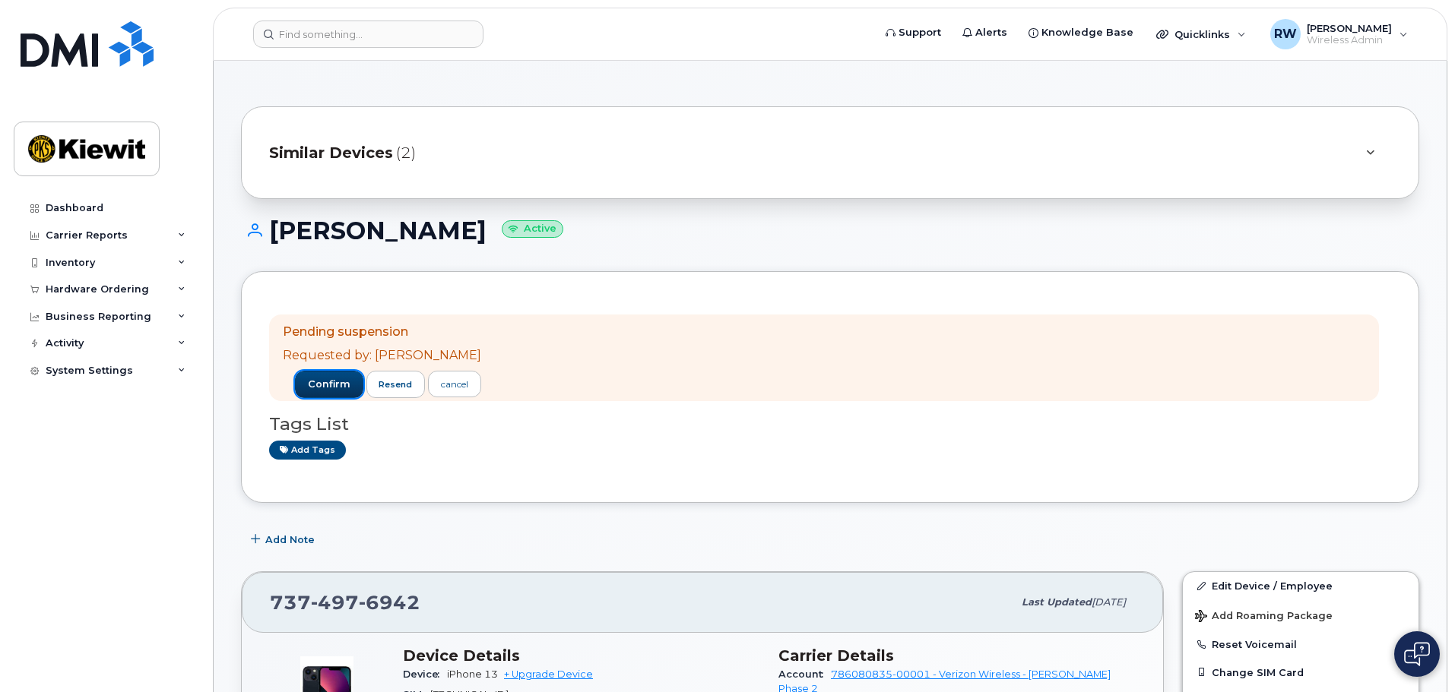
click at [308, 388] on span "confirm" at bounding box center [329, 385] width 43 height 14
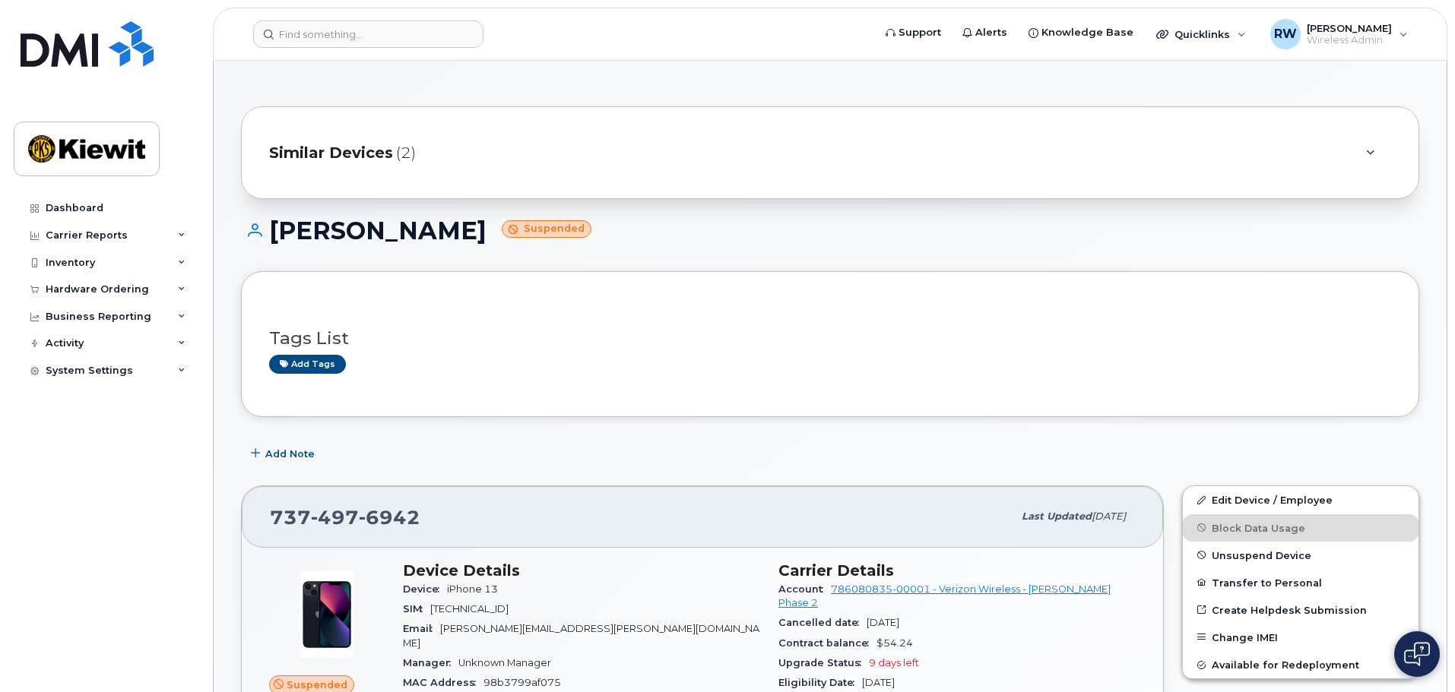
click at [496, 326] on div "Tags List Add tags" at bounding box center [830, 344] width 1122 height 59
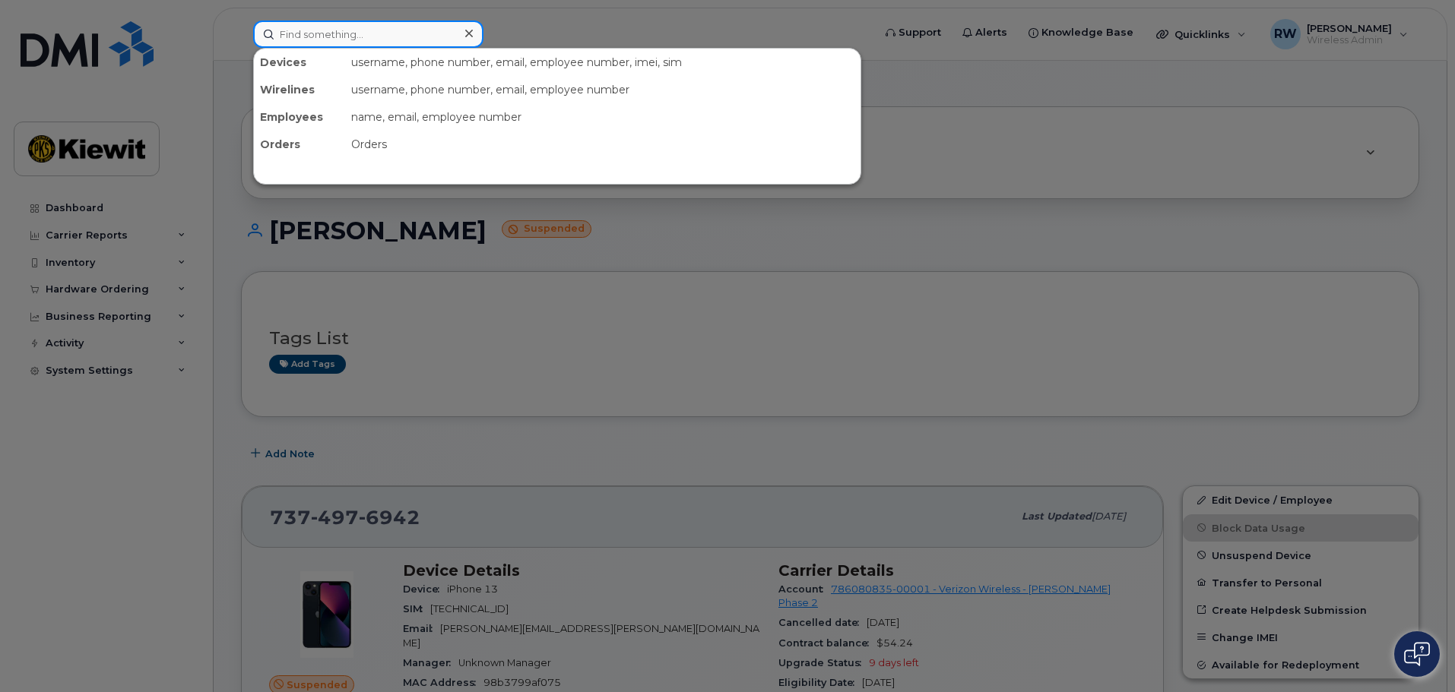
click at [333, 31] on input at bounding box center [368, 34] width 230 height 27
paste input "[PHONE_NUMBER]"
type input "[PHONE_NUMBER]"
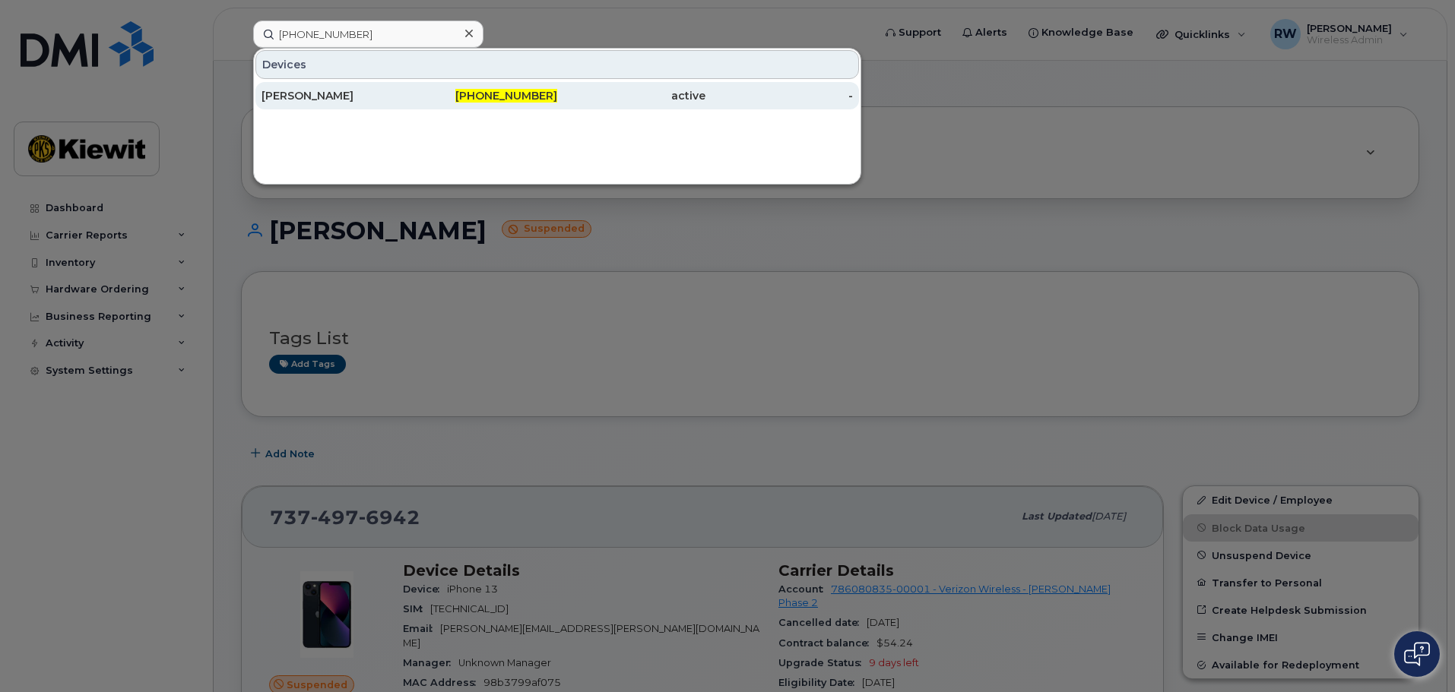
click at [330, 90] on div "[PERSON_NAME]" at bounding box center [335, 95] width 148 height 15
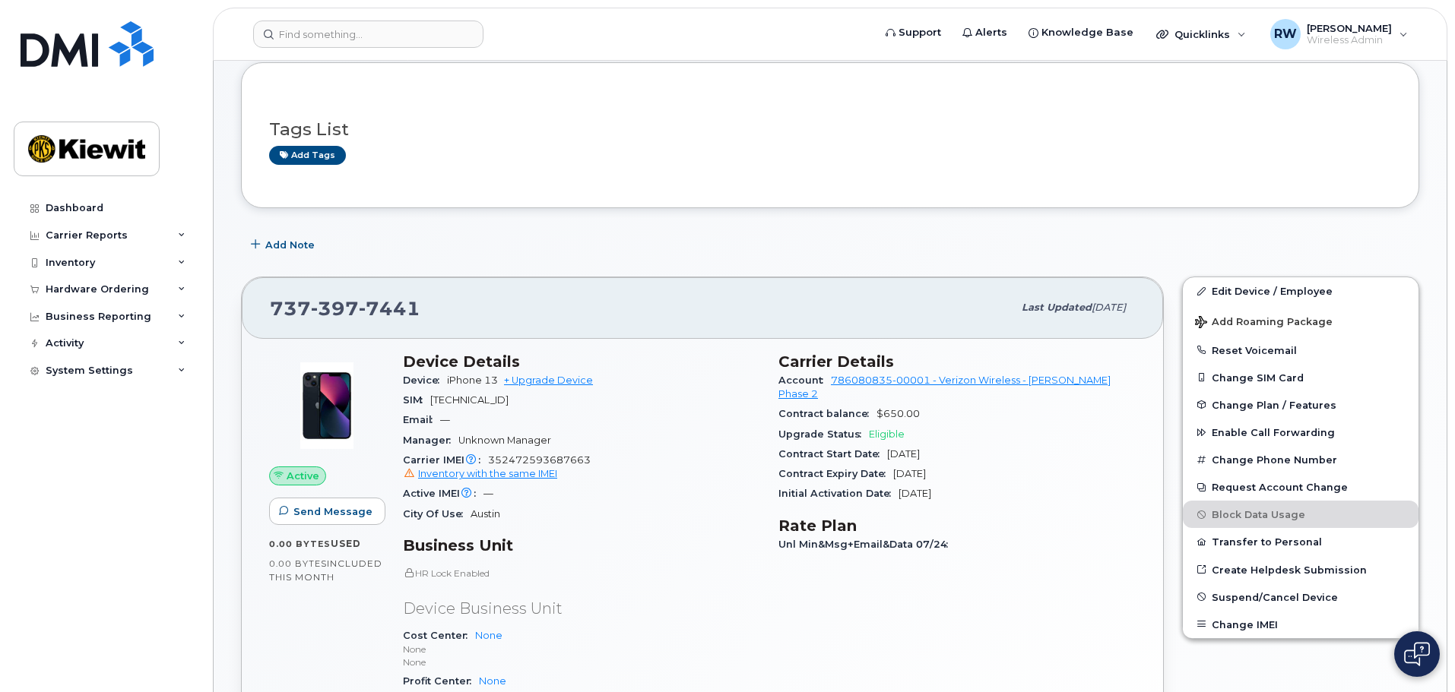
scroll to position [76, 0]
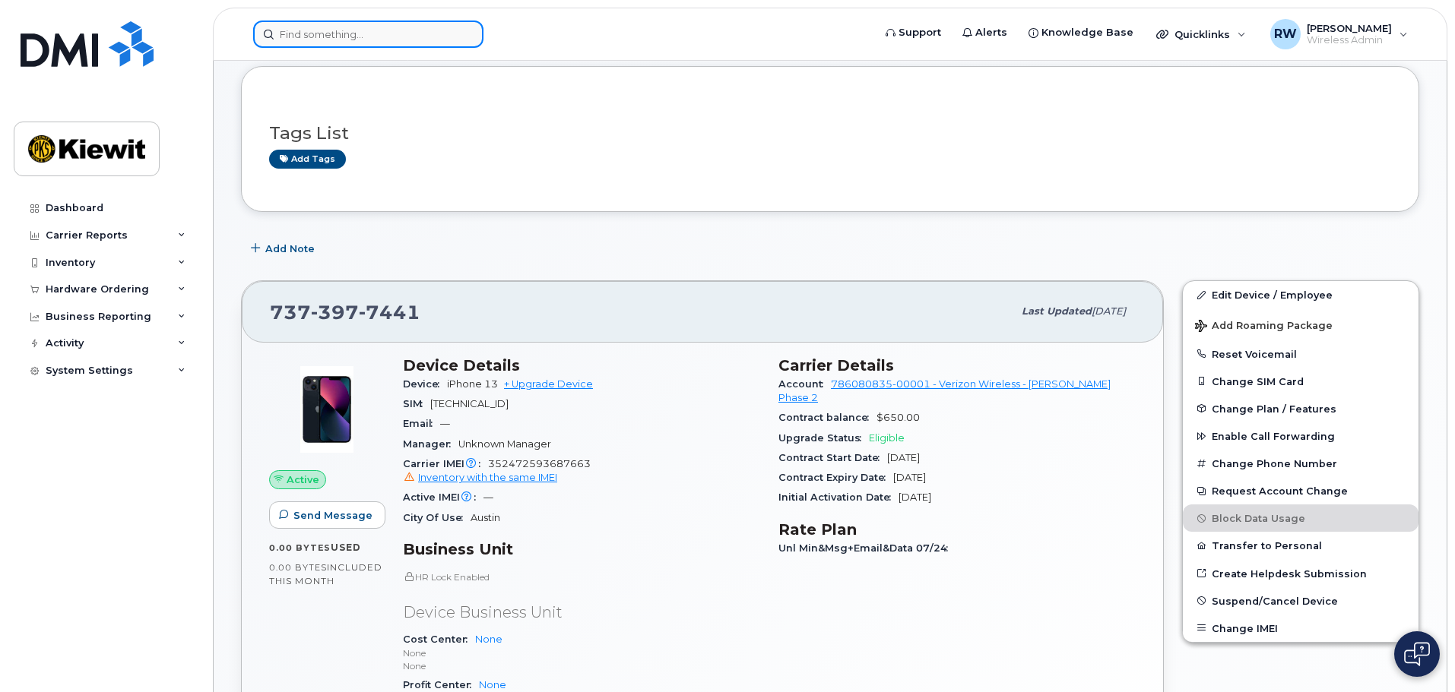
click at [347, 39] on input at bounding box center [368, 34] width 230 height 27
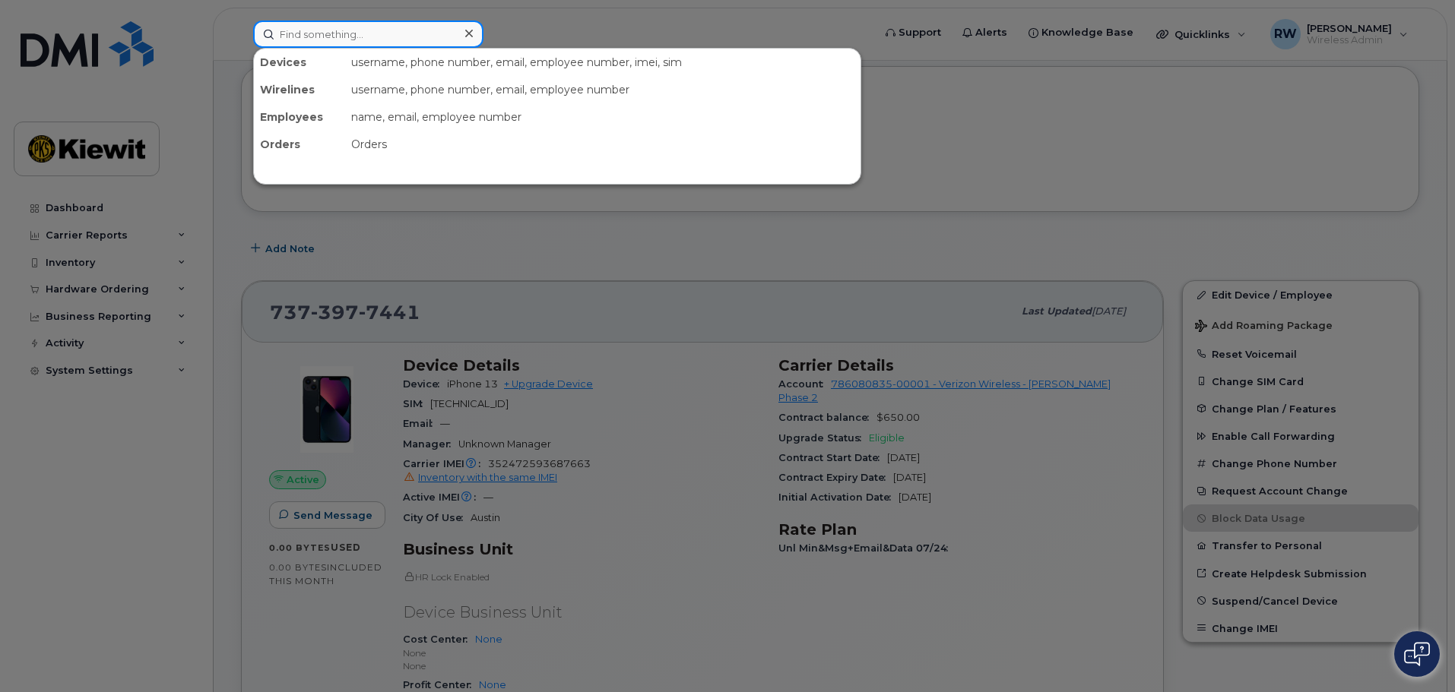
paste input "848-384-0719"
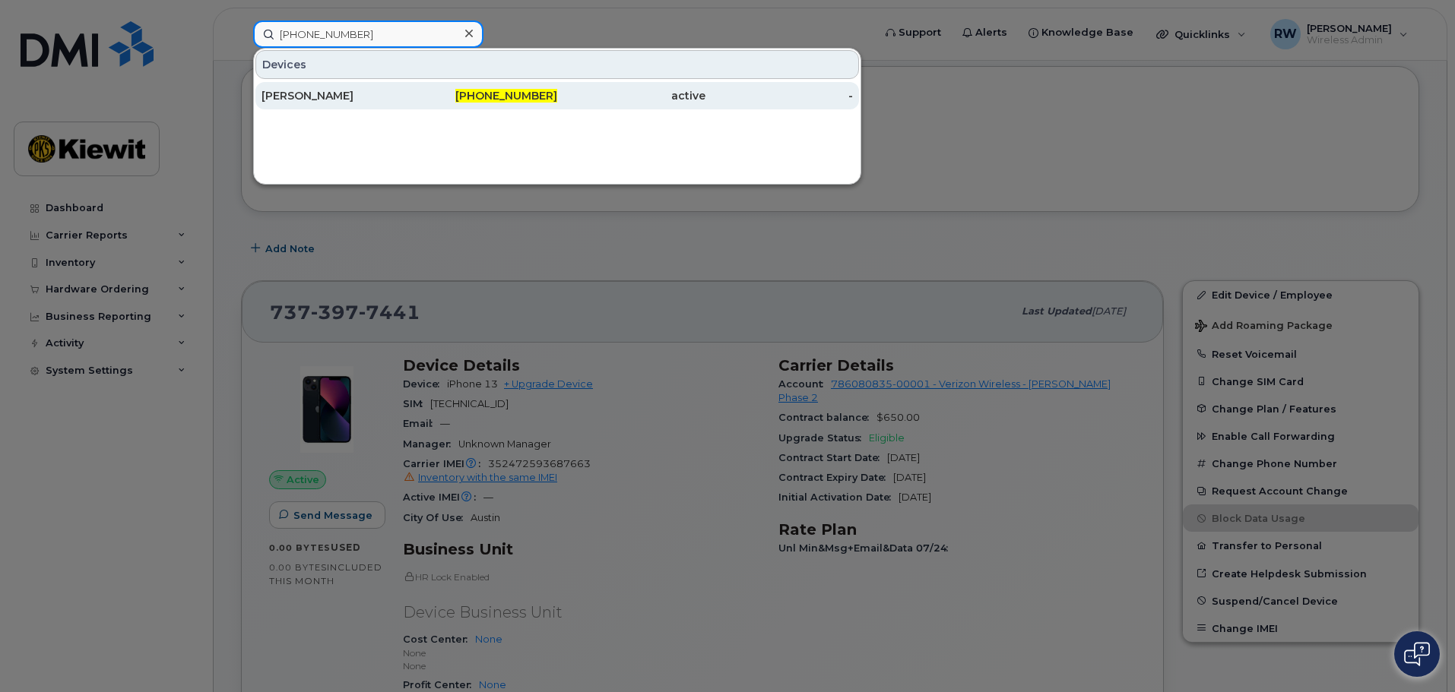
type input "848-384-0719"
click at [343, 101] on div "MATHEW LUSK" at bounding box center [335, 95] width 148 height 15
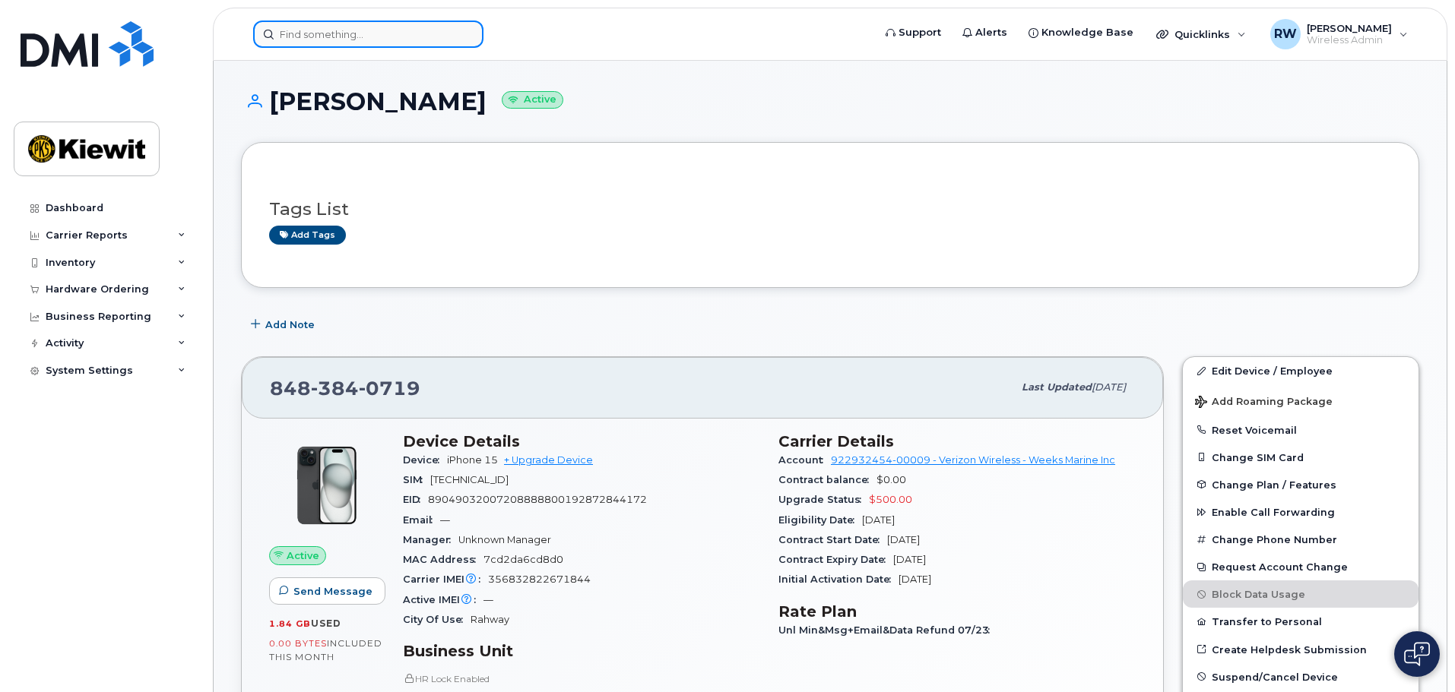
click at [353, 33] on input at bounding box center [368, 34] width 230 height 27
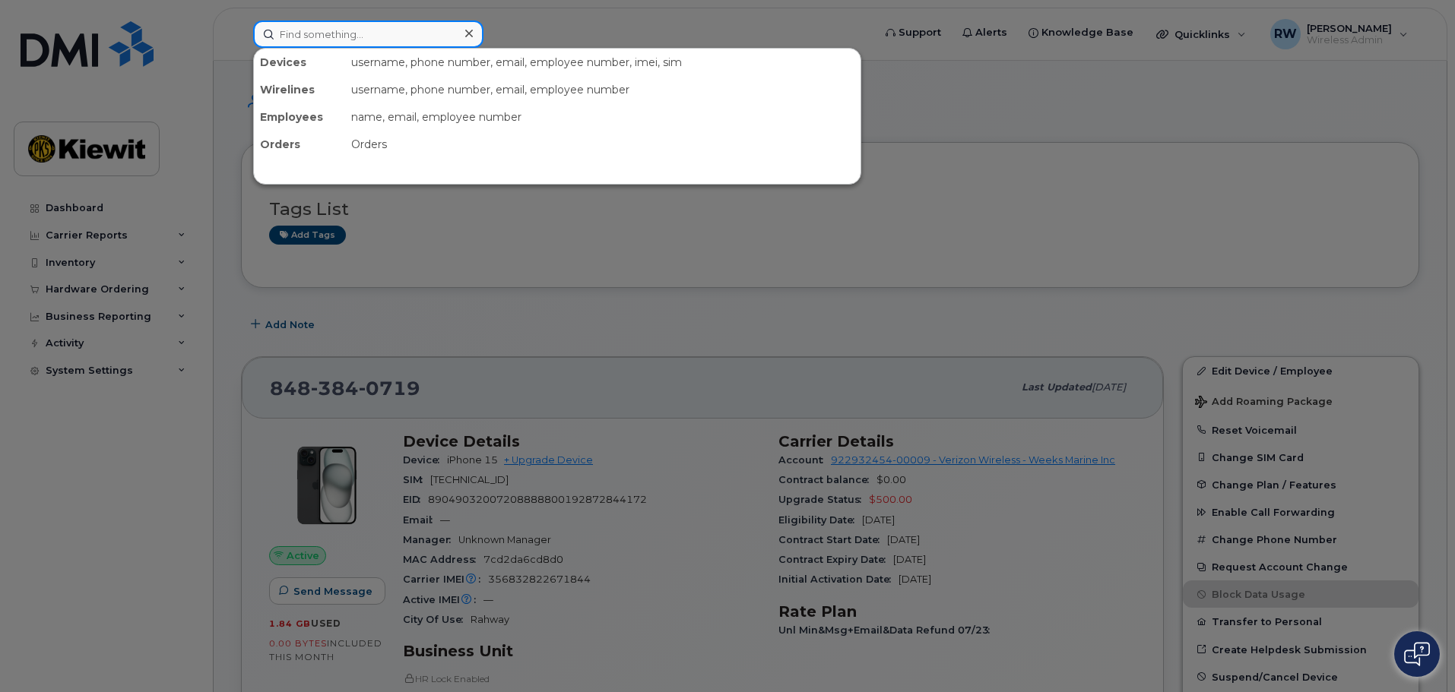
paste input "[PHONE_NUMBER]"
type input "[PHONE_NUMBER]"
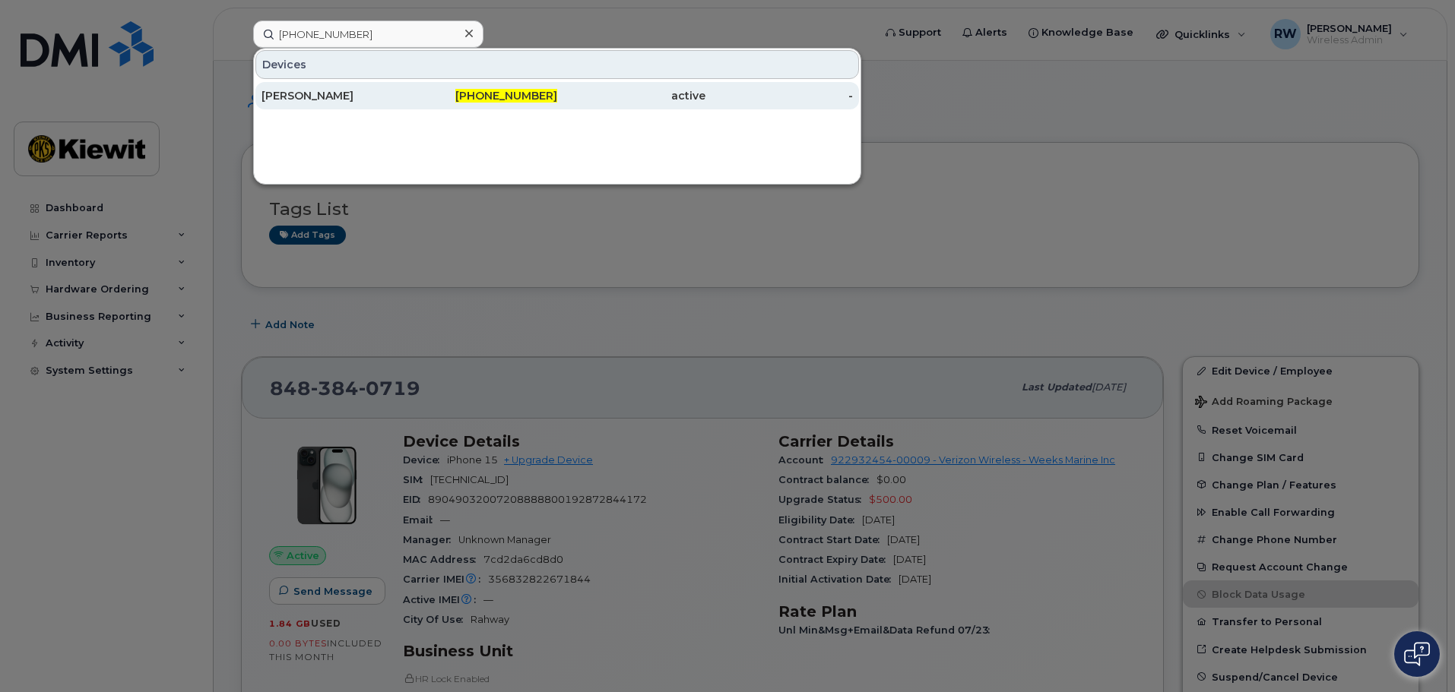
click at [342, 100] on div "[PERSON_NAME]" at bounding box center [335, 95] width 148 height 15
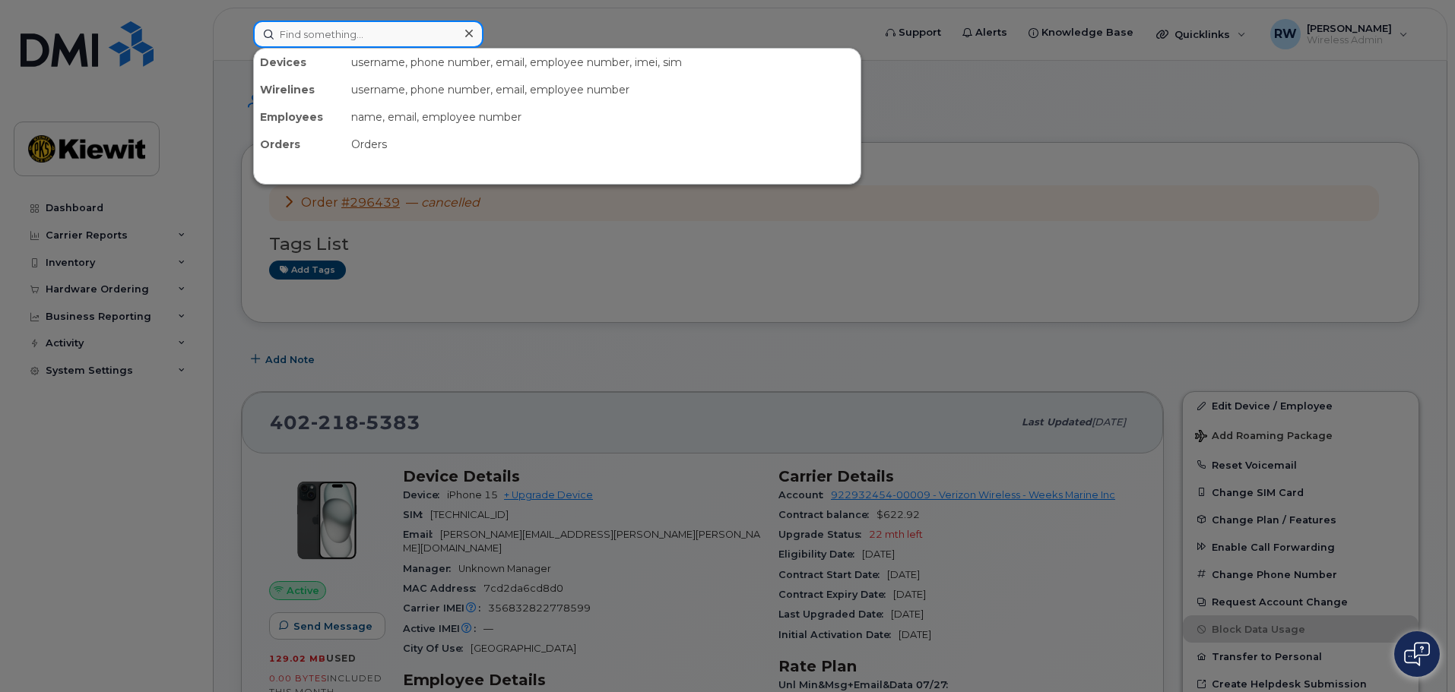
click at [338, 36] on input at bounding box center [368, 34] width 230 height 27
paste input "737-397-7441"
type input "737-397-7441"
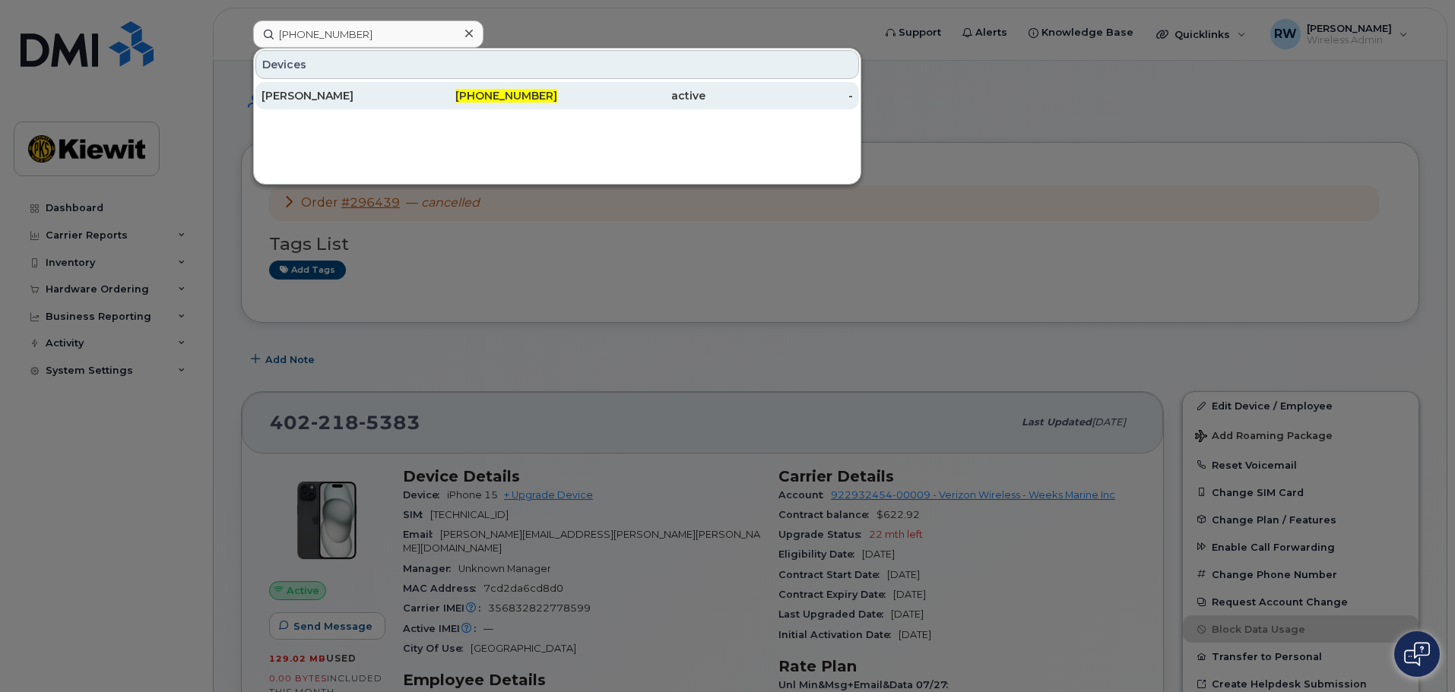
click at [293, 99] on div "WILLIAM COLEMAN" at bounding box center [335, 95] width 148 height 15
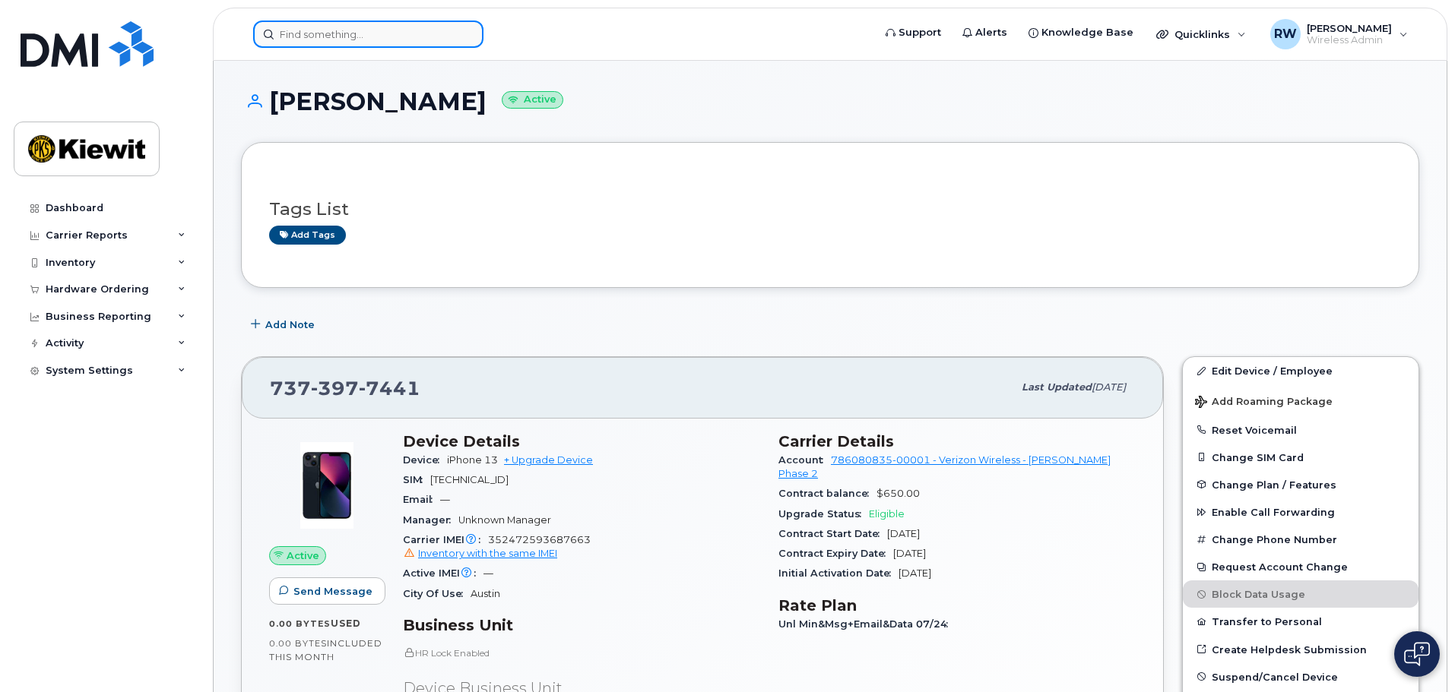
click at [311, 37] on input at bounding box center [368, 34] width 230 height 27
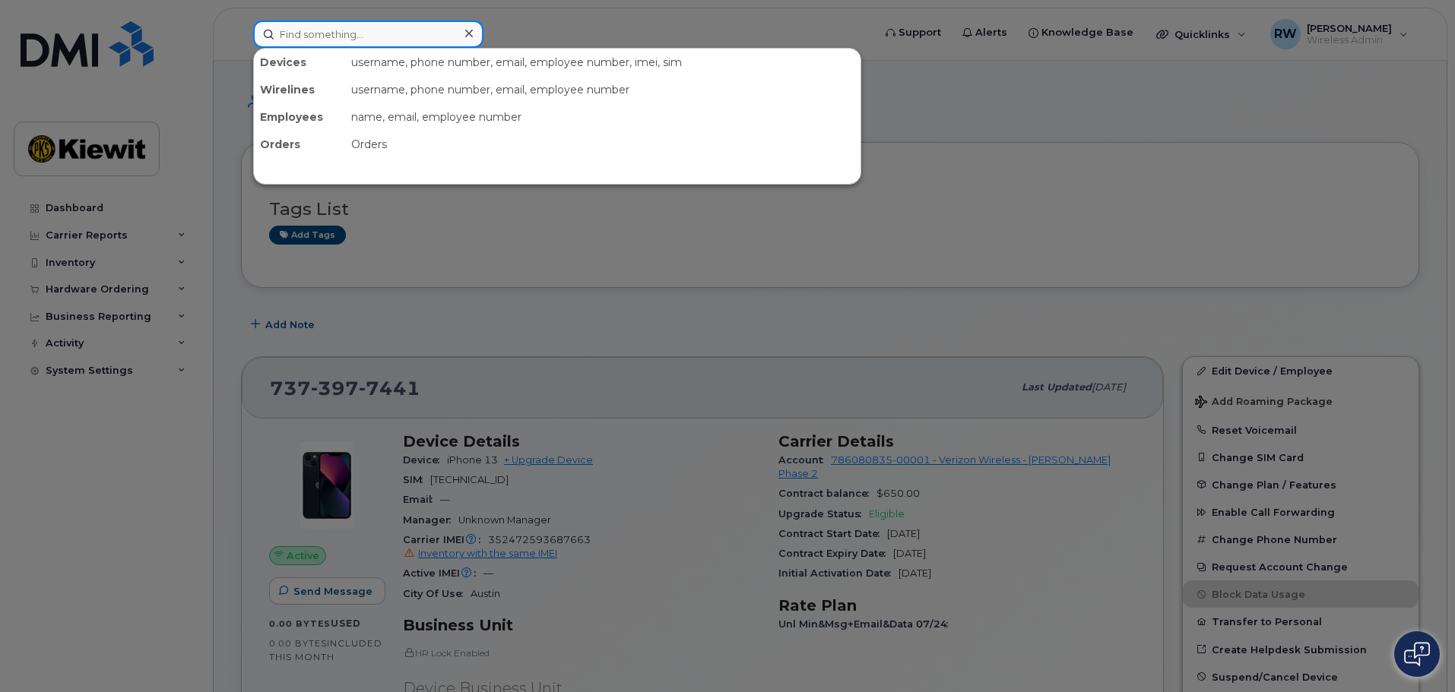
paste input "[PHONE_NUMBER]"
type input "[PHONE_NUMBER]"
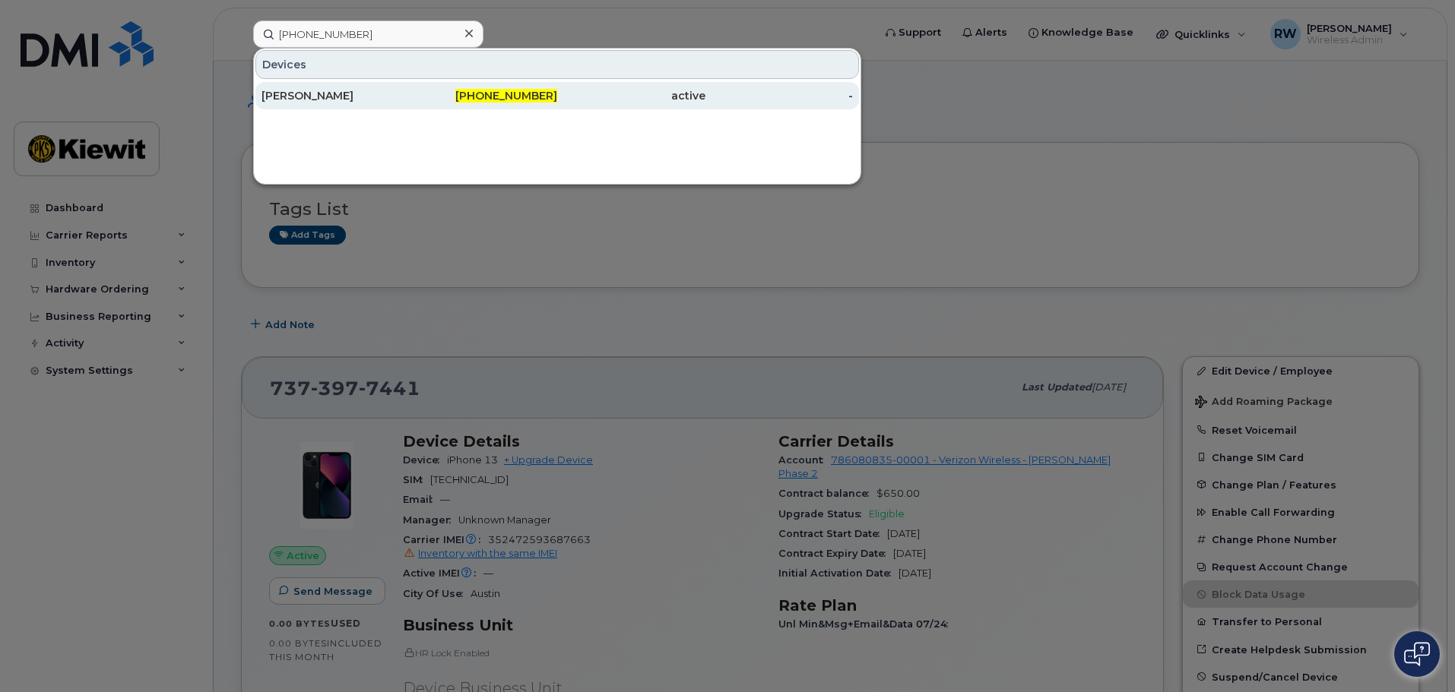
click at [308, 97] on div "[PERSON_NAME]" at bounding box center [335, 95] width 148 height 15
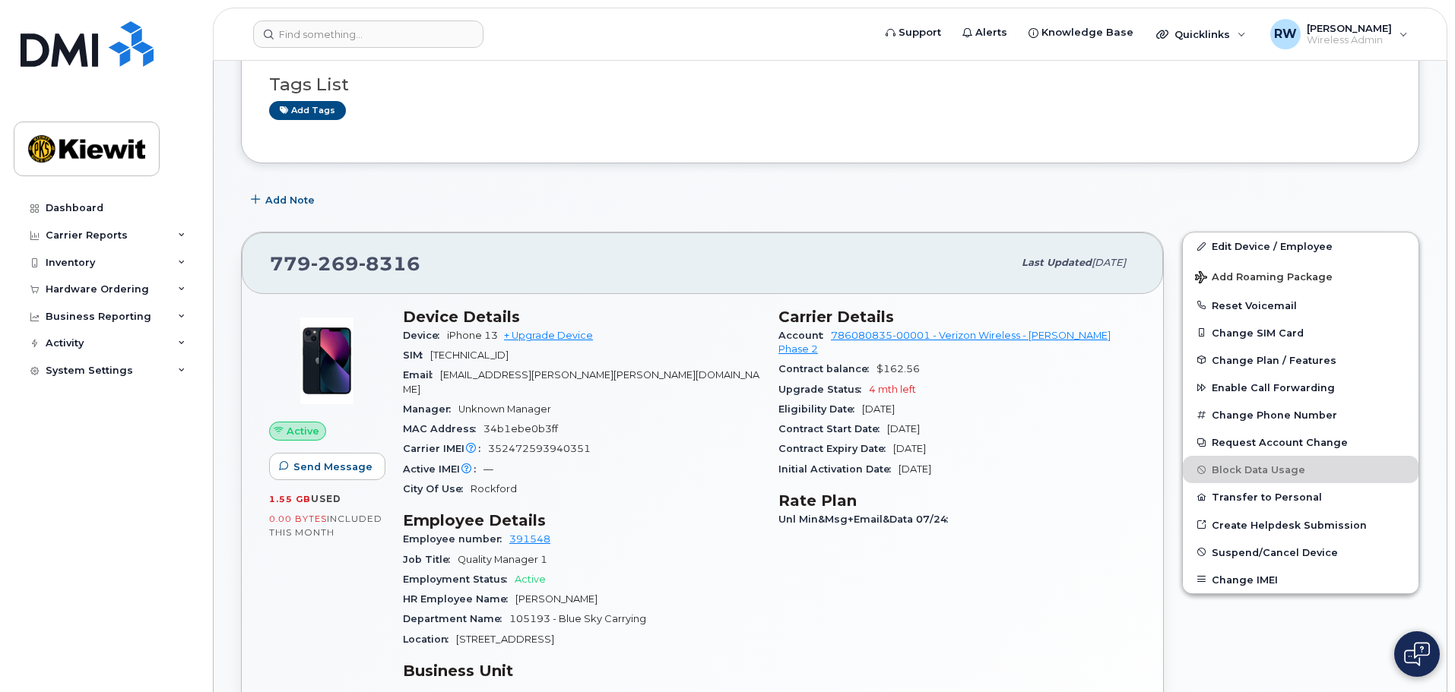
scroll to position [152, 0]
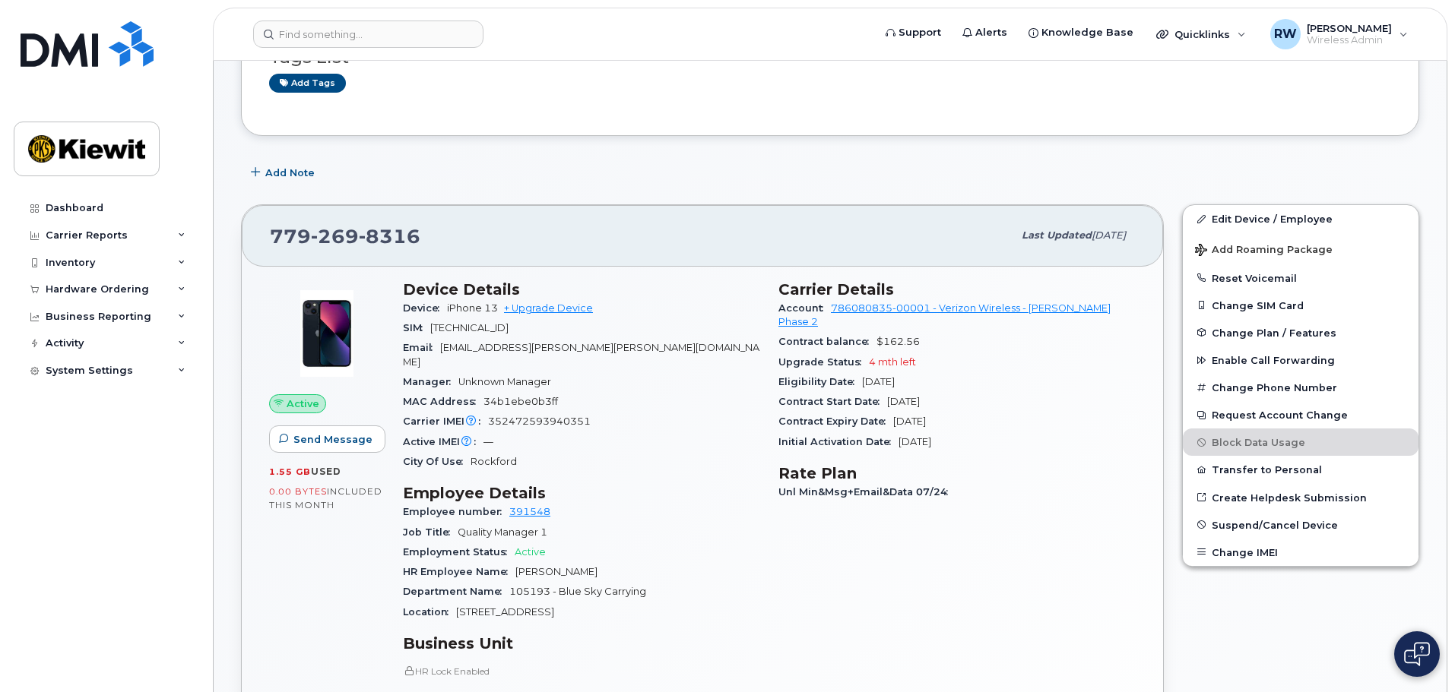
click at [486, 225] on div "[PHONE_NUMBER]" at bounding box center [641, 236] width 743 height 32
click at [185, 238] on icon at bounding box center [182, 236] width 8 height 8
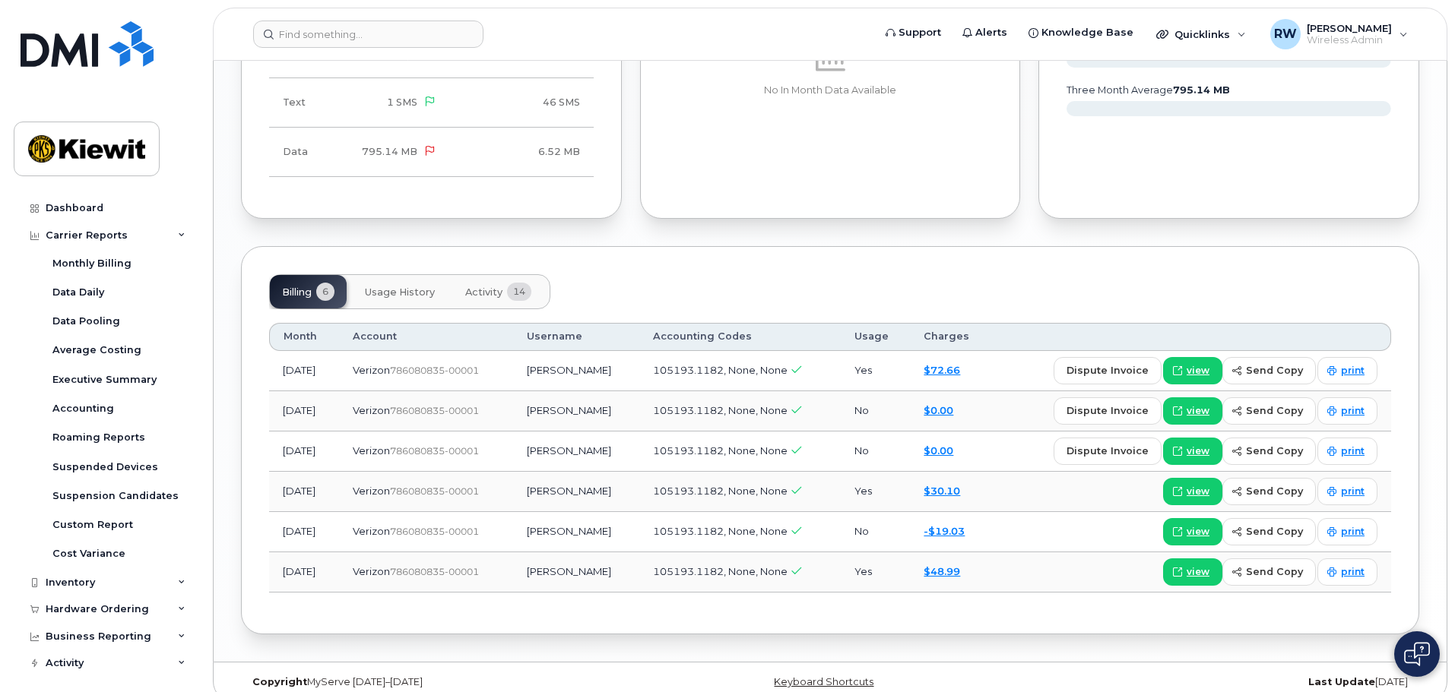
scroll to position [1479, 0]
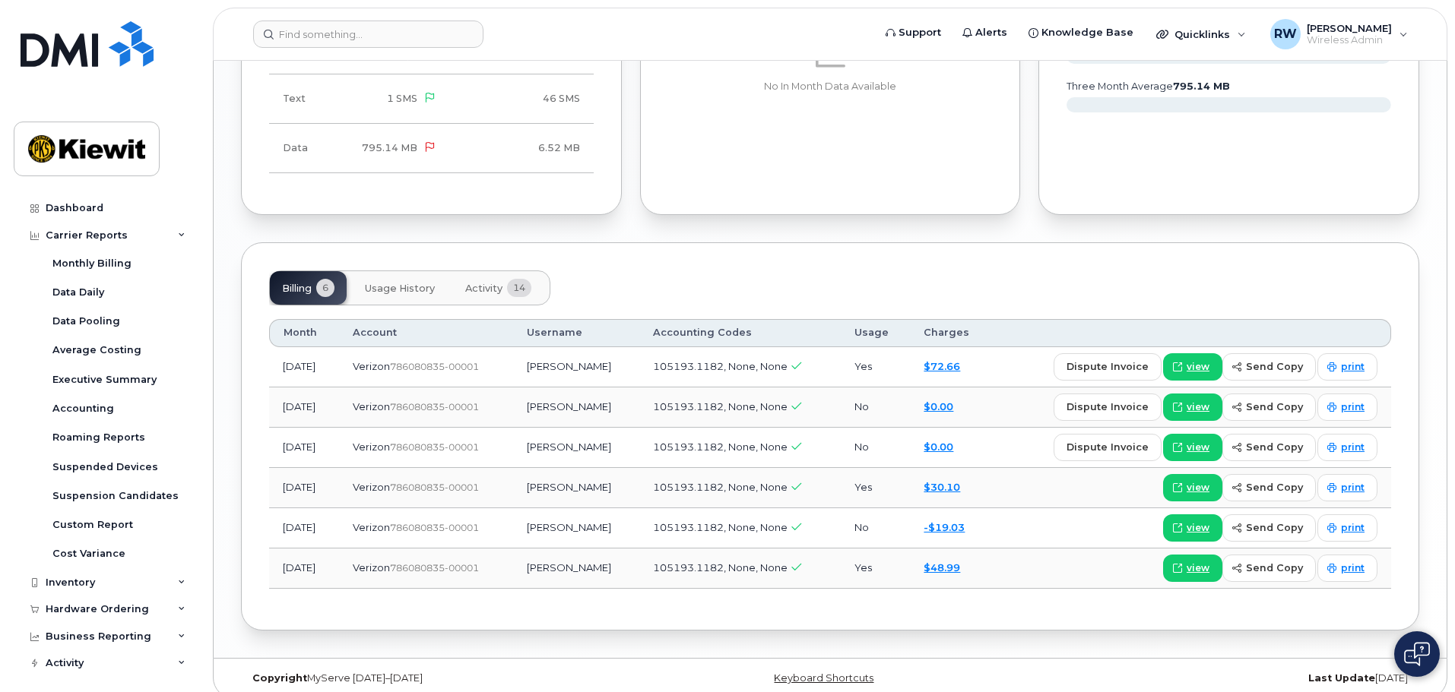
click at [503, 277] on button "Activity 14" at bounding box center [498, 287] width 90 height 33
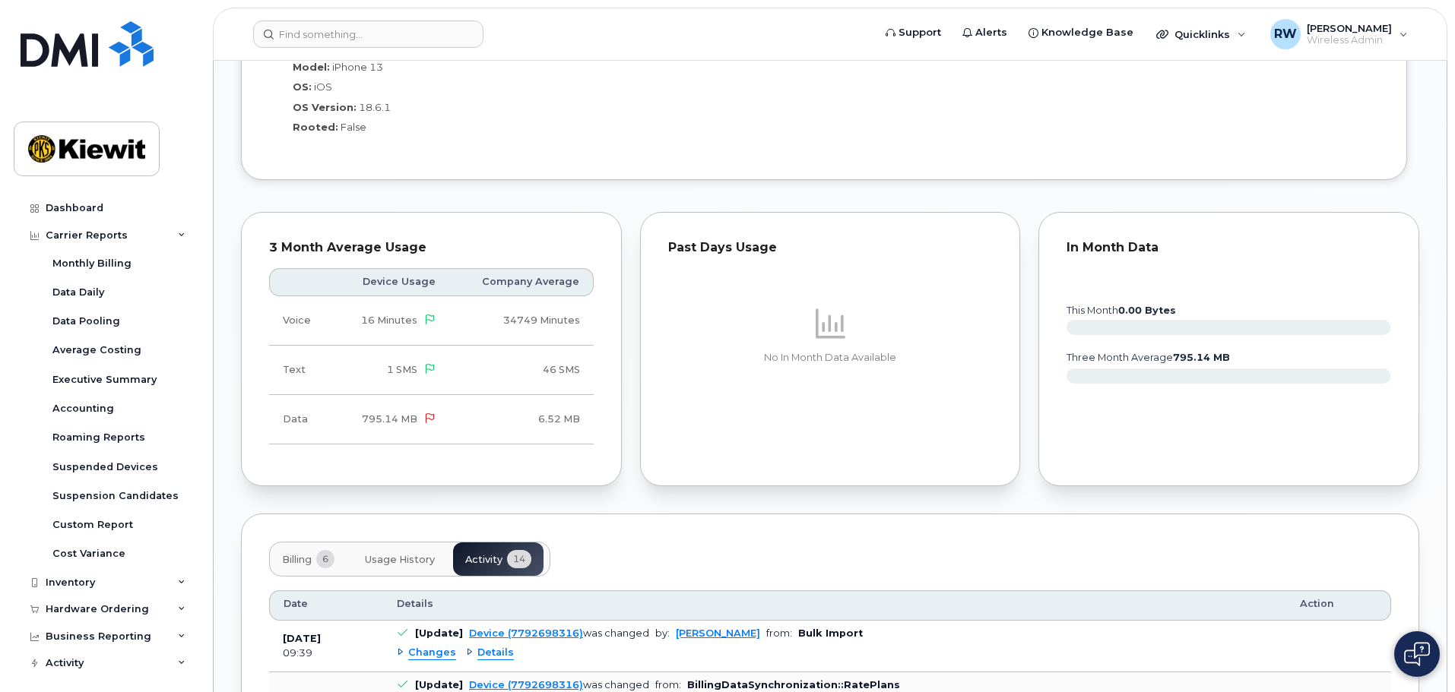
scroll to position [1220, 0]
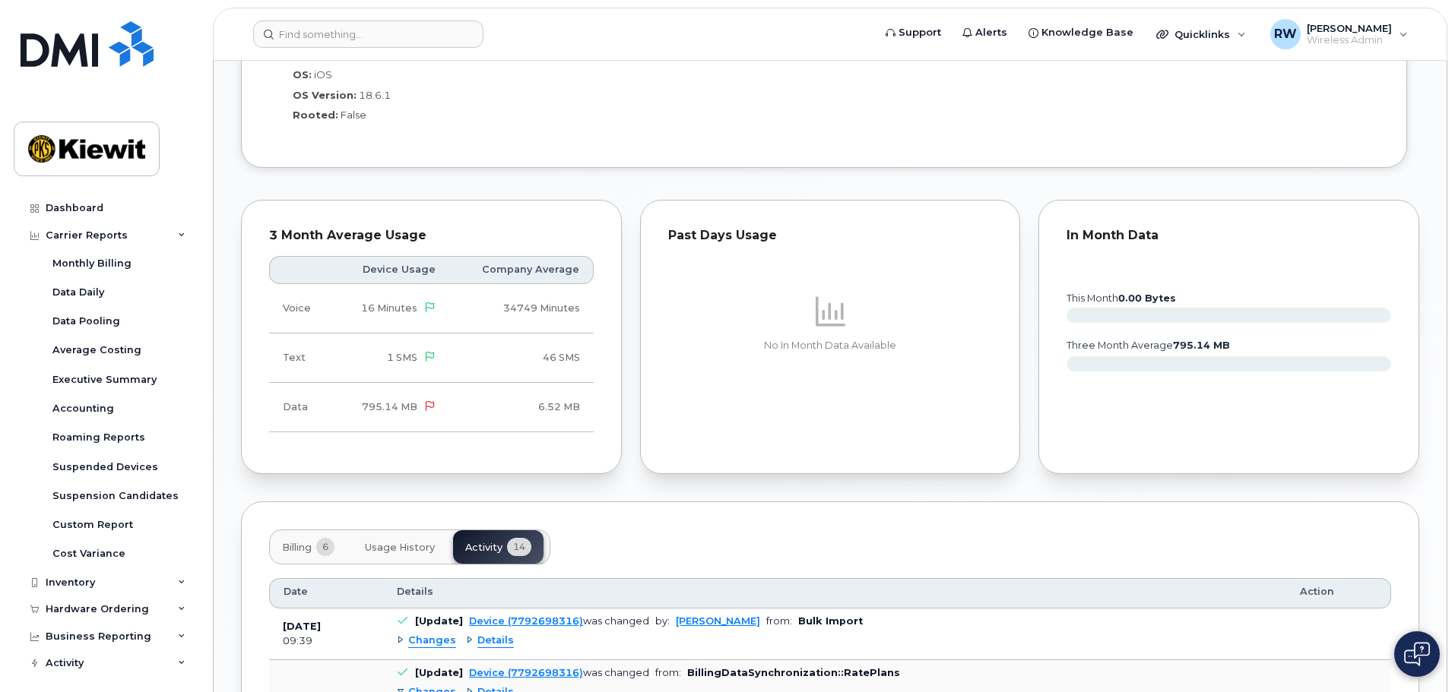
click at [386, 542] on span "Usage History" at bounding box center [400, 548] width 70 height 12
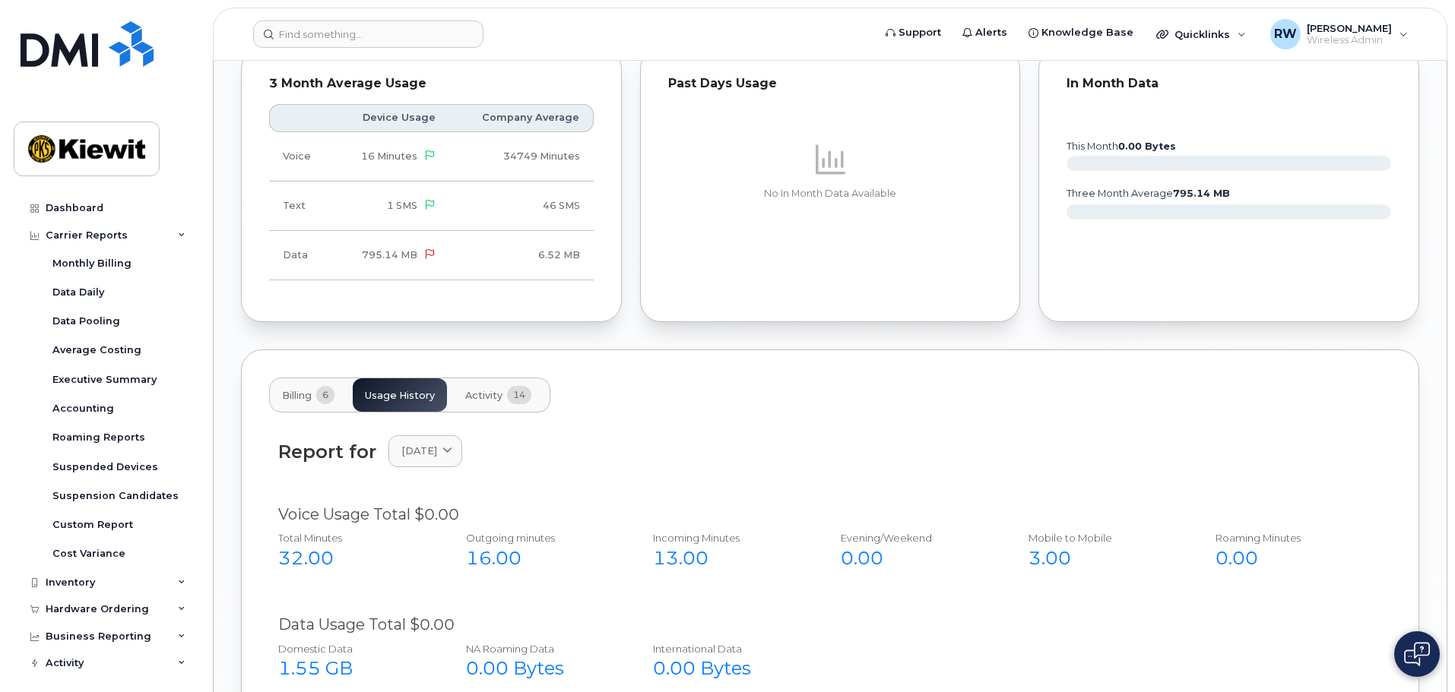
scroll to position [1204, 0]
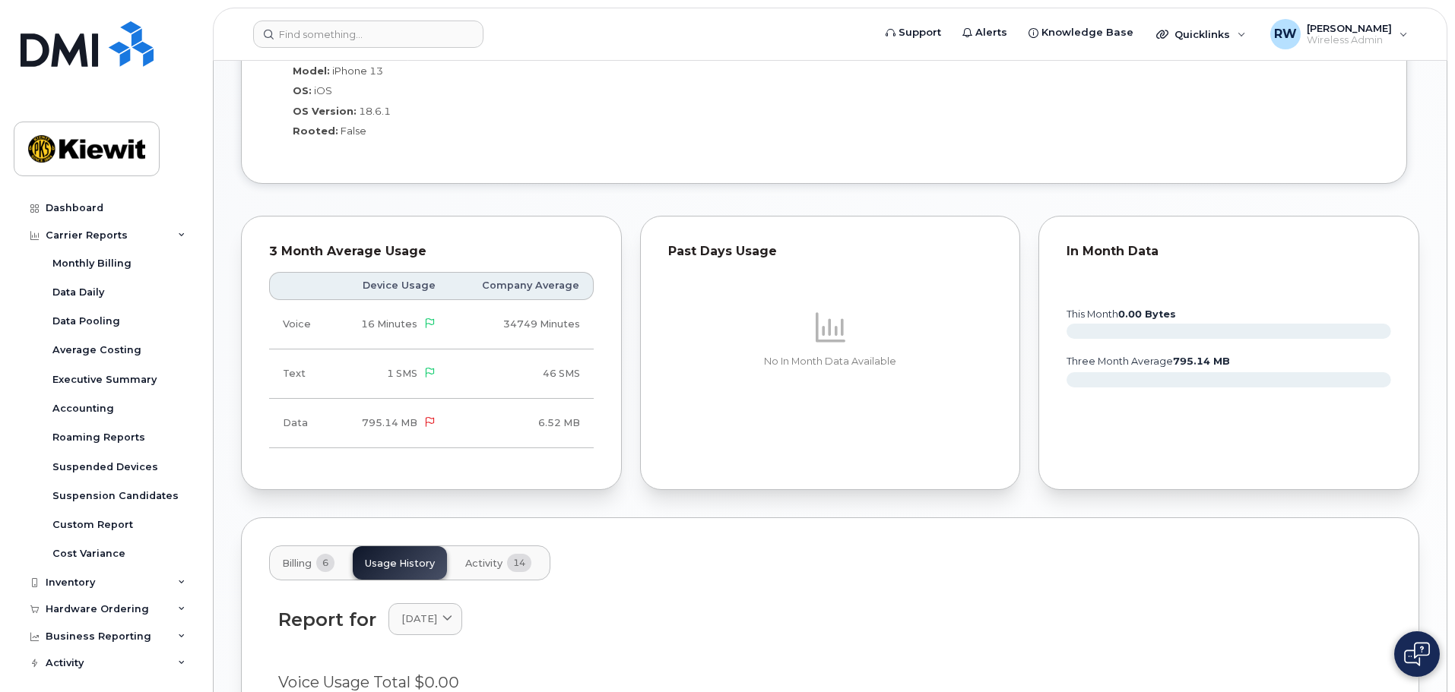
click at [293, 558] on span "Billing" at bounding box center [297, 564] width 30 height 12
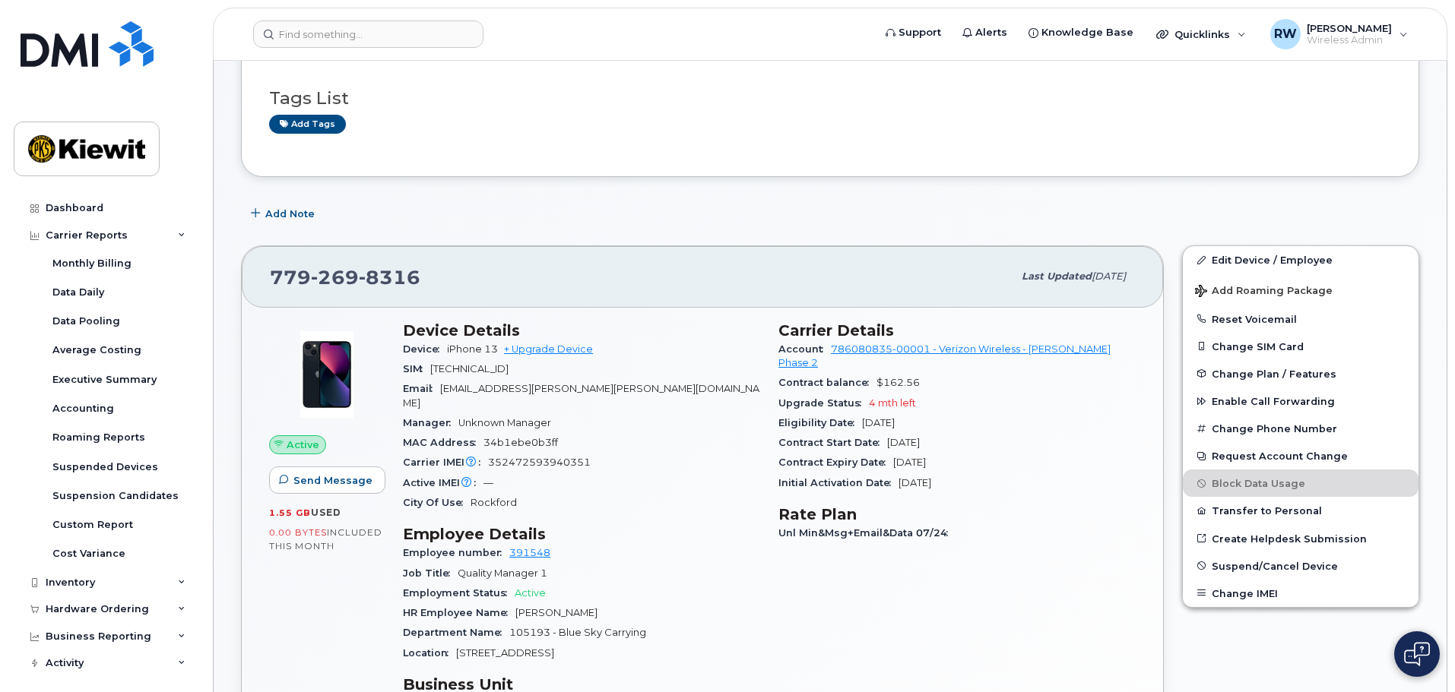
scroll to position [0, 0]
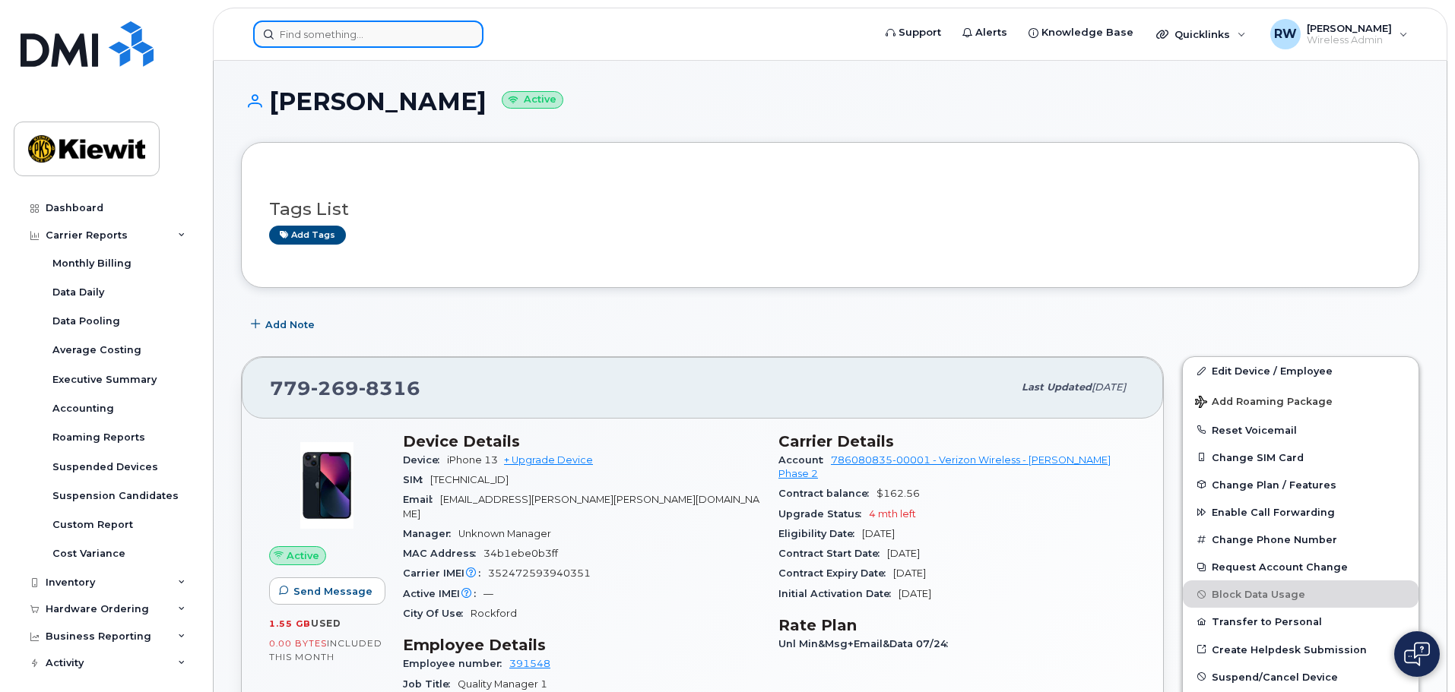
click at [343, 36] on input at bounding box center [368, 34] width 230 height 27
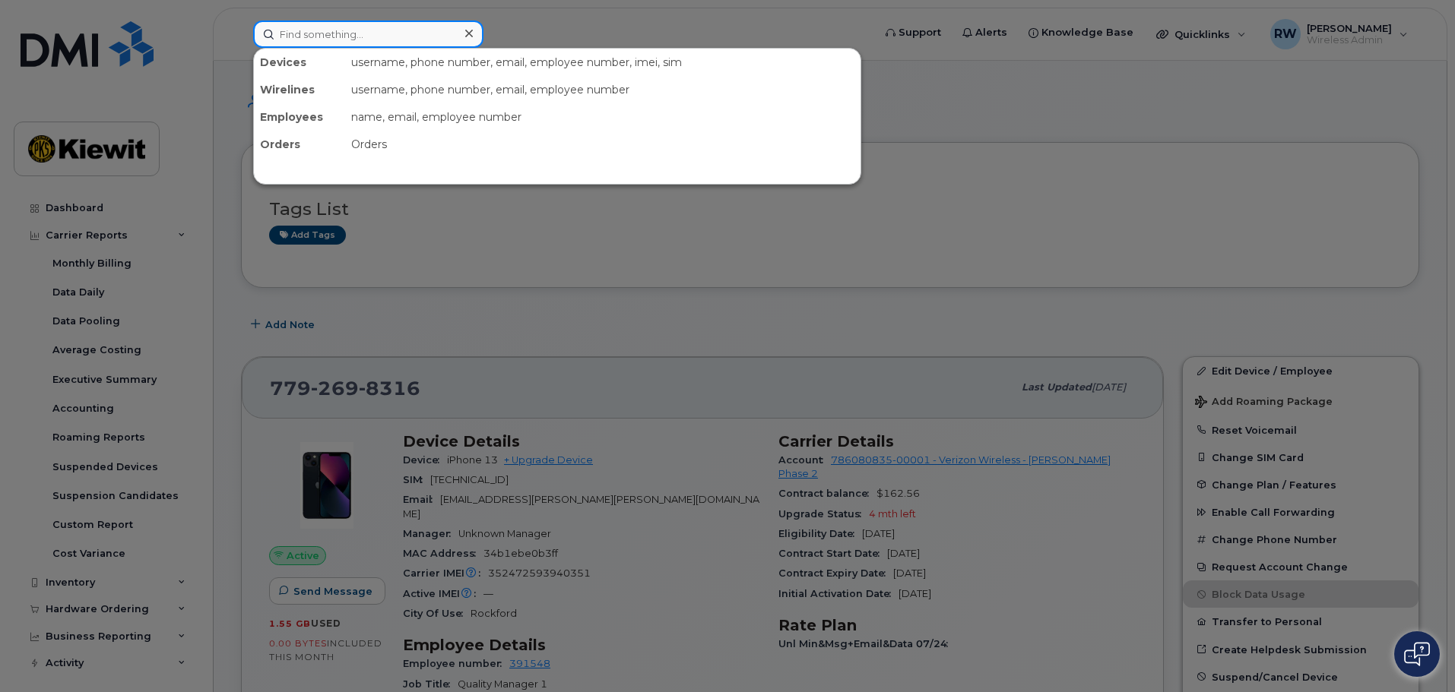
paste input "[PHONE_NUMBER]"
type input "[PHONE_NUMBER]"
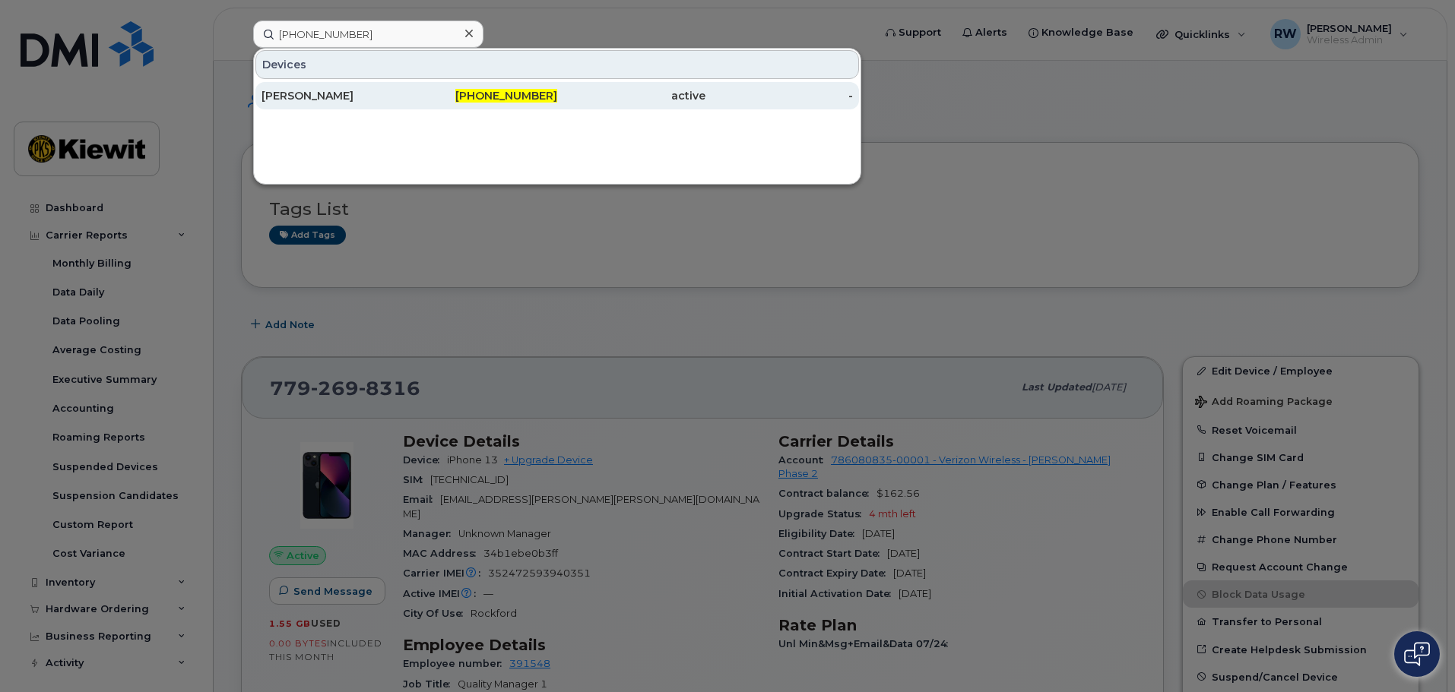
click at [340, 91] on div "[PERSON_NAME]" at bounding box center [335, 95] width 148 height 15
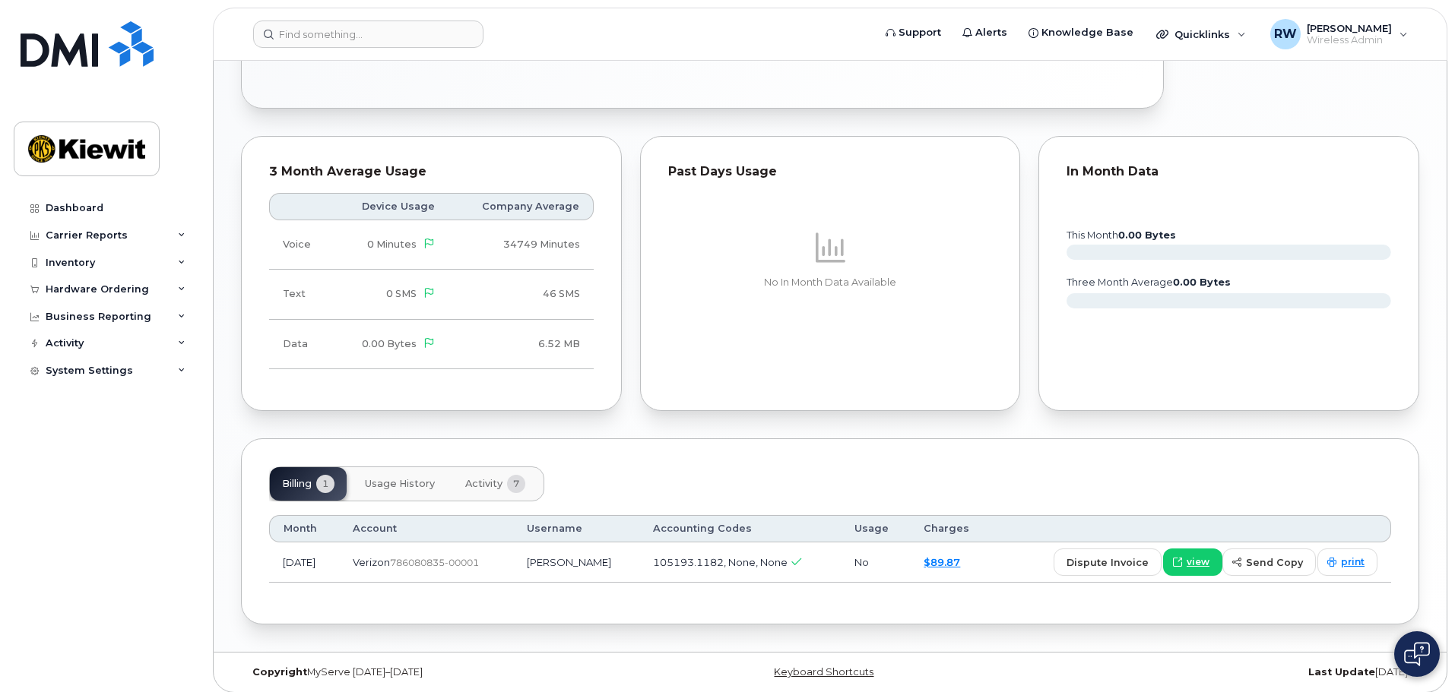
scroll to position [825, 0]
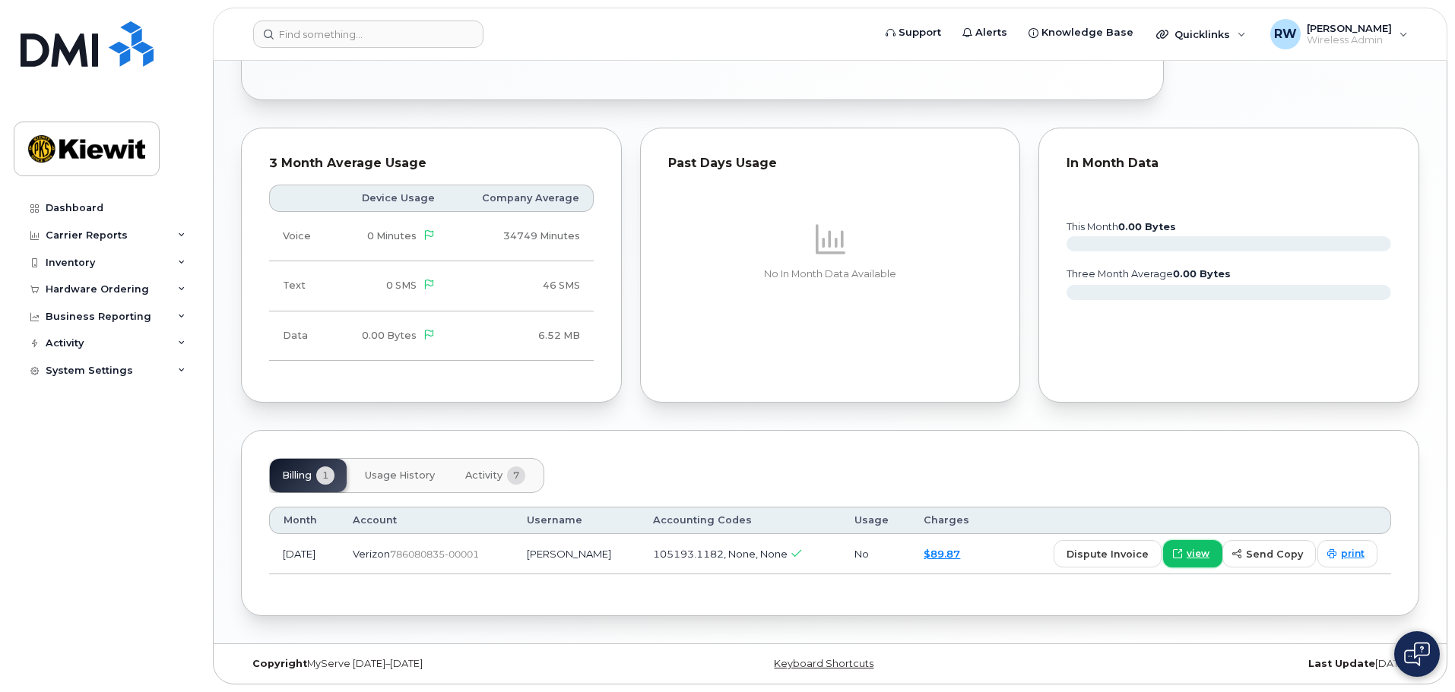
click at [1194, 554] on span "view" at bounding box center [1197, 554] width 23 height 14
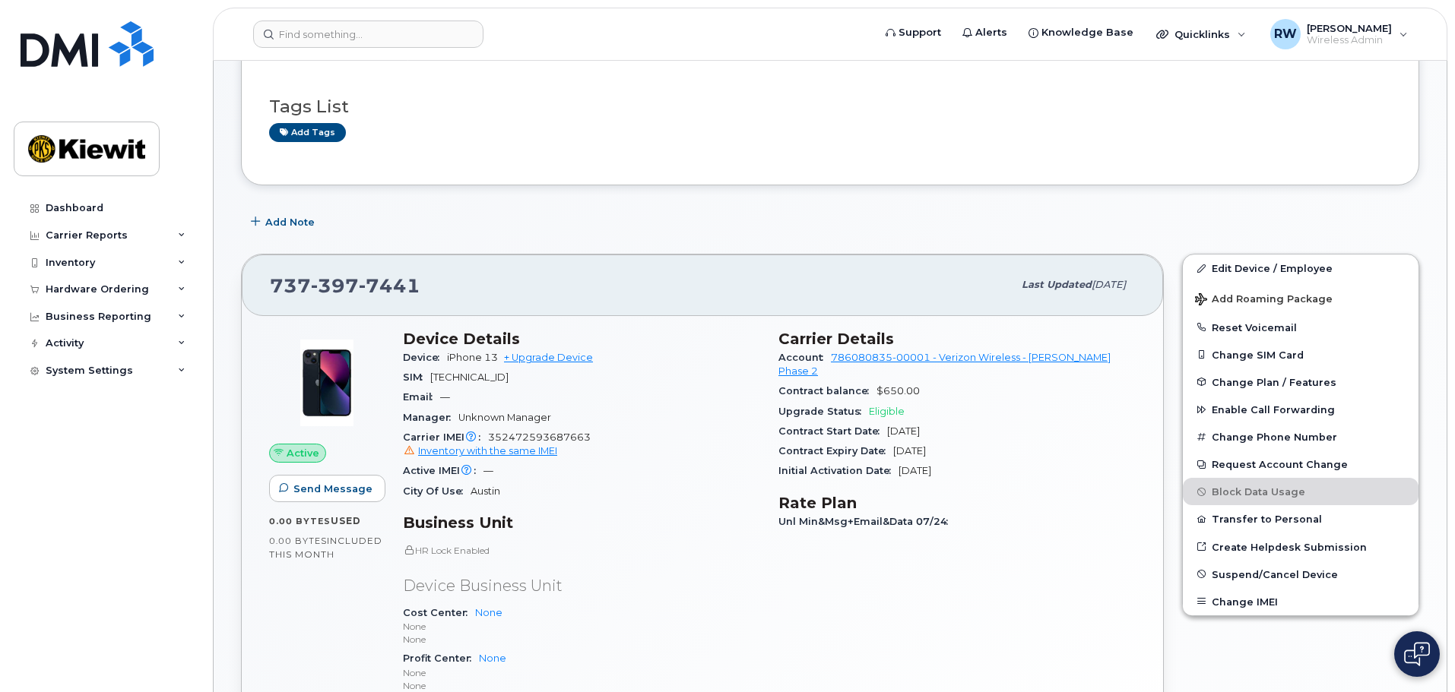
scroll to position [0, 0]
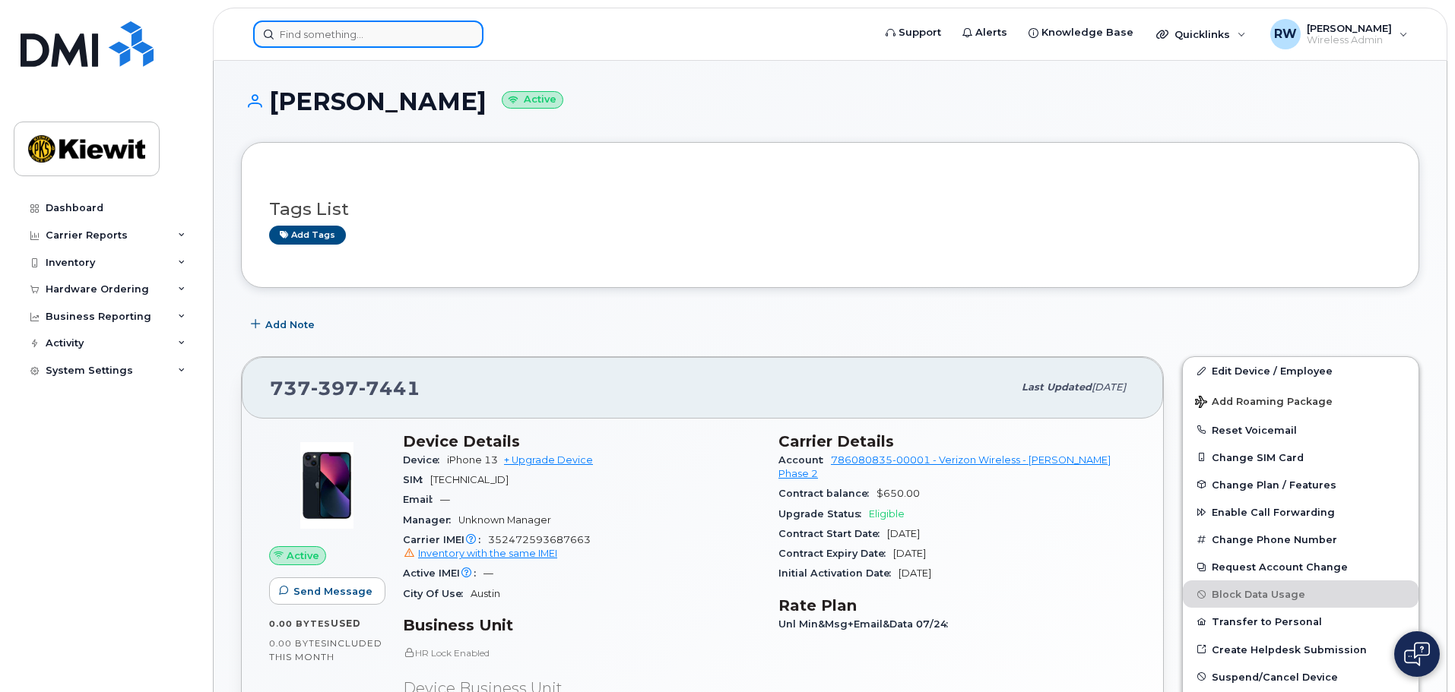
click at [331, 37] on input at bounding box center [368, 34] width 230 height 27
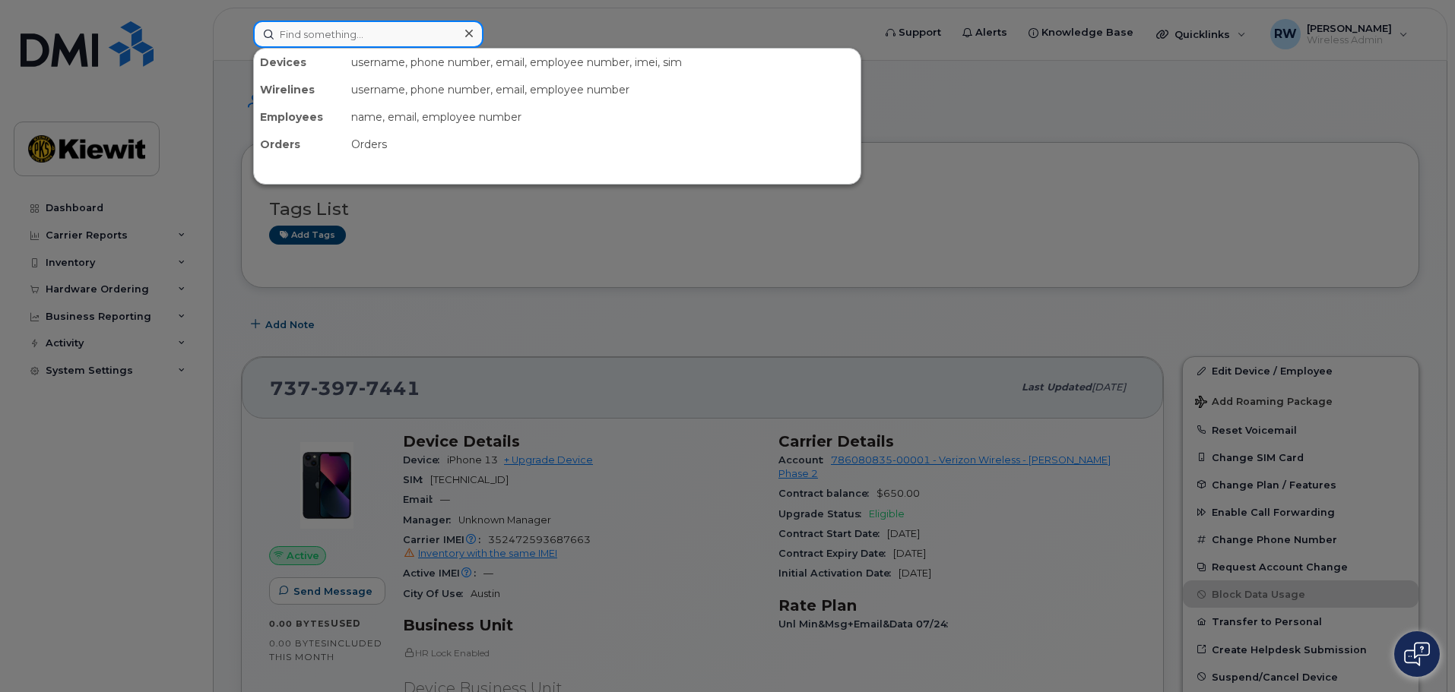
paste input "[PHONE_NUMBER]"
type input "[PHONE_NUMBER]"
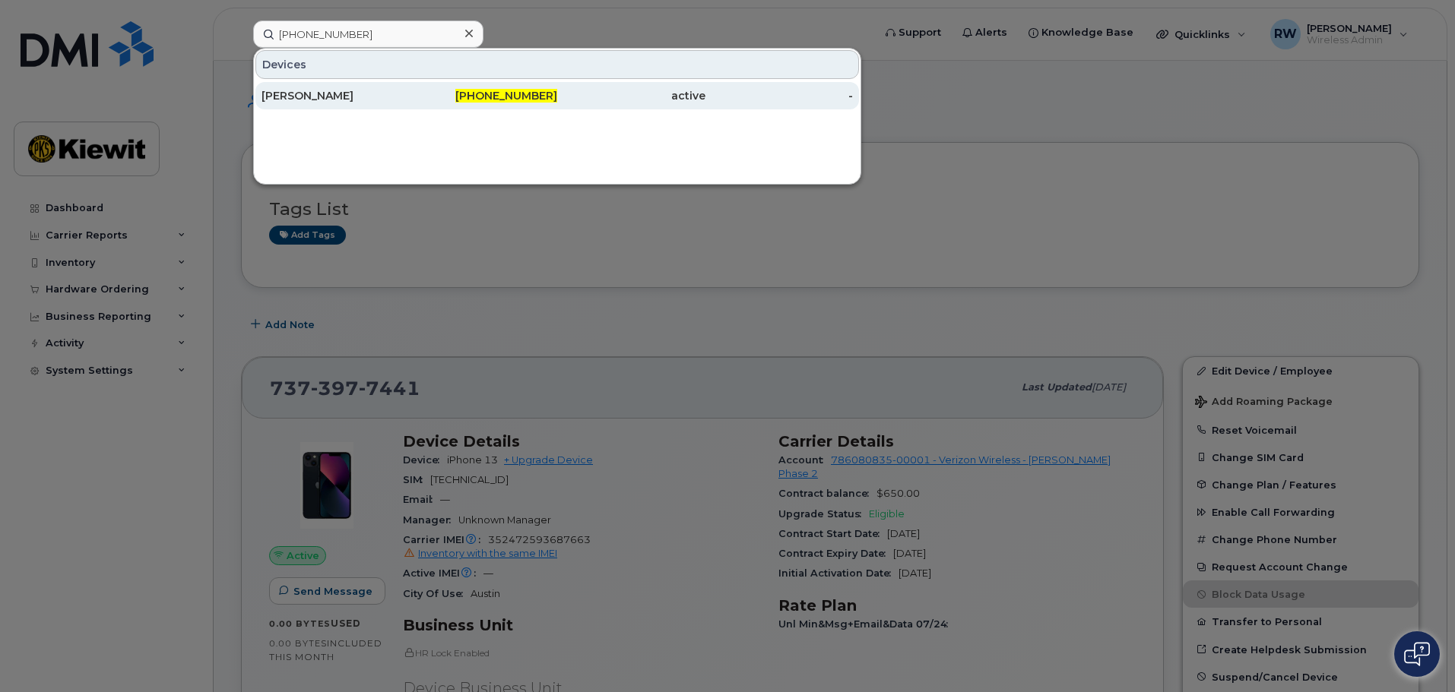
click at [329, 93] on div "[PERSON_NAME]" at bounding box center [335, 95] width 148 height 15
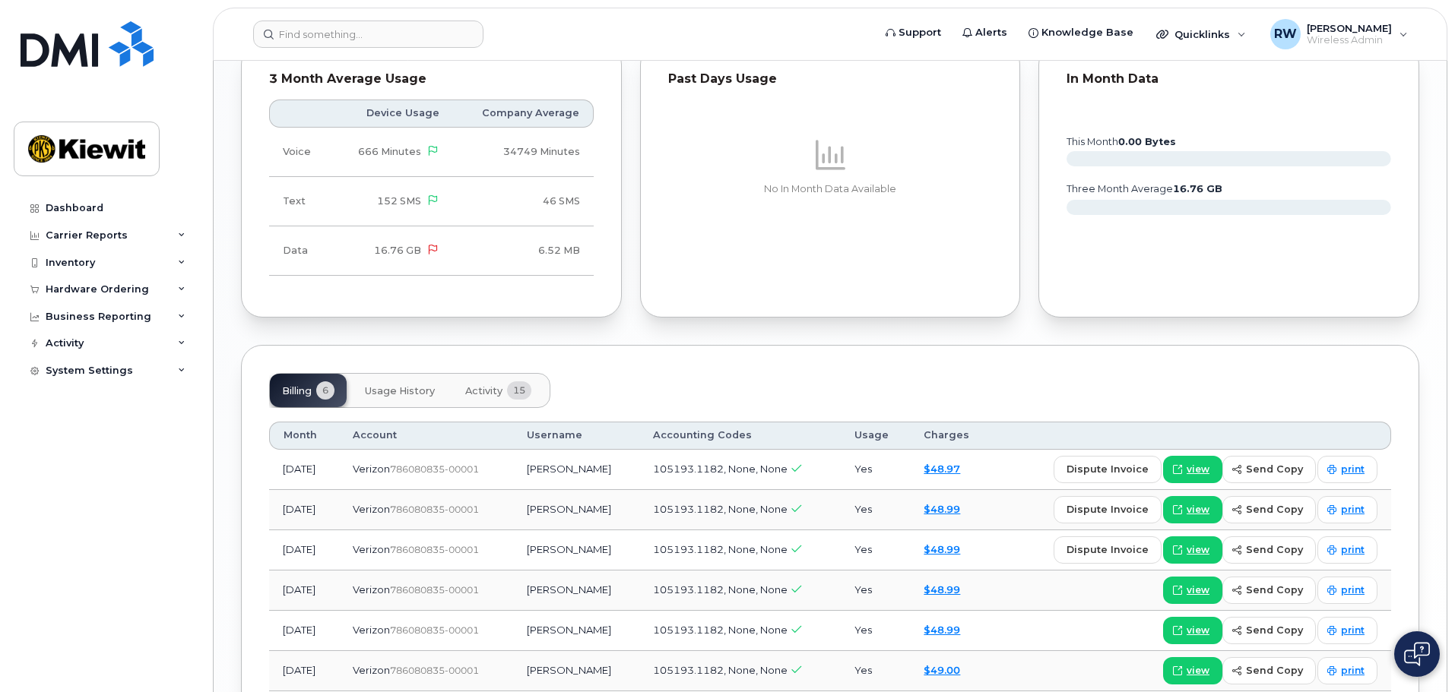
scroll to position [1444, 0]
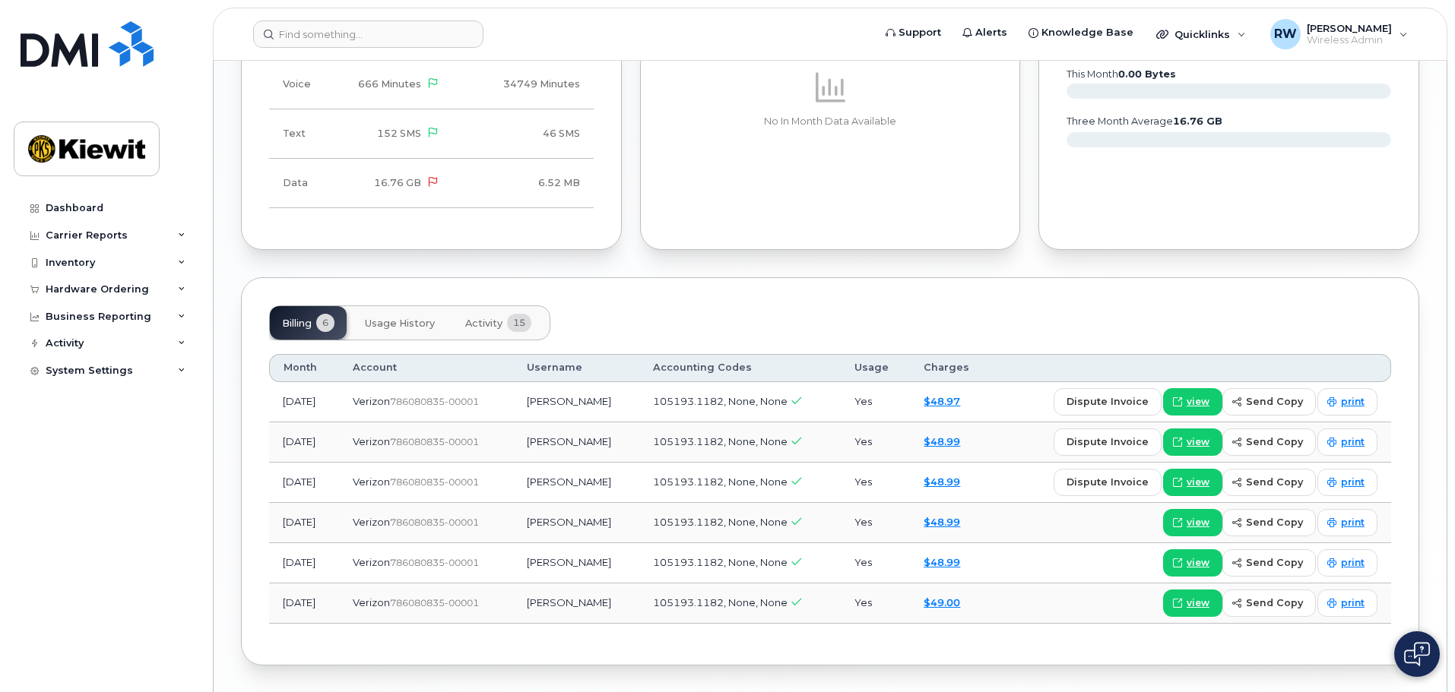
click at [401, 318] on span "Usage History" at bounding box center [400, 324] width 70 height 12
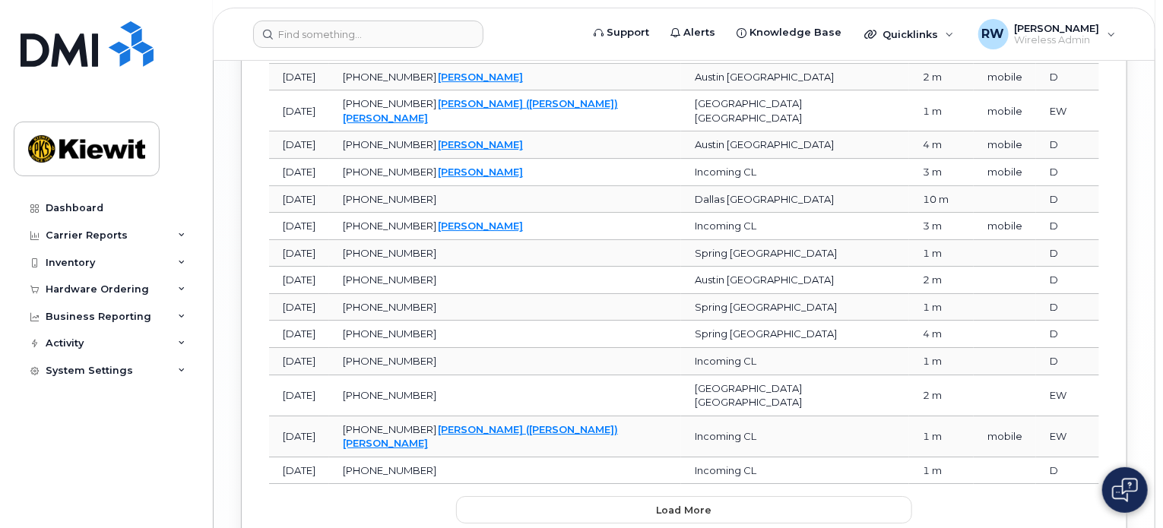
scroll to position [2508, 0]
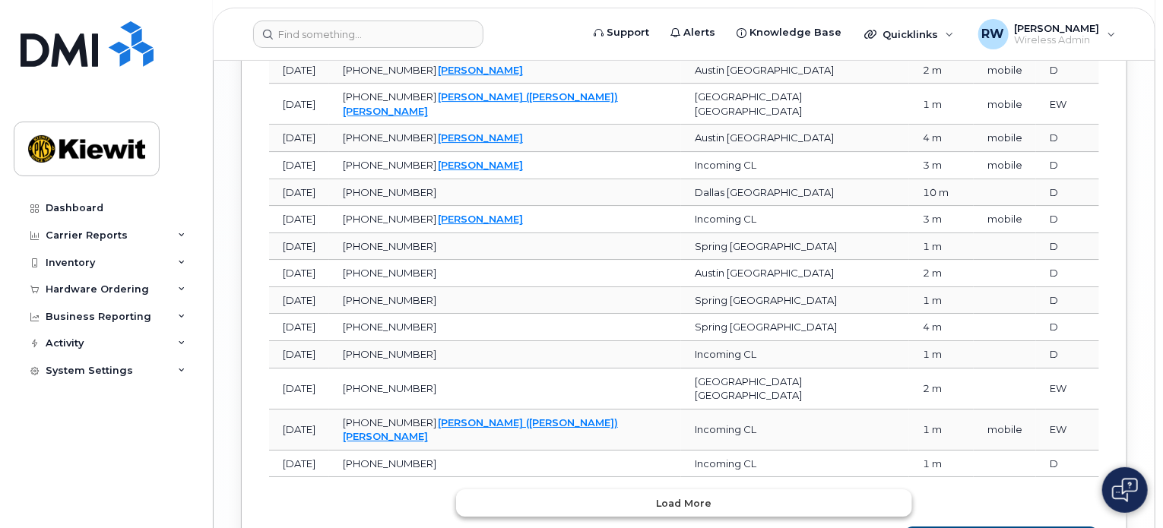
click at [707, 496] on span "Load more" at bounding box center [684, 503] width 55 height 14
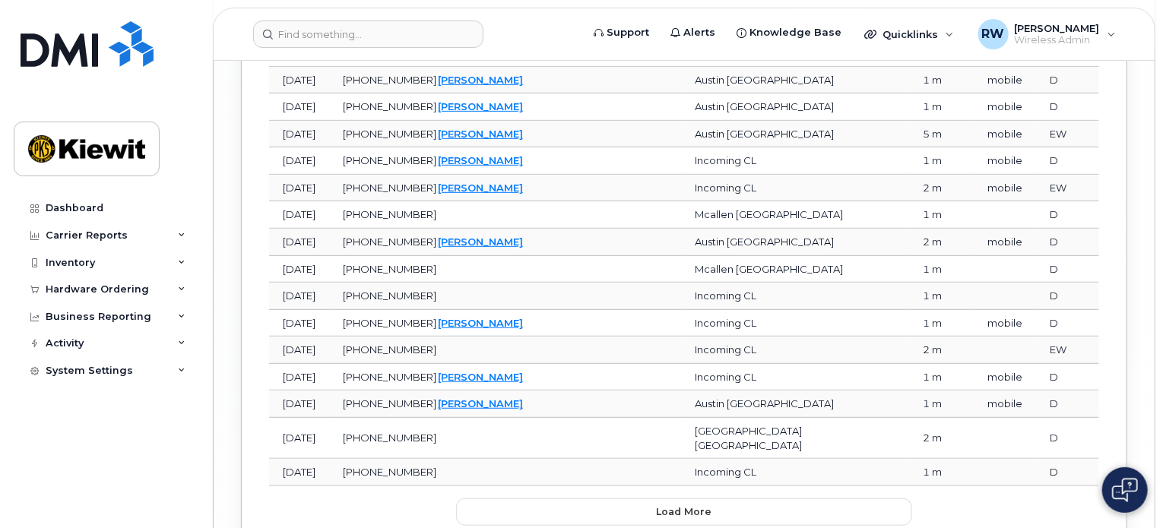
scroll to position [3249, 0]
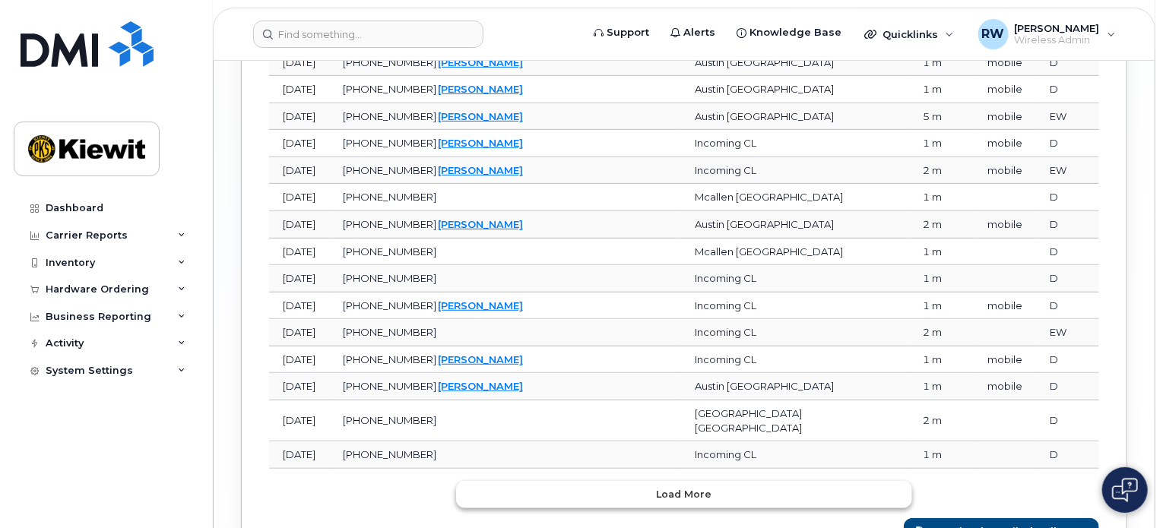
click at [550, 481] on button "Load more" at bounding box center [684, 494] width 456 height 27
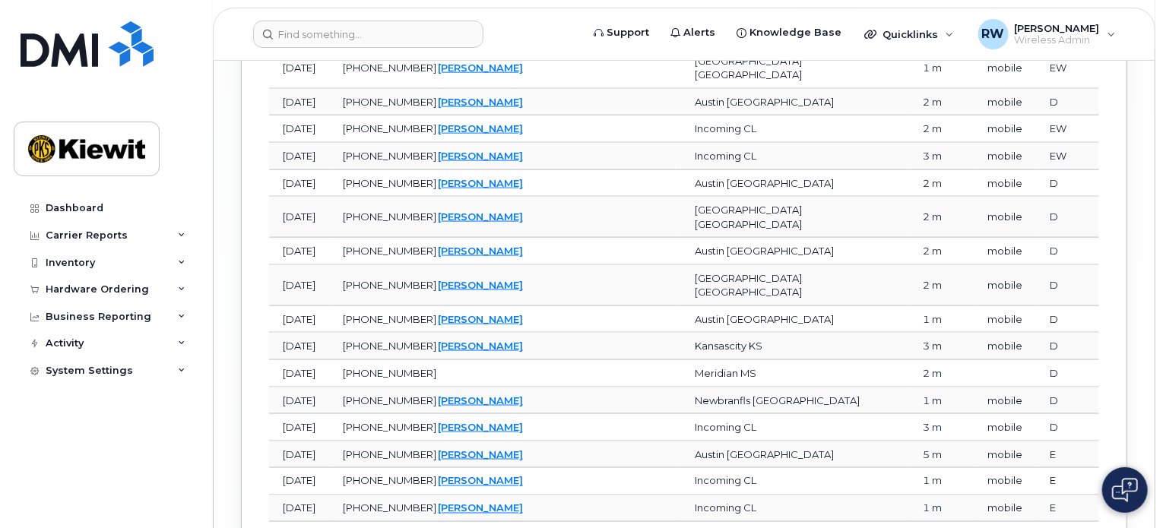
scroll to position [3921, 0]
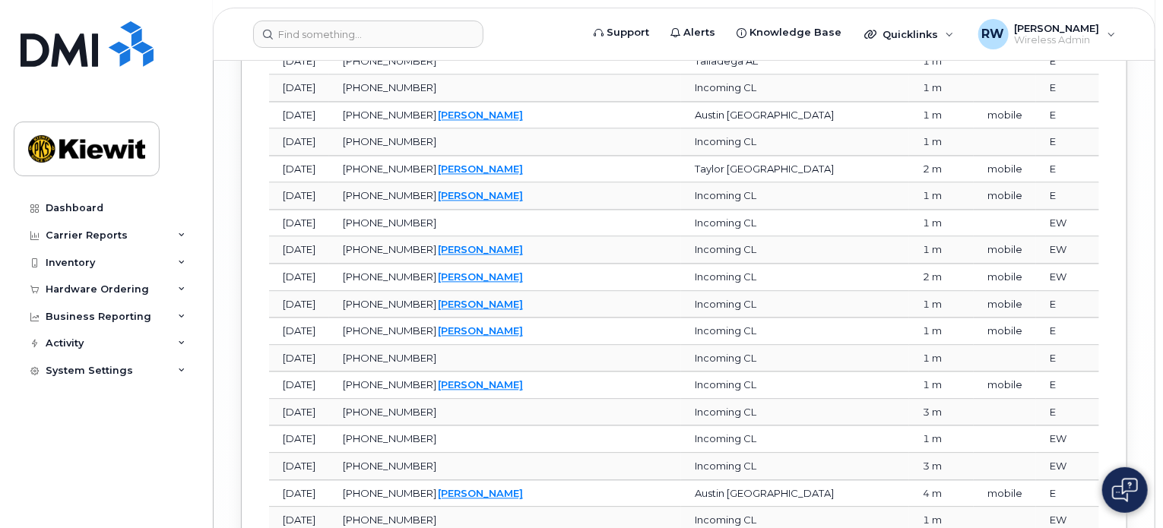
scroll to position [4453, 0]
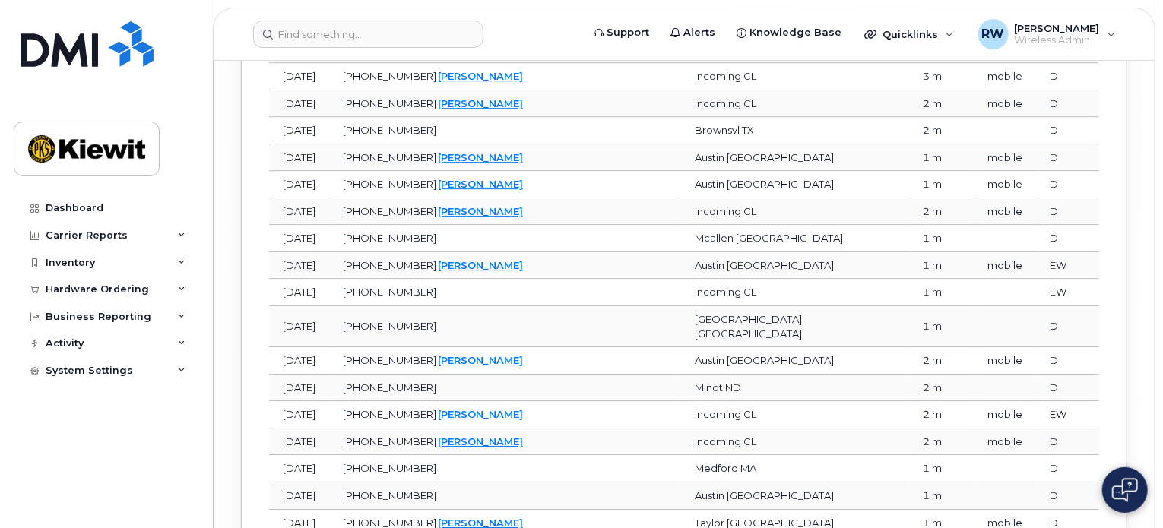
scroll to position [5265, 0]
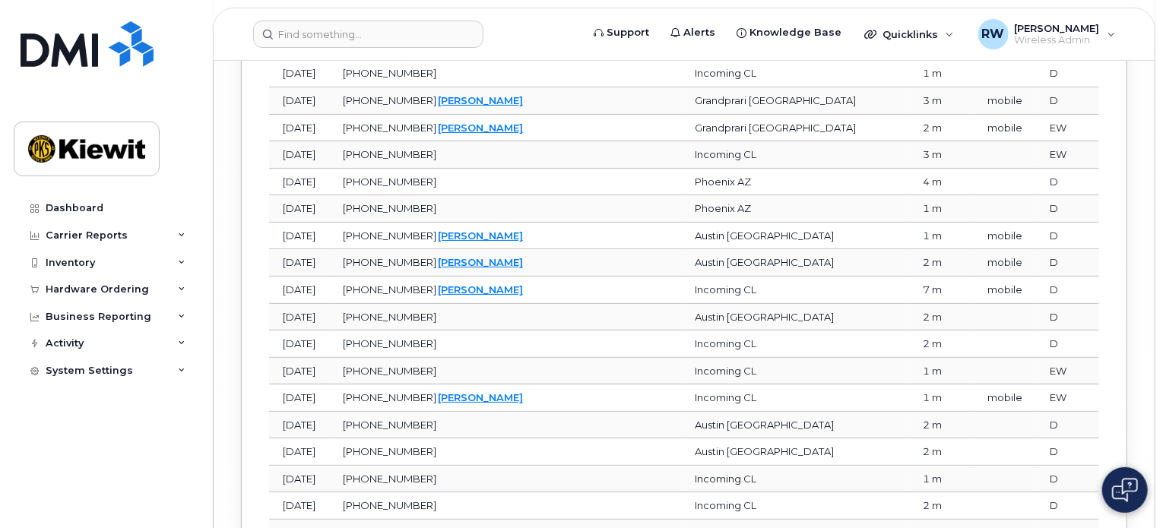
scroll to position [5873, 0]
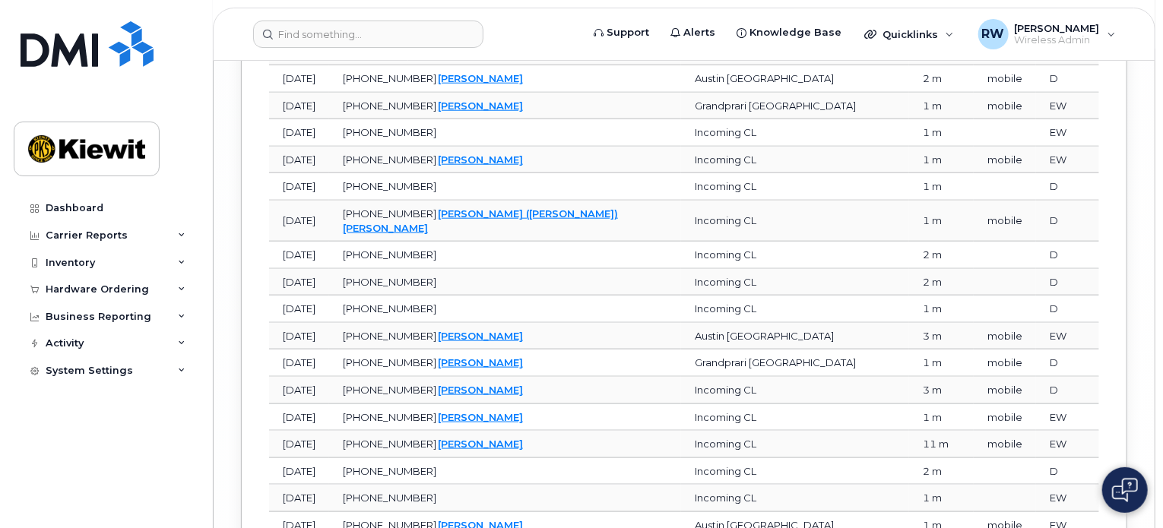
scroll to position [6609, 0]
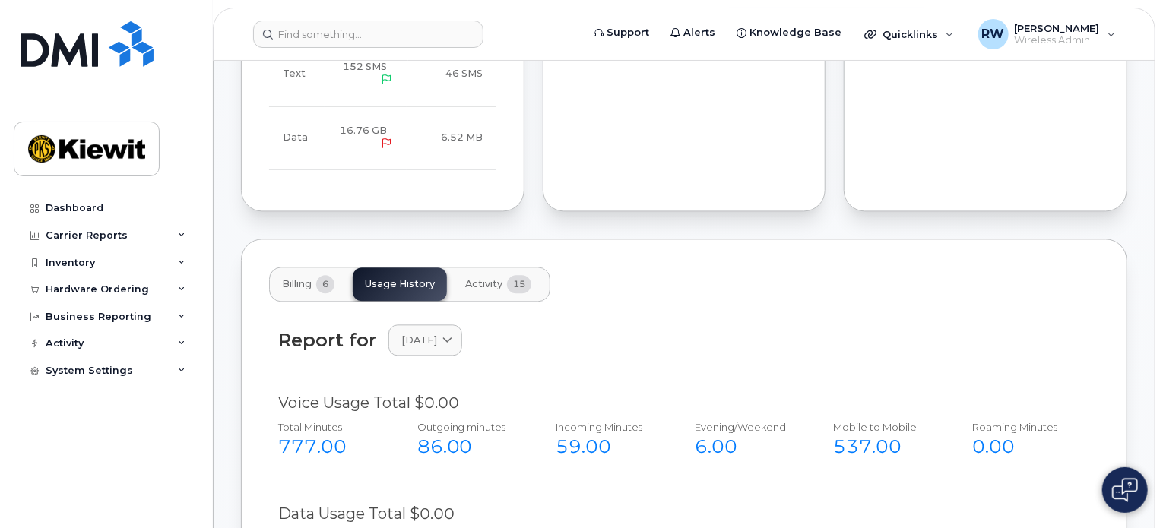
scroll to position [1592, 0]
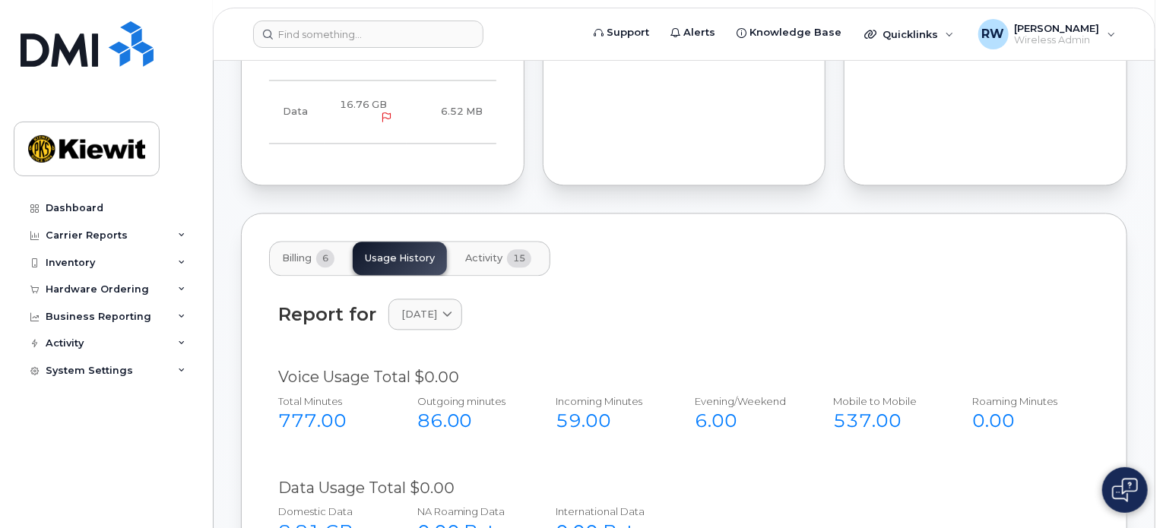
click at [497, 252] on span "Activity" at bounding box center [483, 258] width 37 height 12
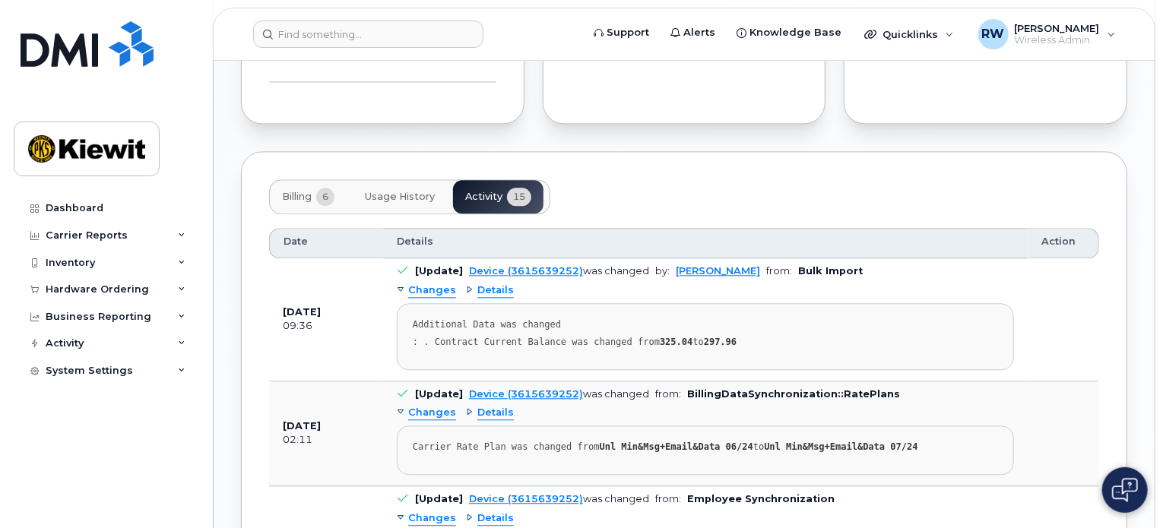
scroll to position [1676, 0]
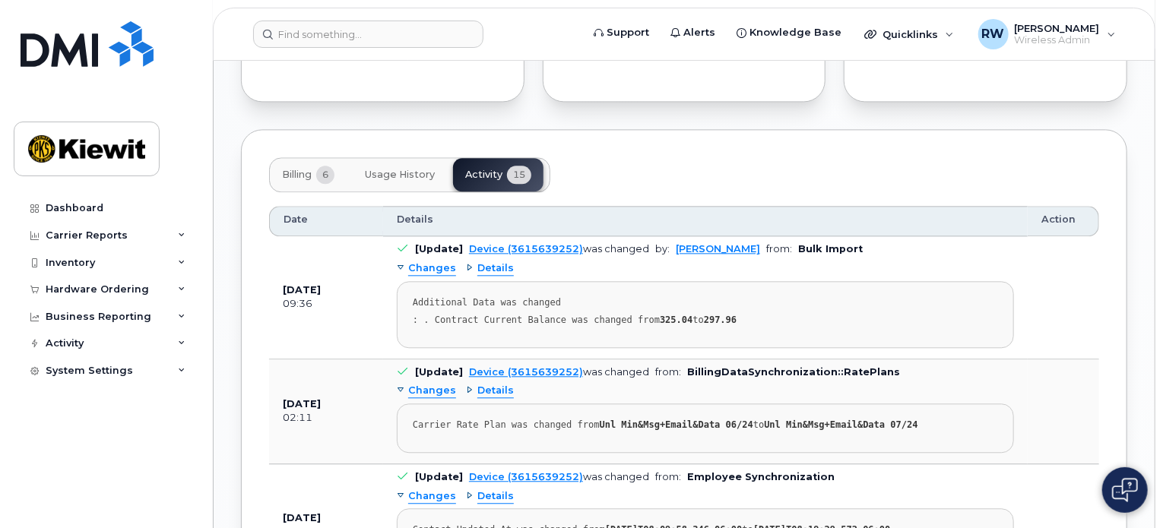
click at [409, 169] on span "Usage History" at bounding box center [400, 175] width 70 height 12
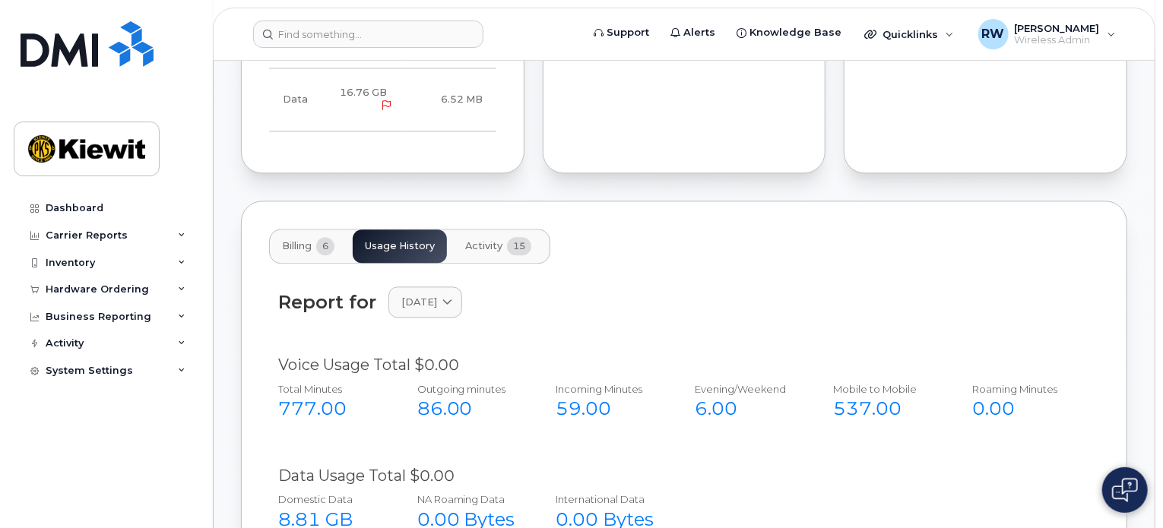
scroll to position [1600, 0]
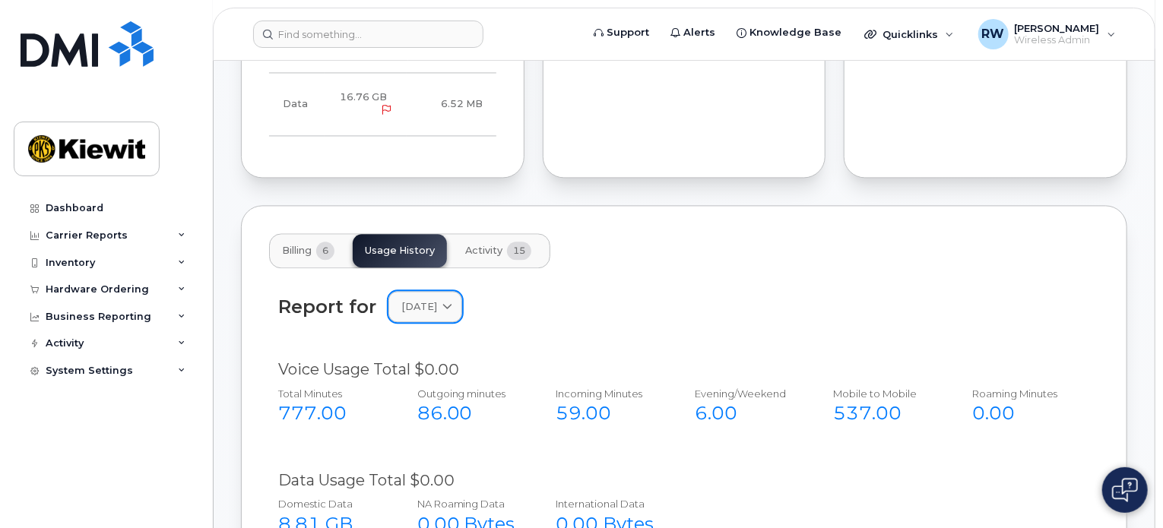
click at [452, 302] on icon at bounding box center [447, 307] width 10 height 10
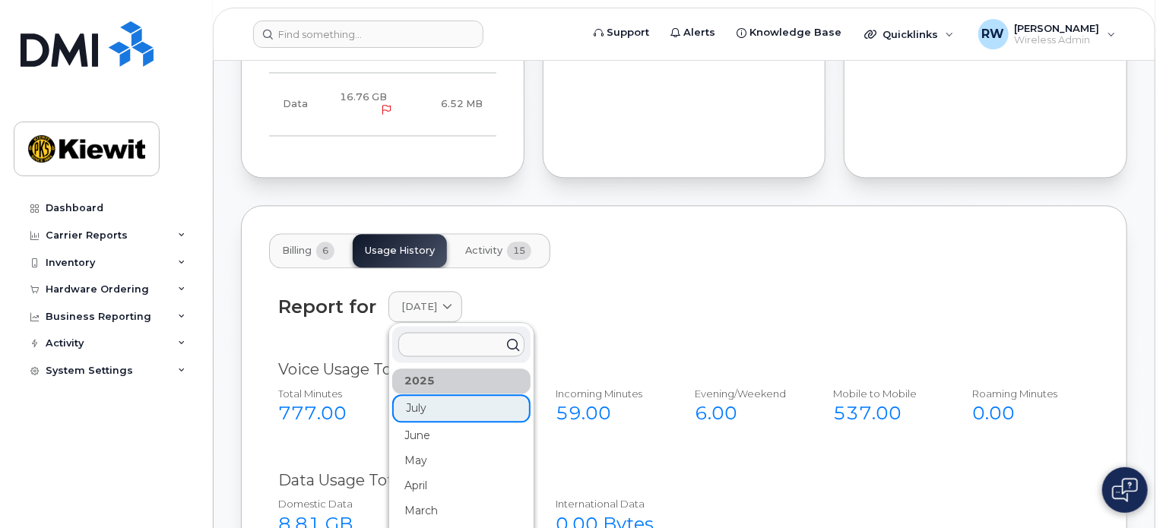
click at [623, 306] on div "Report for [DATE] [DATE] June May April March February" at bounding box center [684, 306] width 812 height 31
click at [312, 245] on span "Billing" at bounding box center [297, 251] width 30 height 12
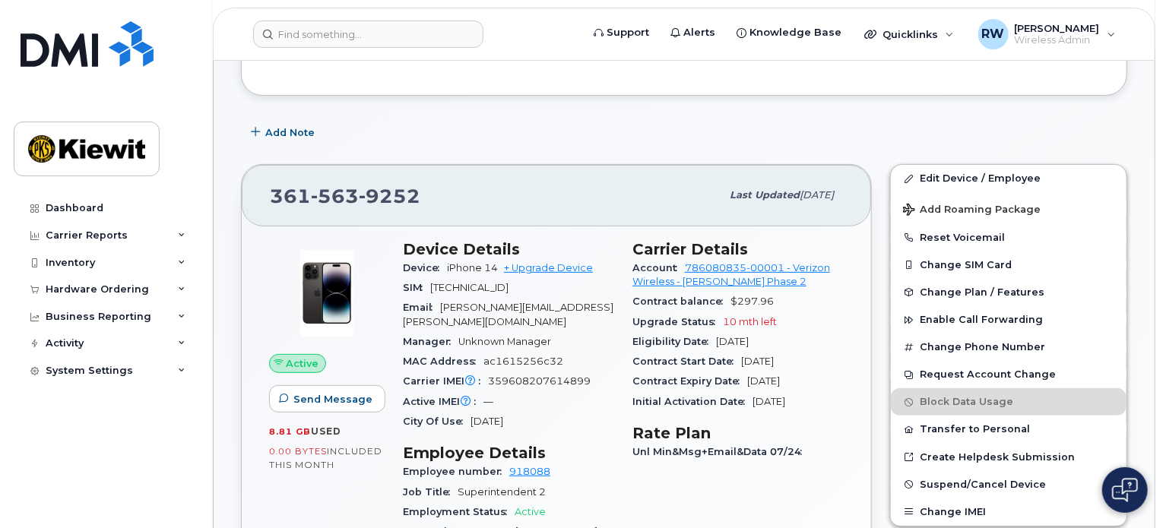
scroll to position [228, 0]
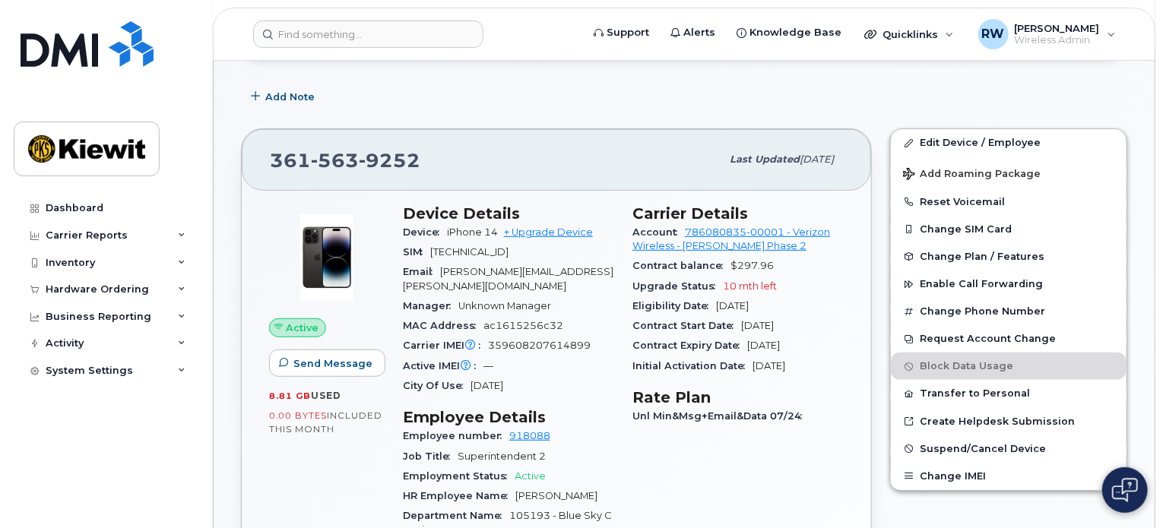
click at [596, 97] on div "Add Note" at bounding box center [684, 96] width 886 height 27
